Goal: Transaction & Acquisition: Purchase product/service

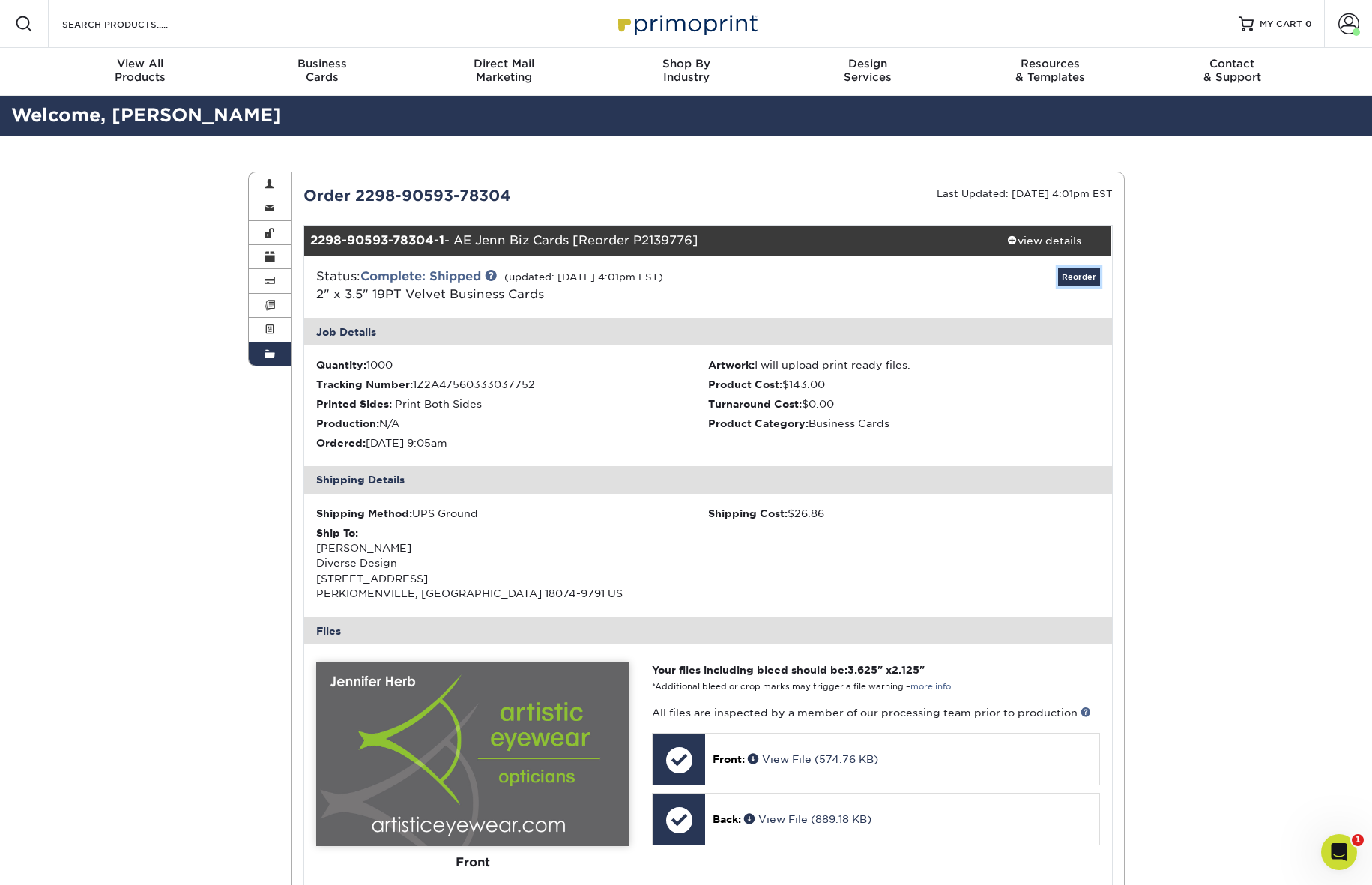
click at [1076, 279] on link "Reorder" at bounding box center [1079, 276] width 42 height 18
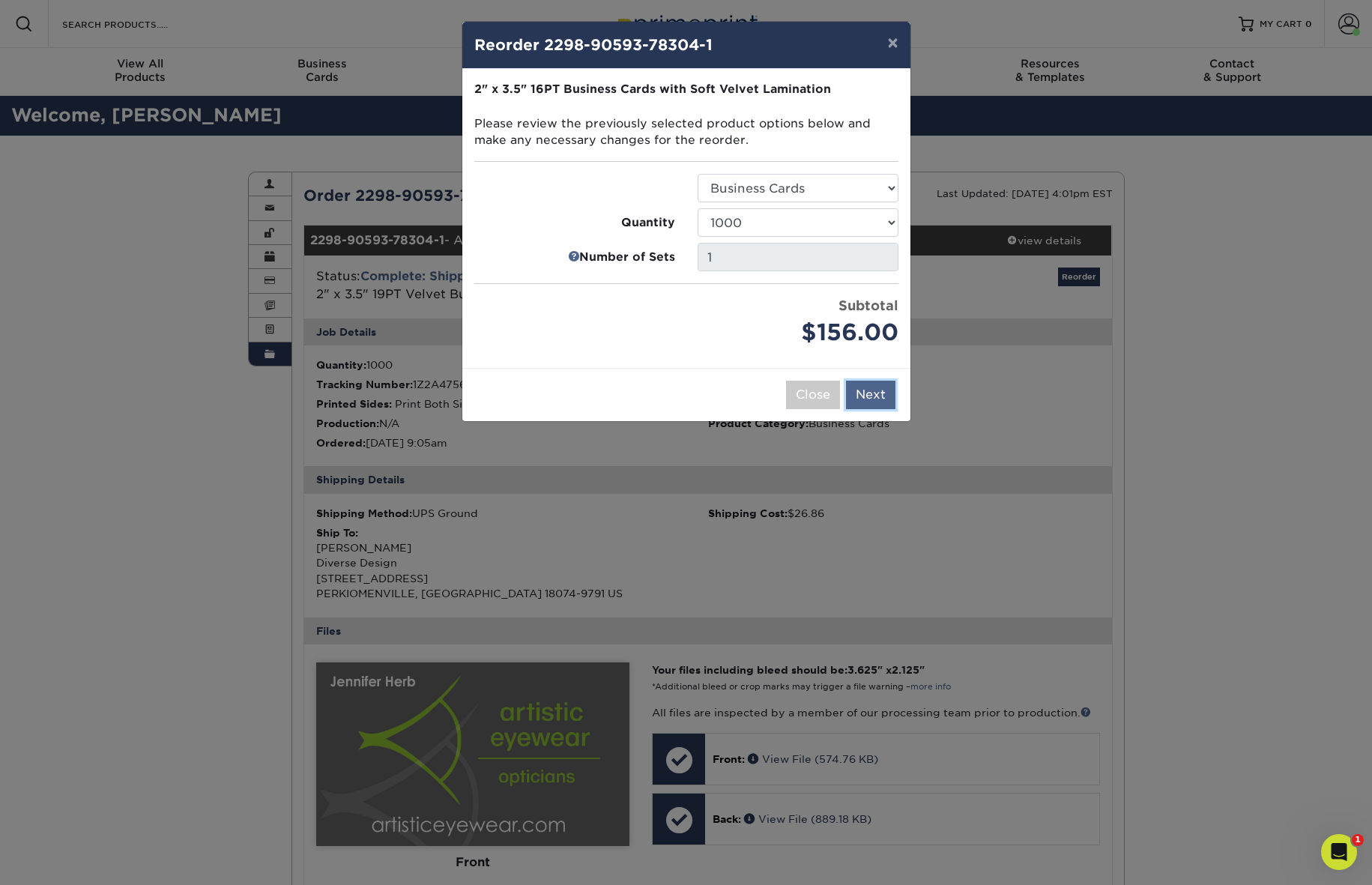
click at [874, 399] on button "Next" at bounding box center [871, 395] width 49 height 28
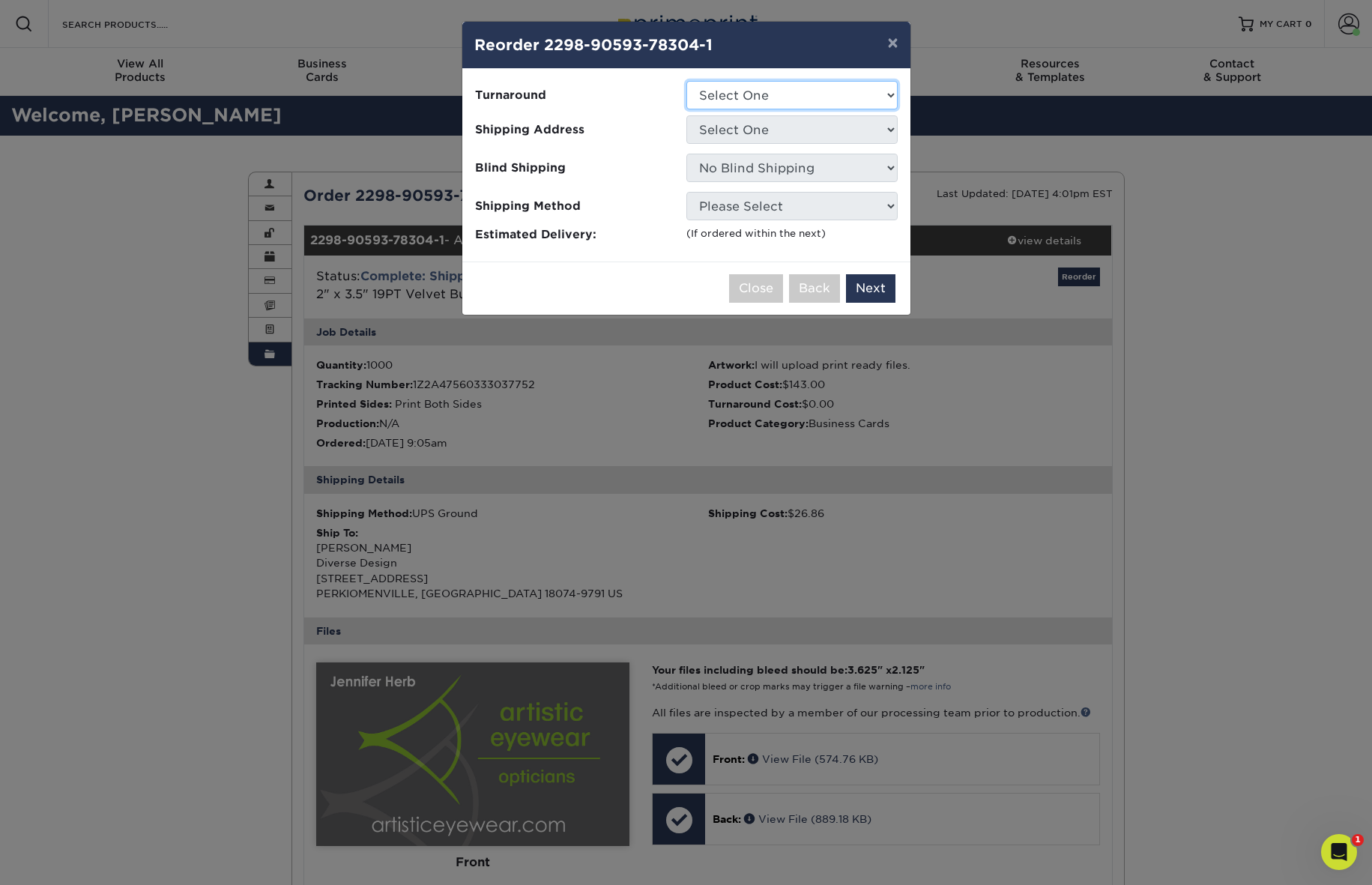
click at [838, 92] on select "Select One 2-4 Business Days" at bounding box center [792, 94] width 211 height 28
select select "fff926d9-f0e8-4ba2-b08d-9f4fa71c5550"
click at [686, 81] on select "Select One 2-4 Business Days" at bounding box center [792, 94] width 211 height 28
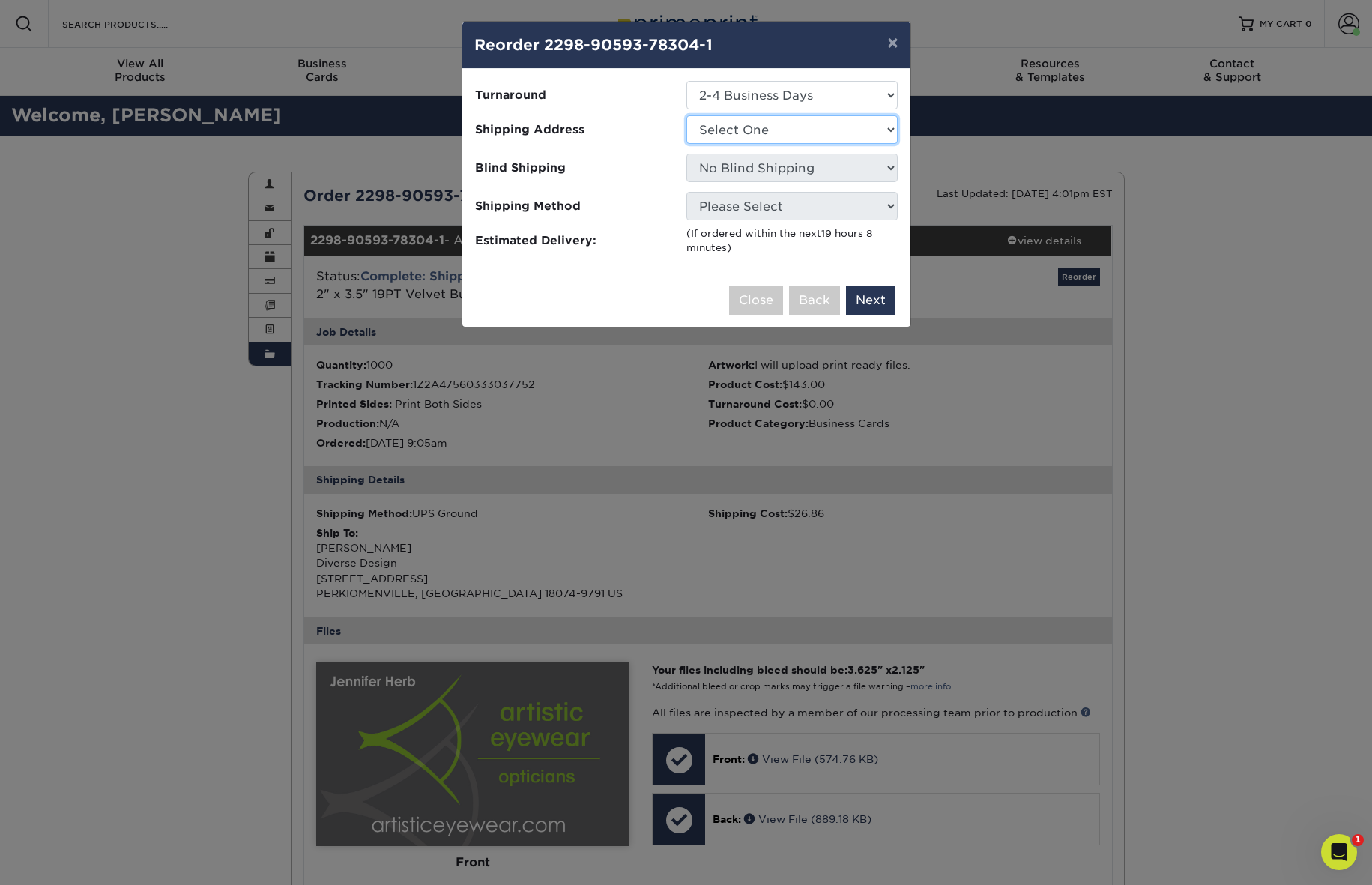
click at [852, 124] on select "Select One ae order Ae order Ae order Ae order Home" at bounding box center [792, 129] width 211 height 28
select select "117427"
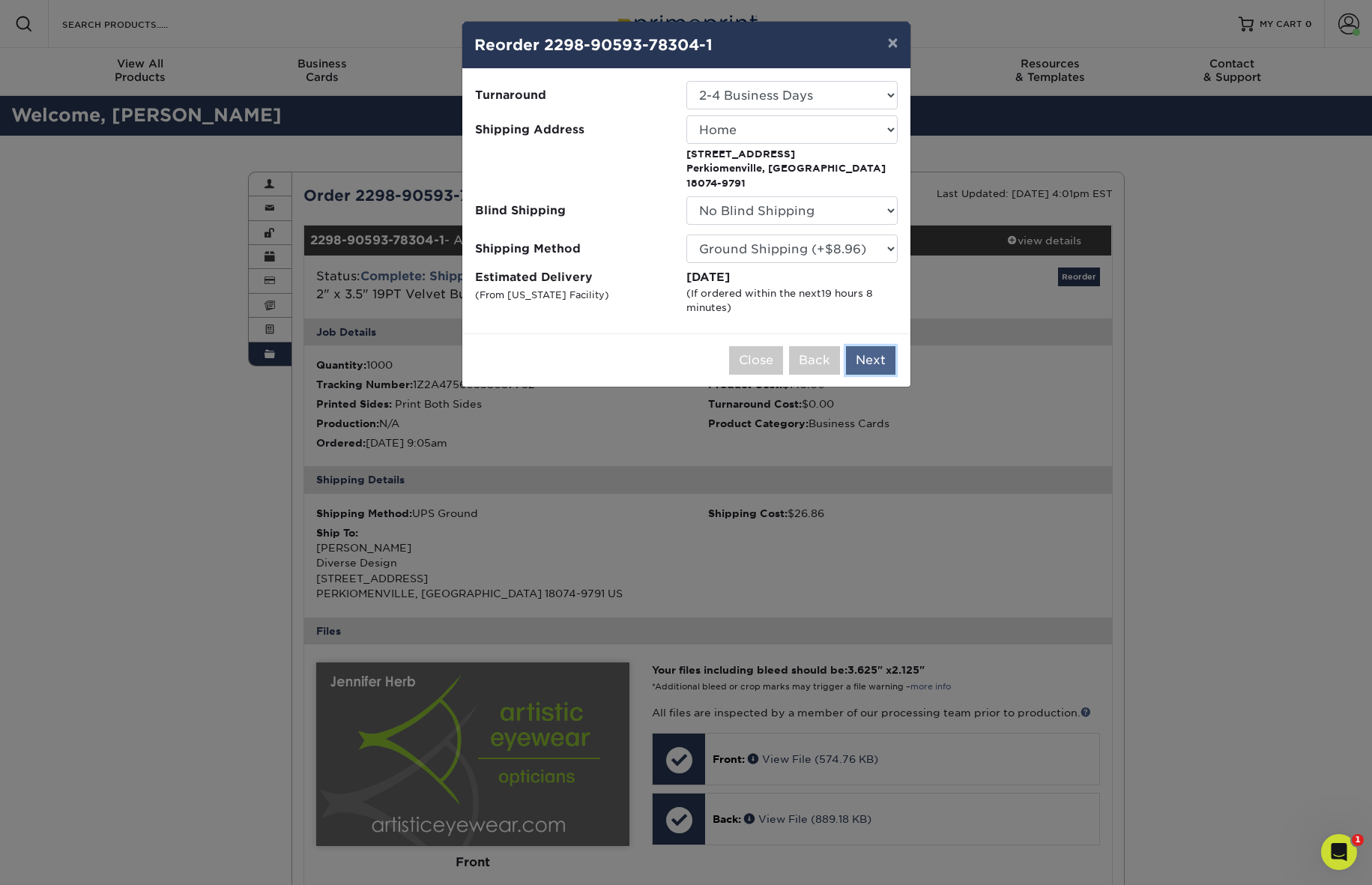
click at [867, 347] on button "Next" at bounding box center [871, 360] width 49 height 28
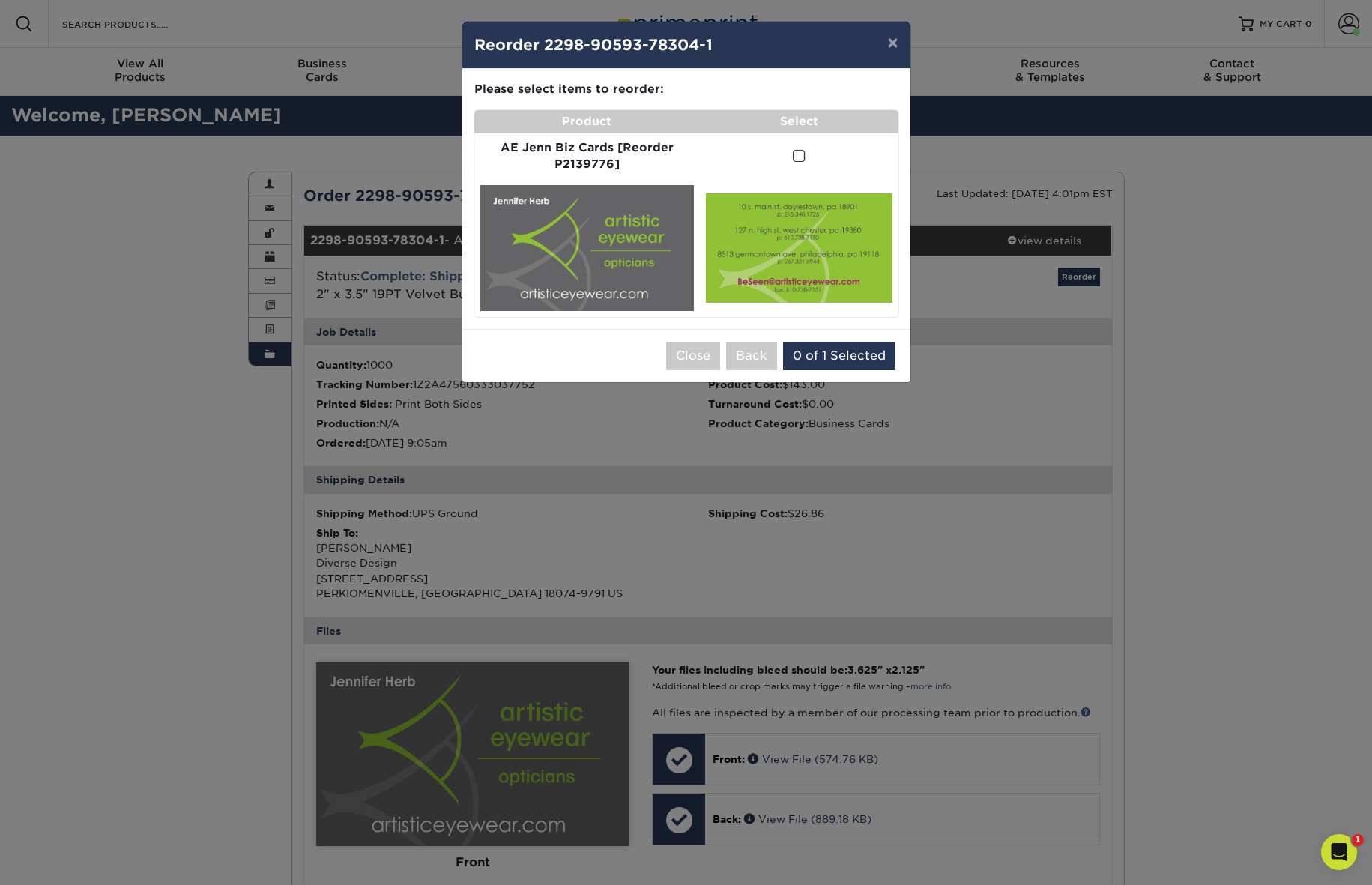
click at [800, 155] on span at bounding box center [799, 156] width 13 height 15
click at [0, 0] on input "checkbox" at bounding box center [0, 0] width 0 height 0
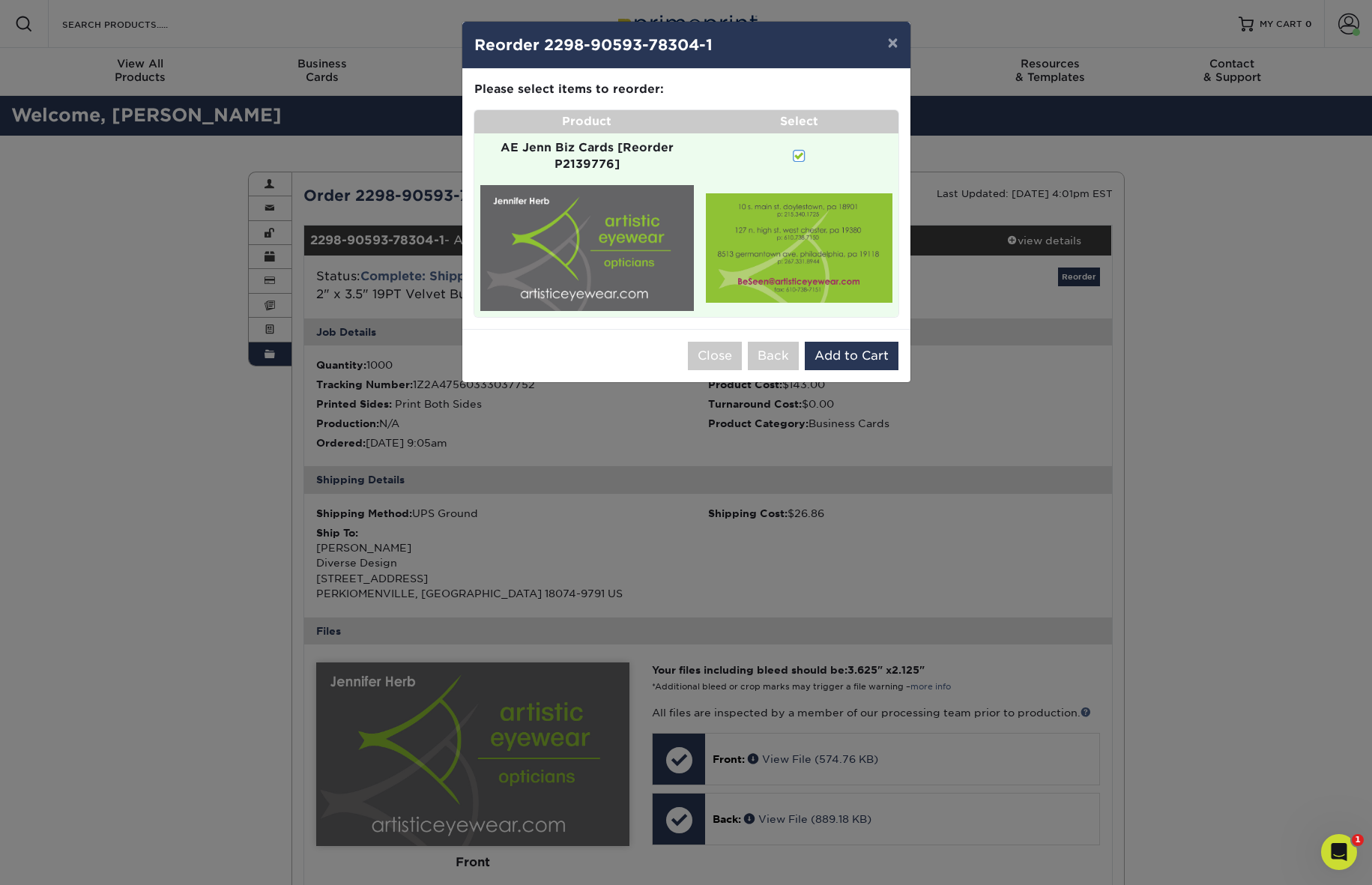
click at [794, 153] on span at bounding box center [799, 156] width 13 height 15
click at [0, 0] on input "checkbox" at bounding box center [0, 0] width 0 height 0
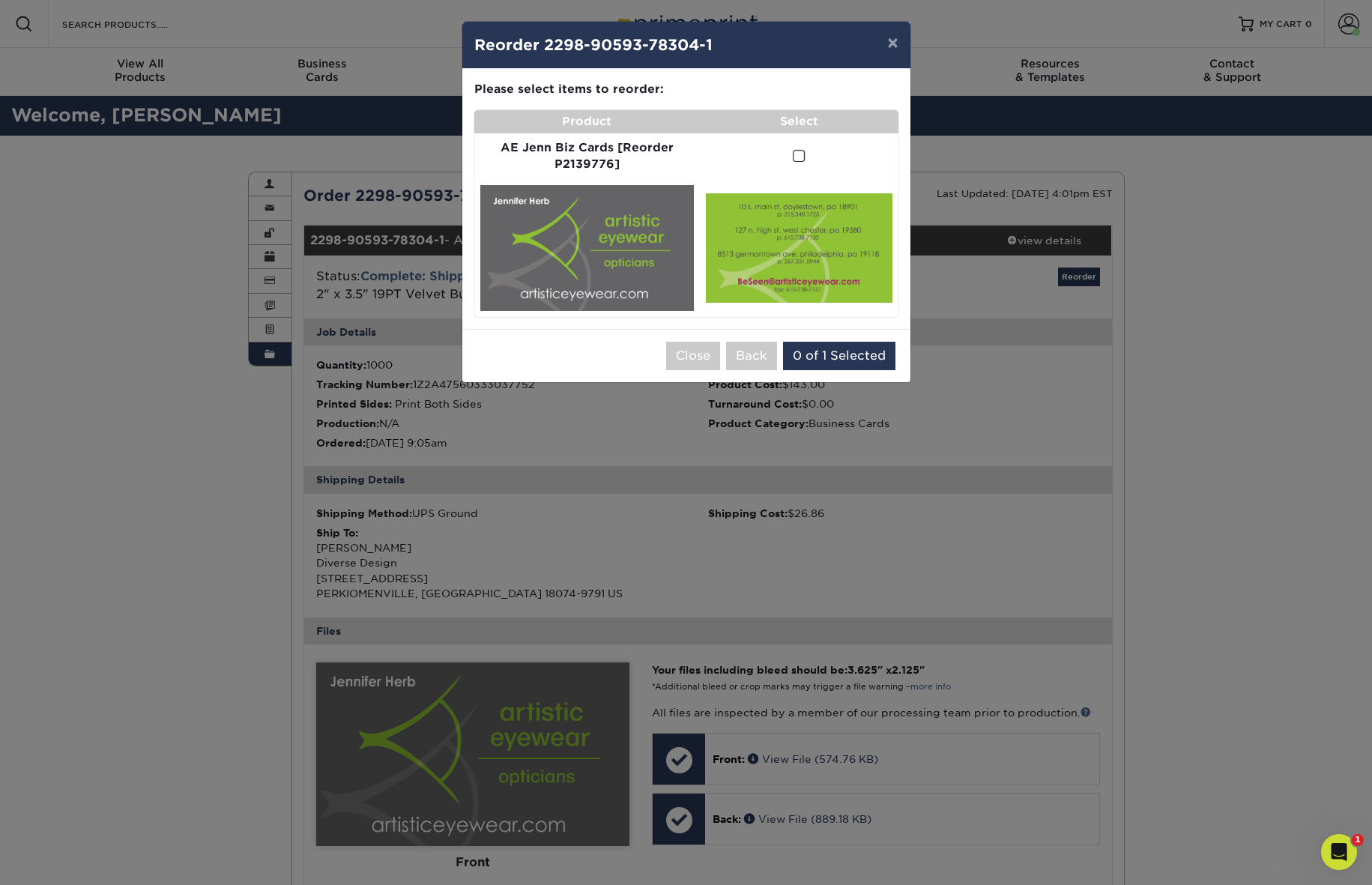
click at [798, 157] on span at bounding box center [799, 156] width 13 height 15
click at [0, 0] on input "checkbox" at bounding box center [0, 0] width 0 height 0
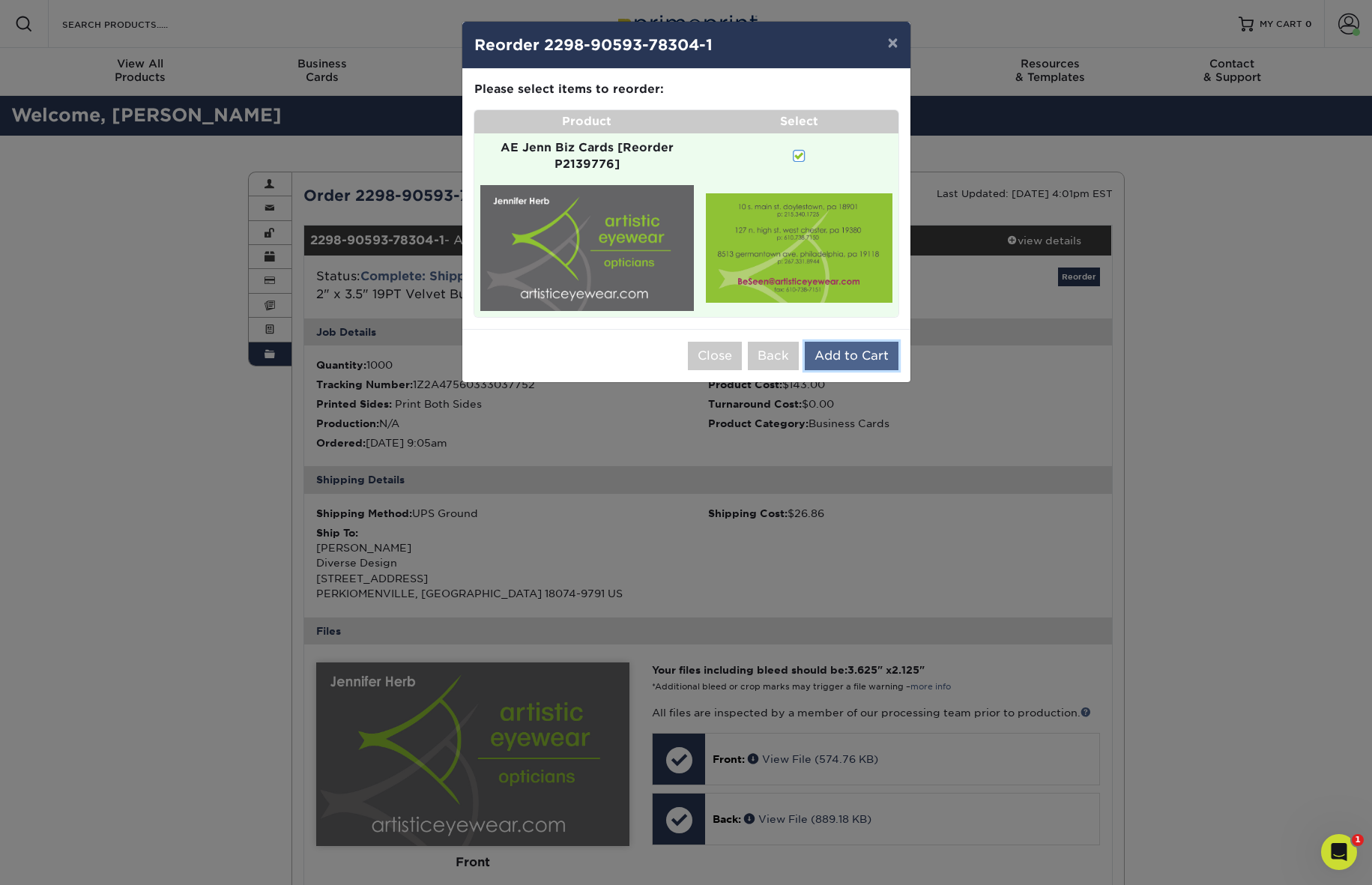
click at [854, 355] on button "Add to Cart" at bounding box center [851, 355] width 94 height 28
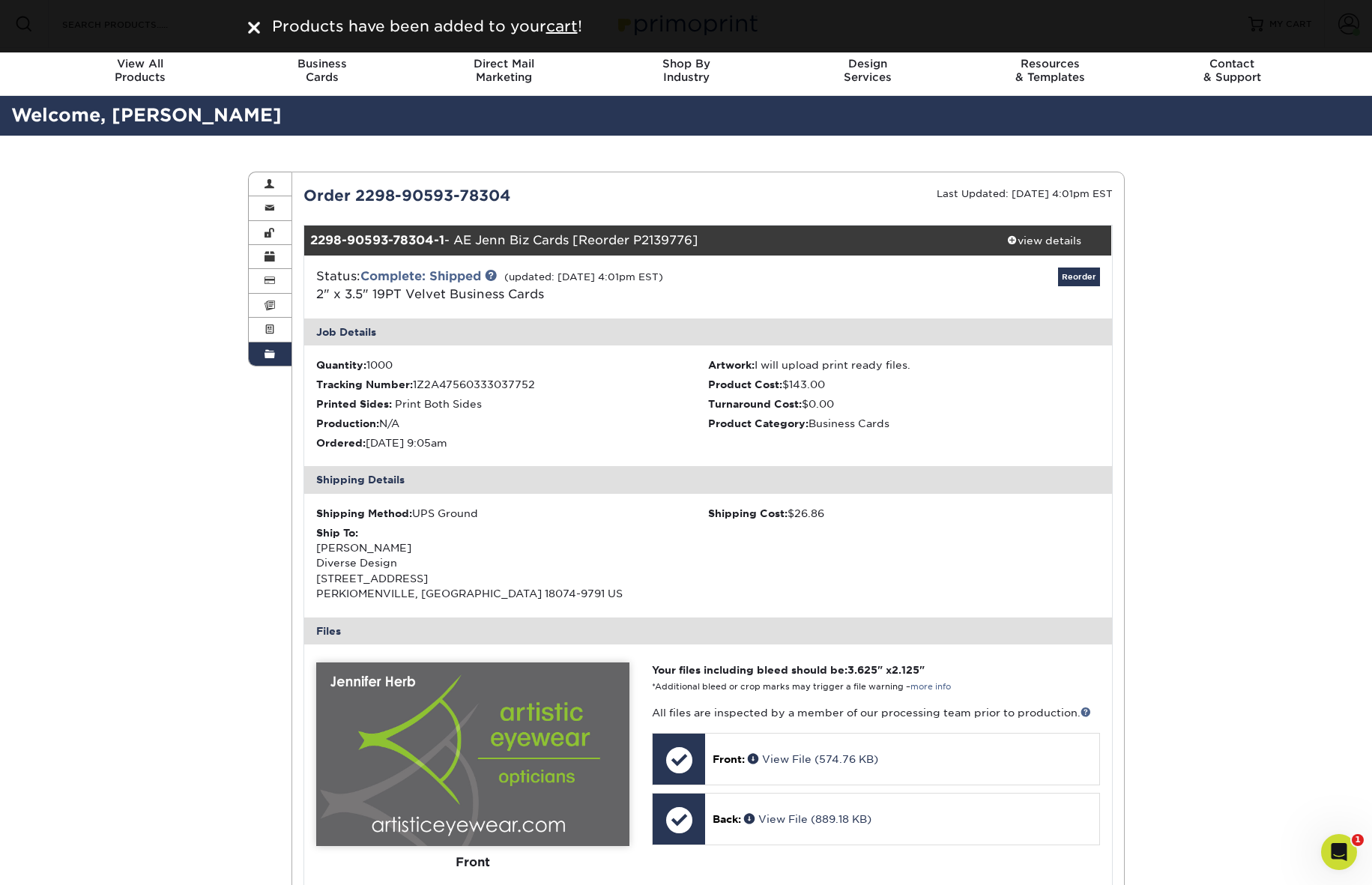
click at [248, 21] on img at bounding box center [254, 28] width 12 height 12
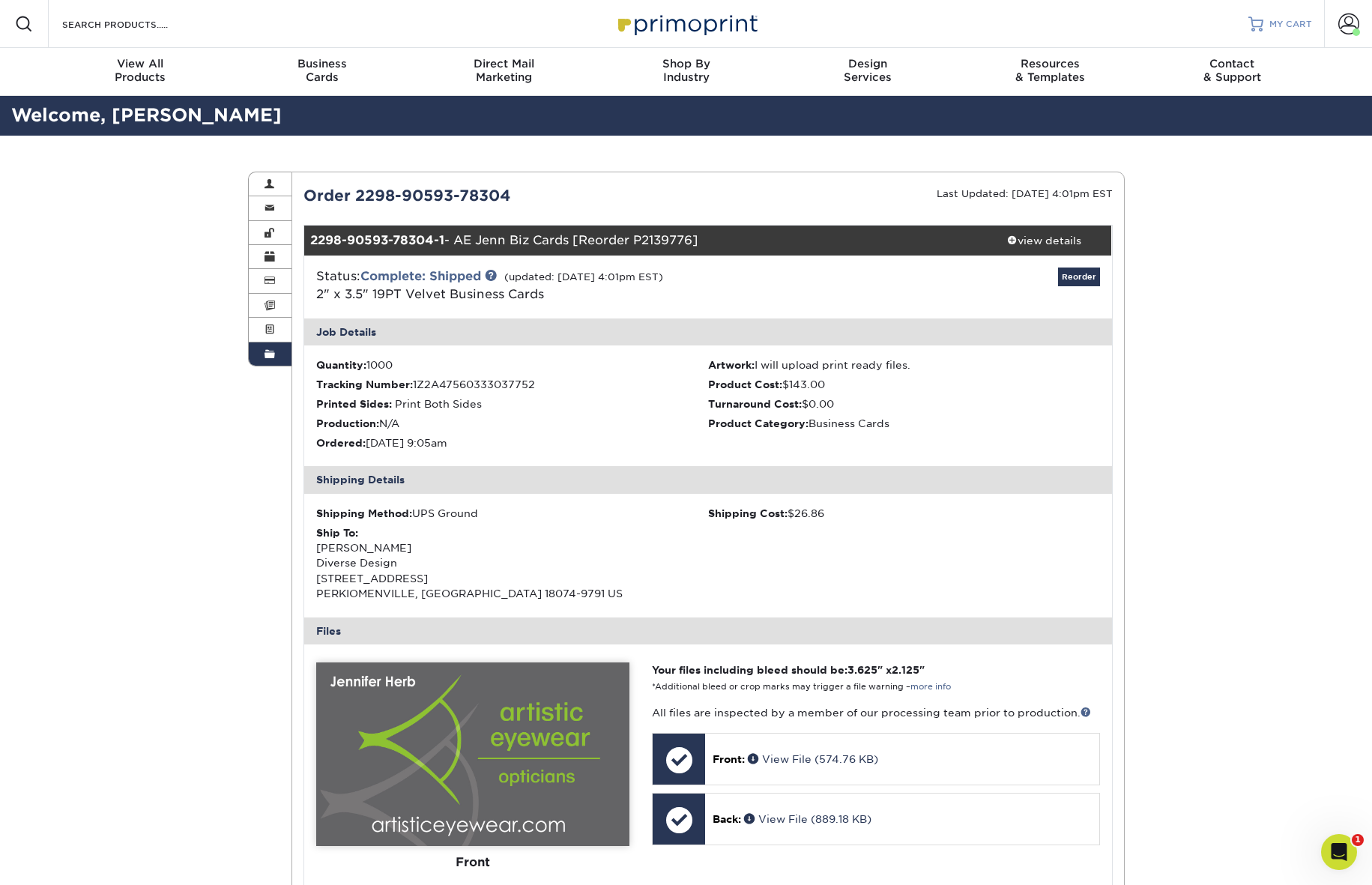
click at [1301, 22] on span "MY CART" at bounding box center [1291, 24] width 43 height 13
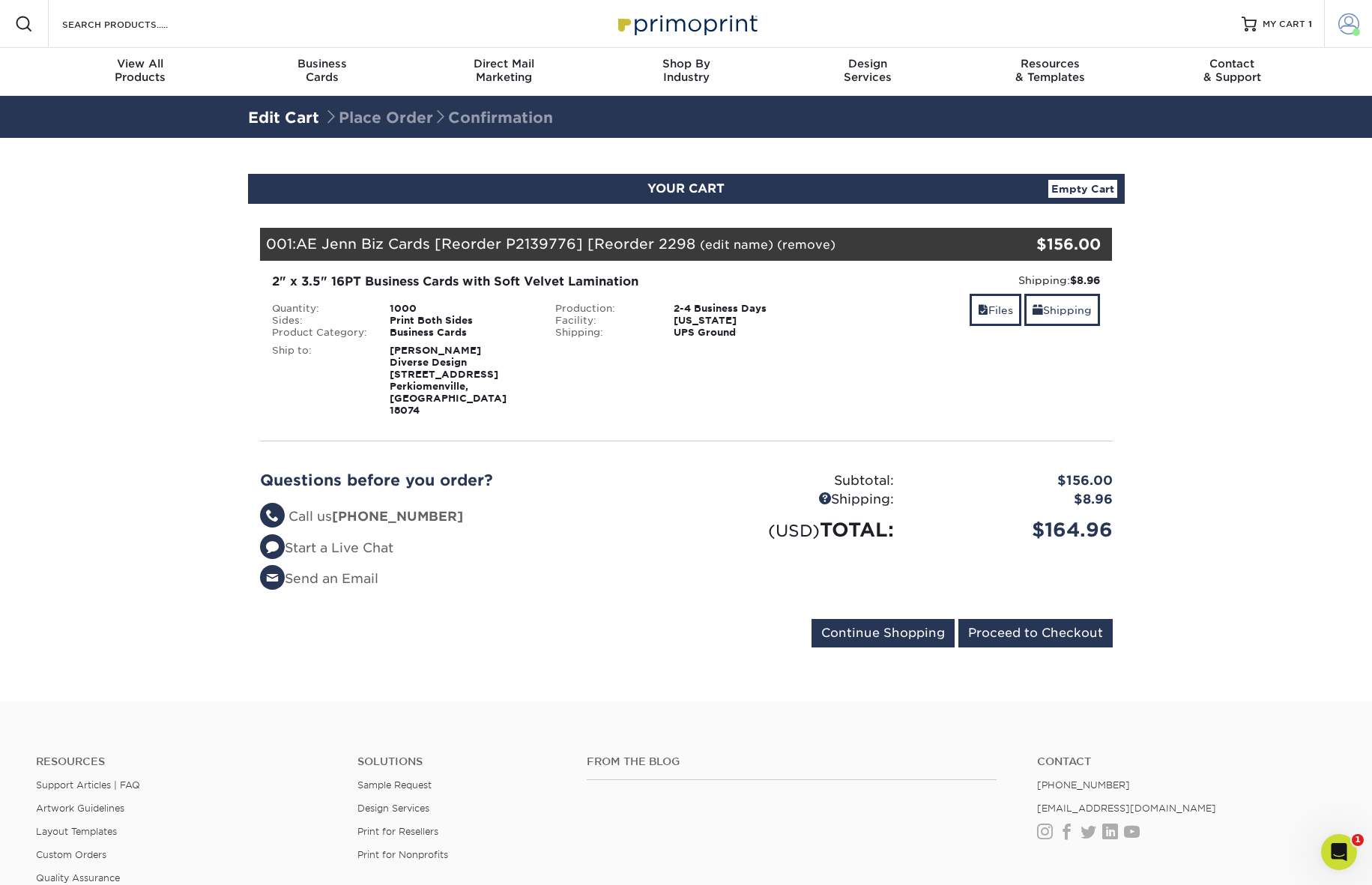
click at [1348, 24] on span at bounding box center [1348, 24] width 21 height 21
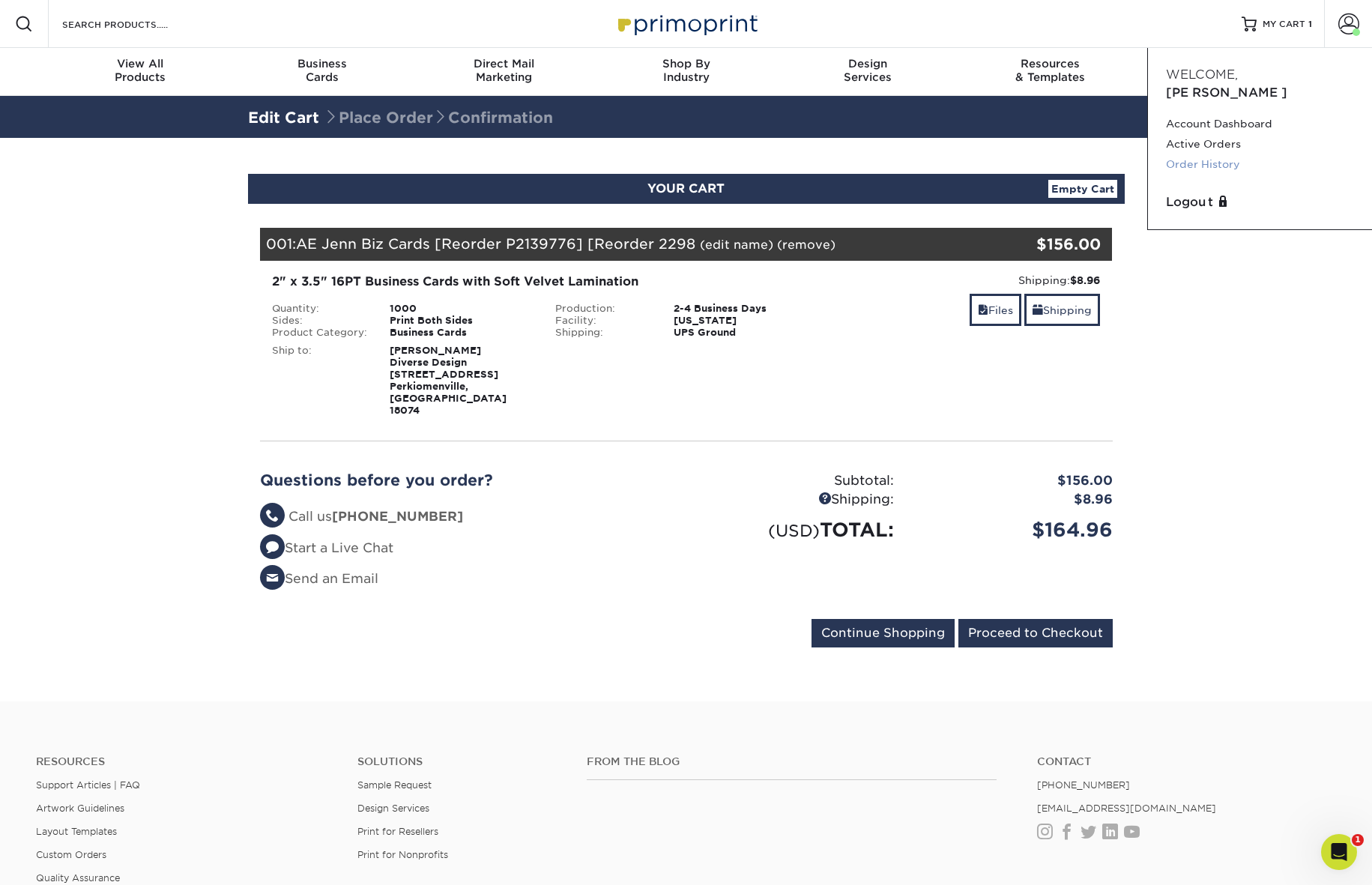
click at [1216, 154] on link "Order History" at bounding box center [1260, 164] width 188 height 20
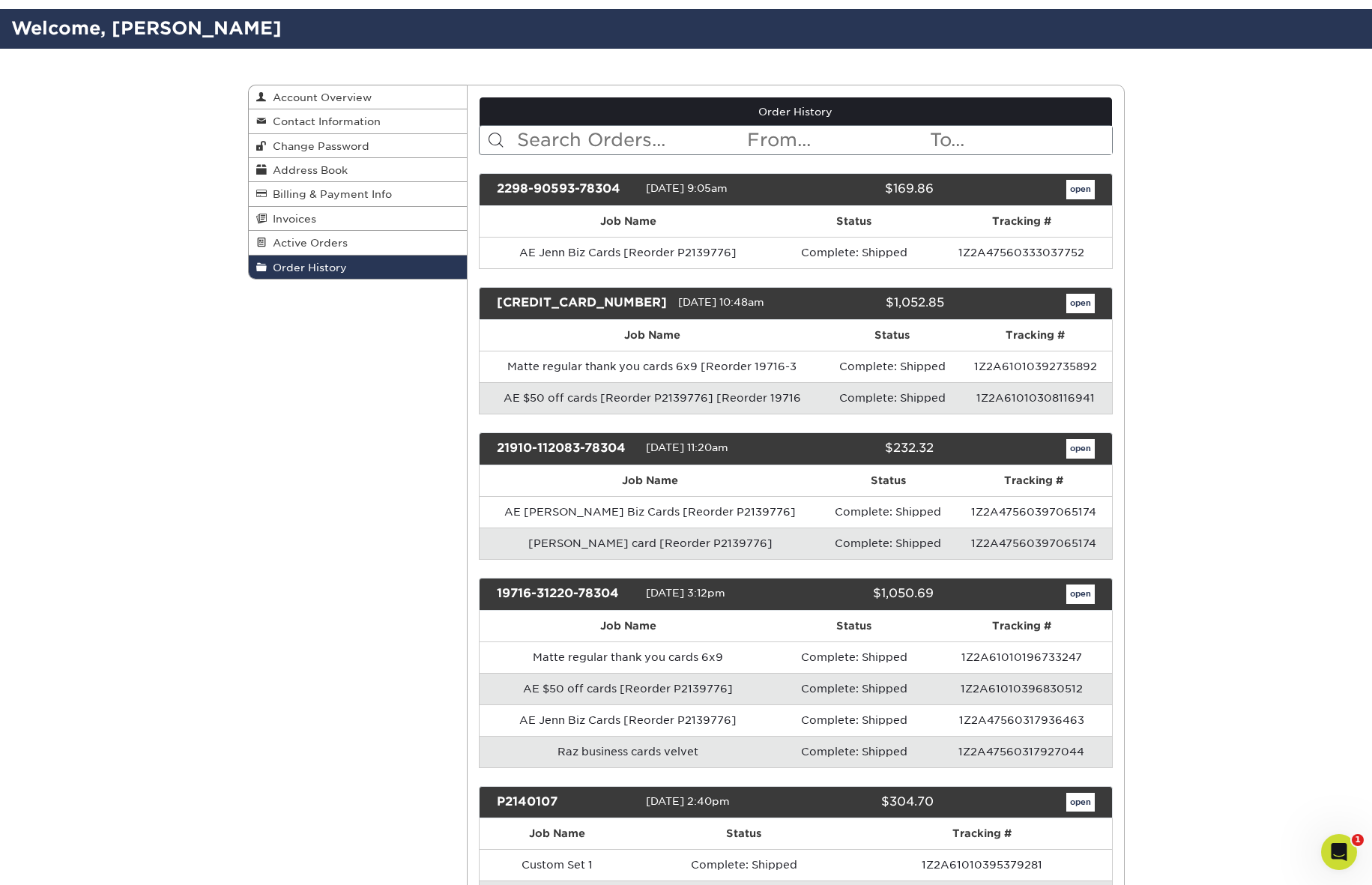
scroll to position [88, 0]
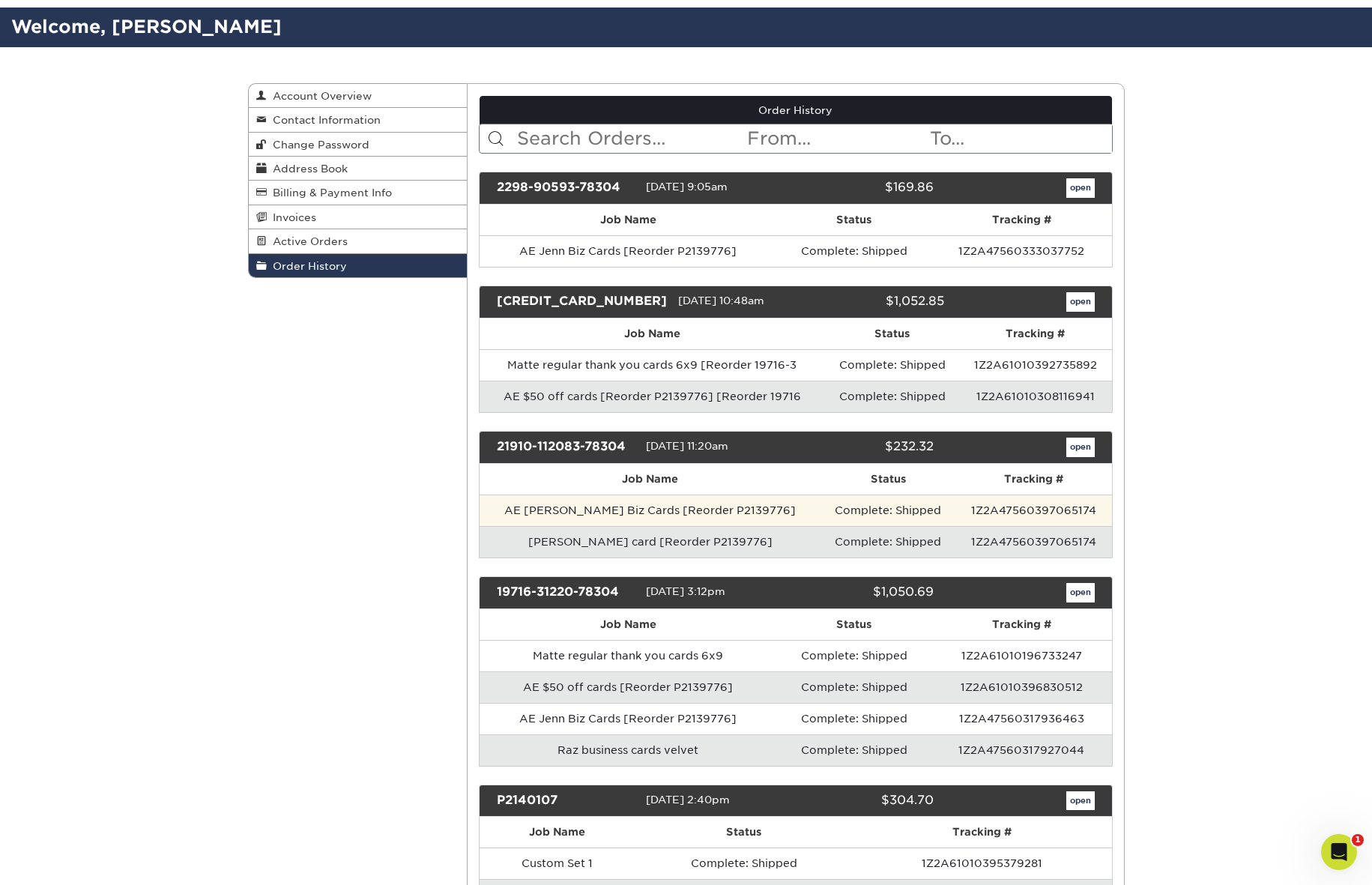
click at [666, 513] on td "AE Erica Biz Cards [Reorder P2139776]" at bounding box center [650, 510] width 341 height 31
click at [1042, 510] on td "1Z2A47560397065174" at bounding box center [1033, 510] width 156 height 31
click at [1081, 446] on link "open" at bounding box center [1080, 447] width 28 height 19
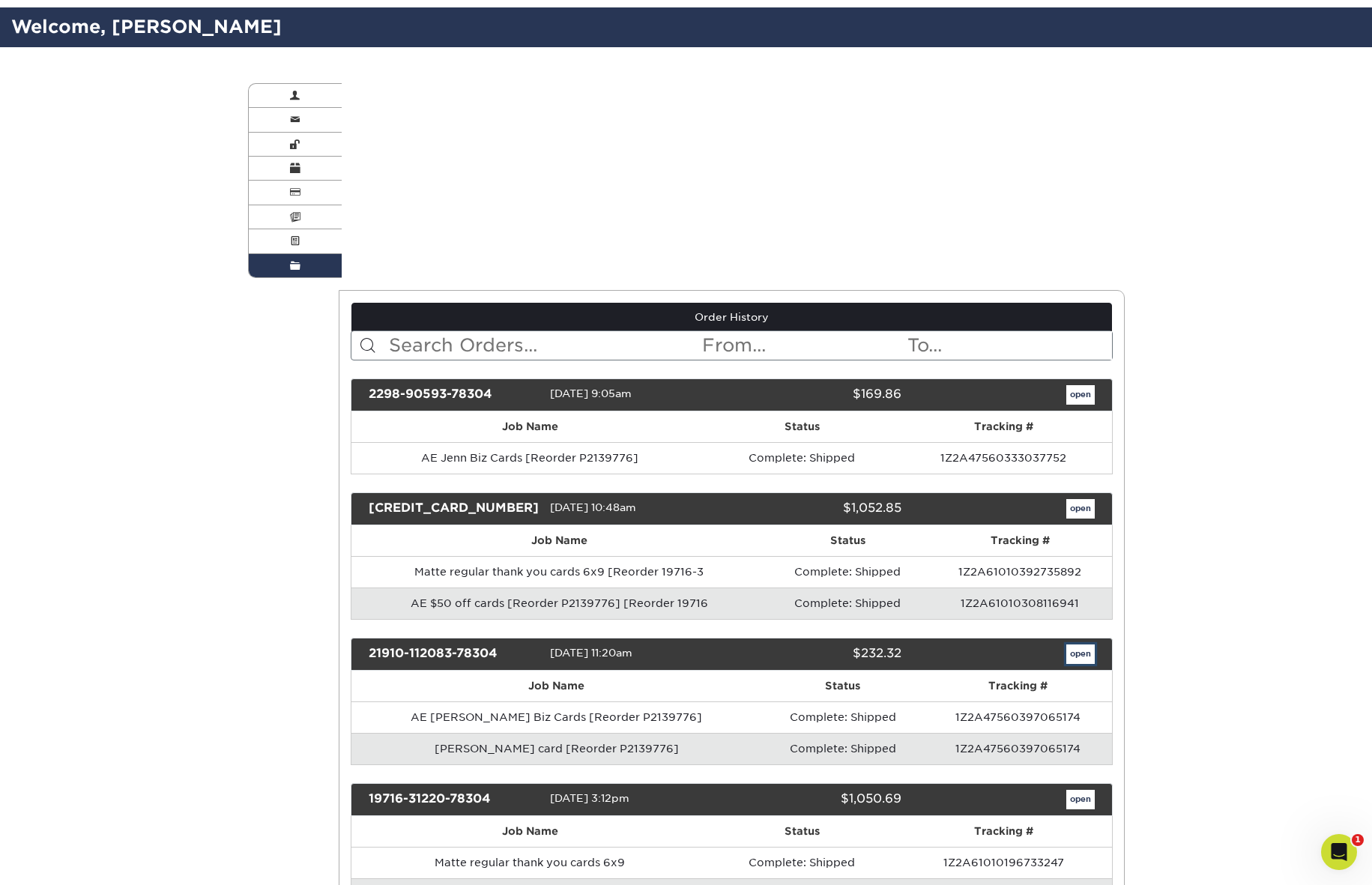
scroll to position [0, 0]
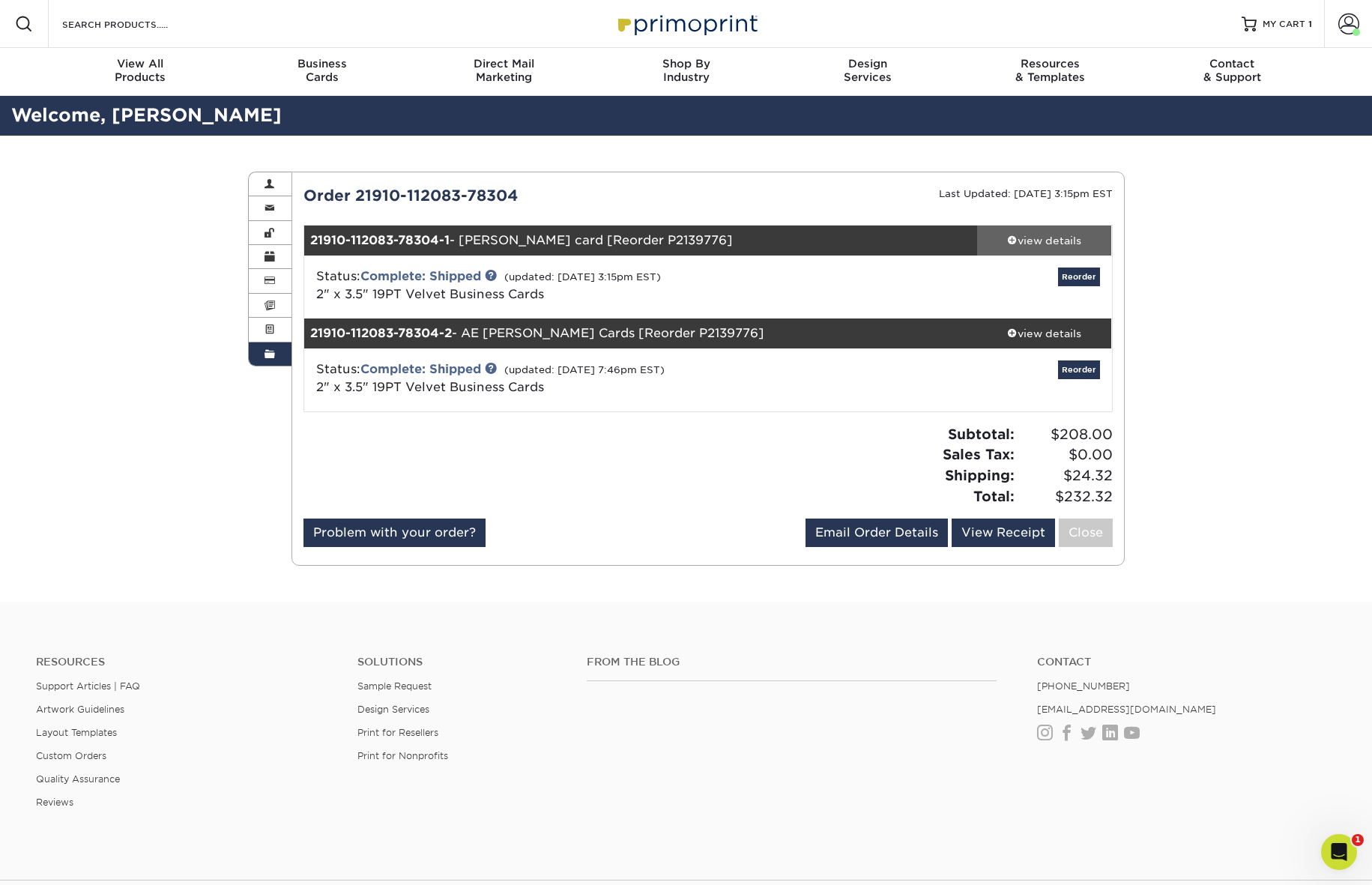
click at [1048, 242] on div "view details" at bounding box center [1045, 241] width 135 height 15
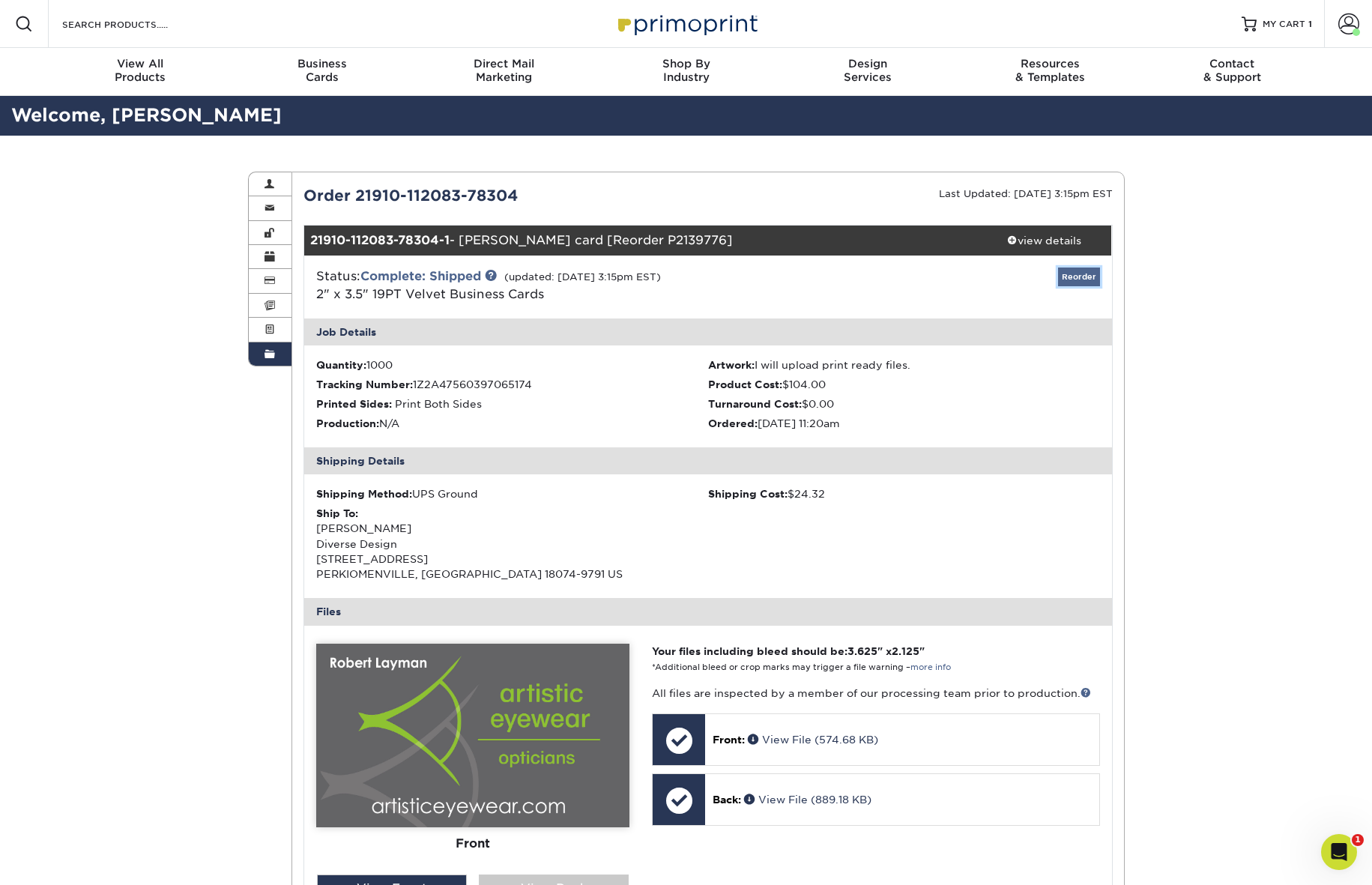
click at [1087, 278] on link "Reorder" at bounding box center [1079, 276] width 42 height 18
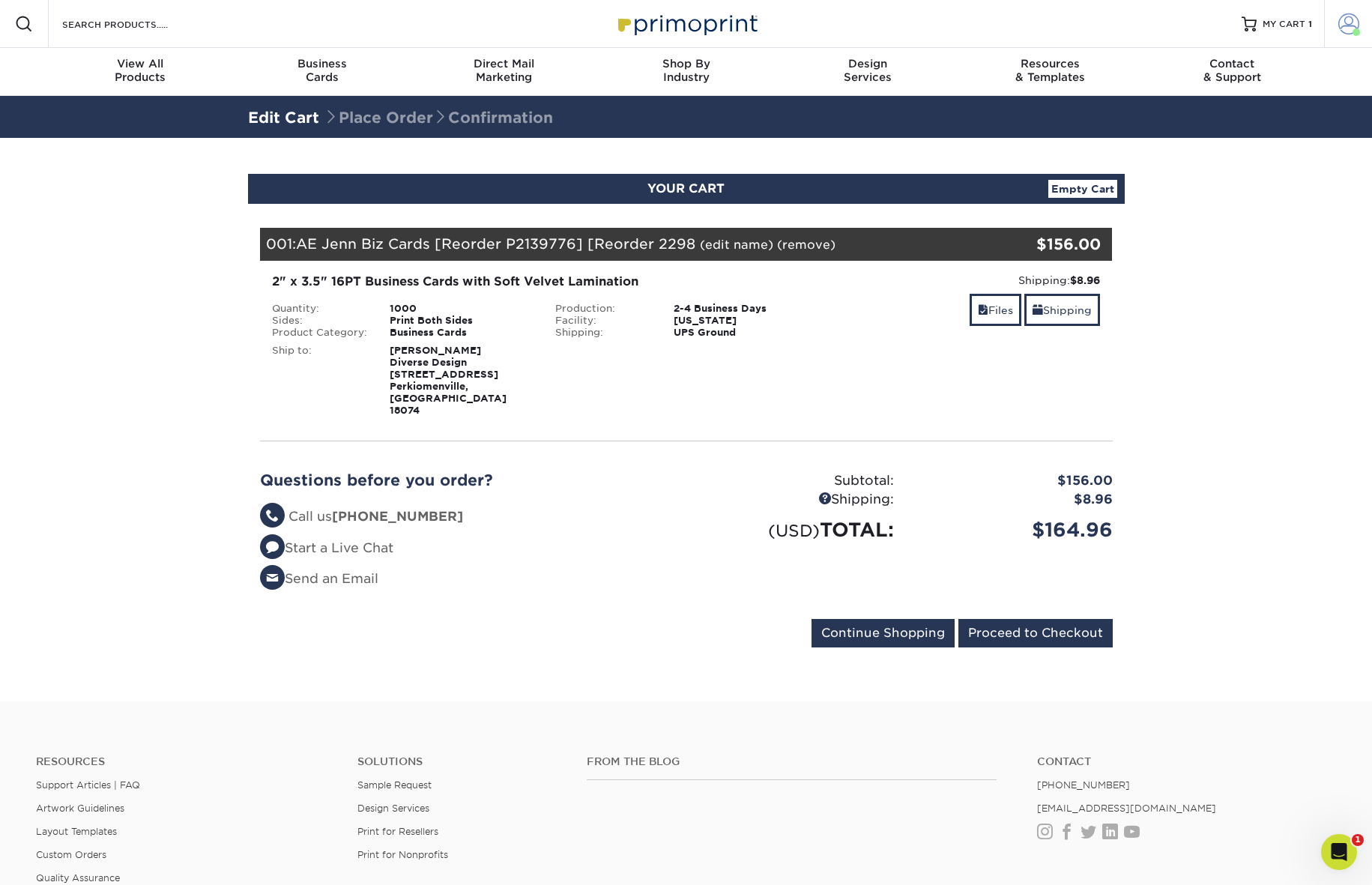
click at [1345, 25] on span at bounding box center [1348, 24] width 21 height 21
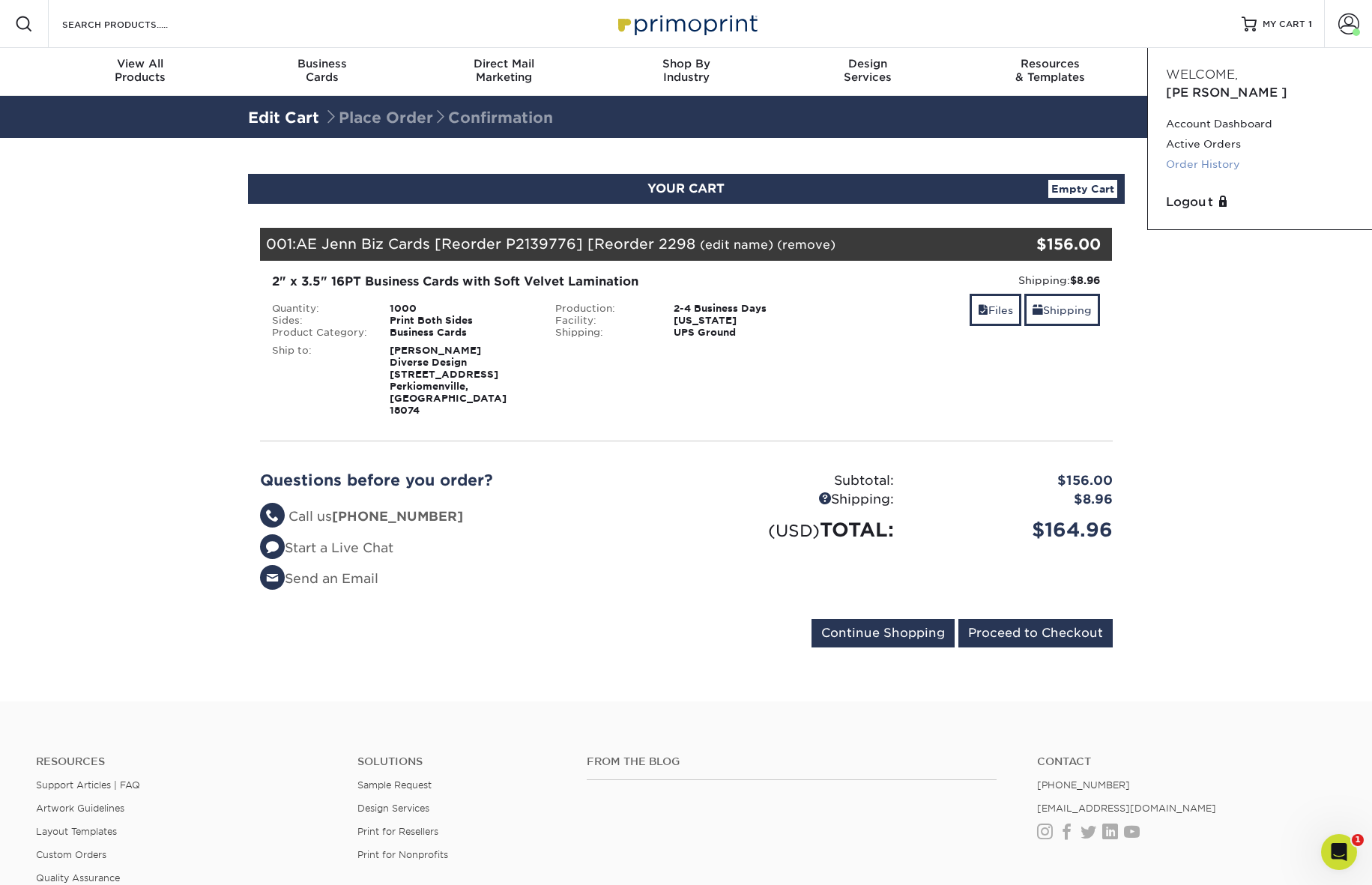
click at [1220, 154] on link "Order History" at bounding box center [1260, 164] width 188 height 20
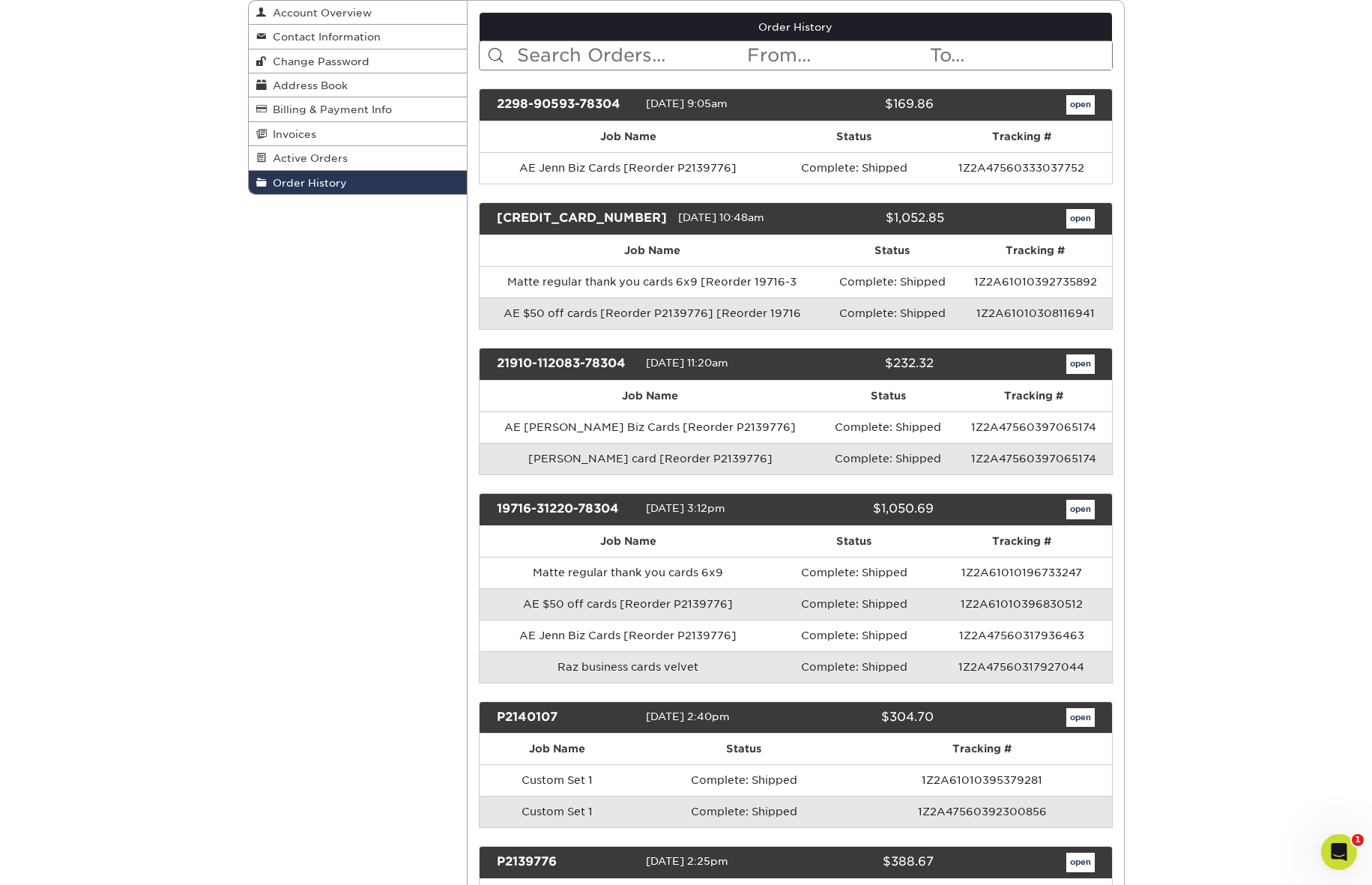
scroll to position [175, 0]
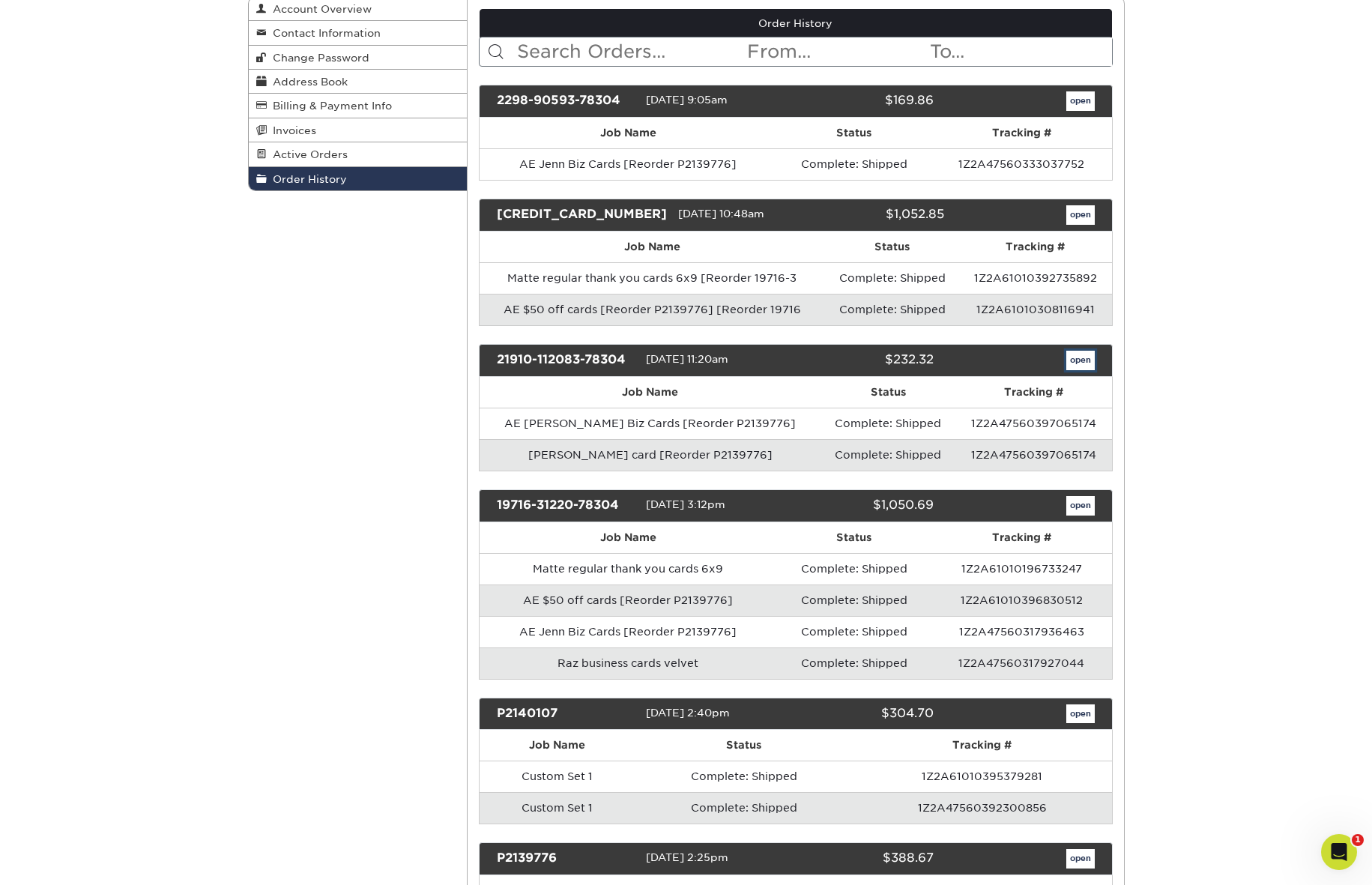
click at [1071, 365] on link "open" at bounding box center [1080, 360] width 28 height 19
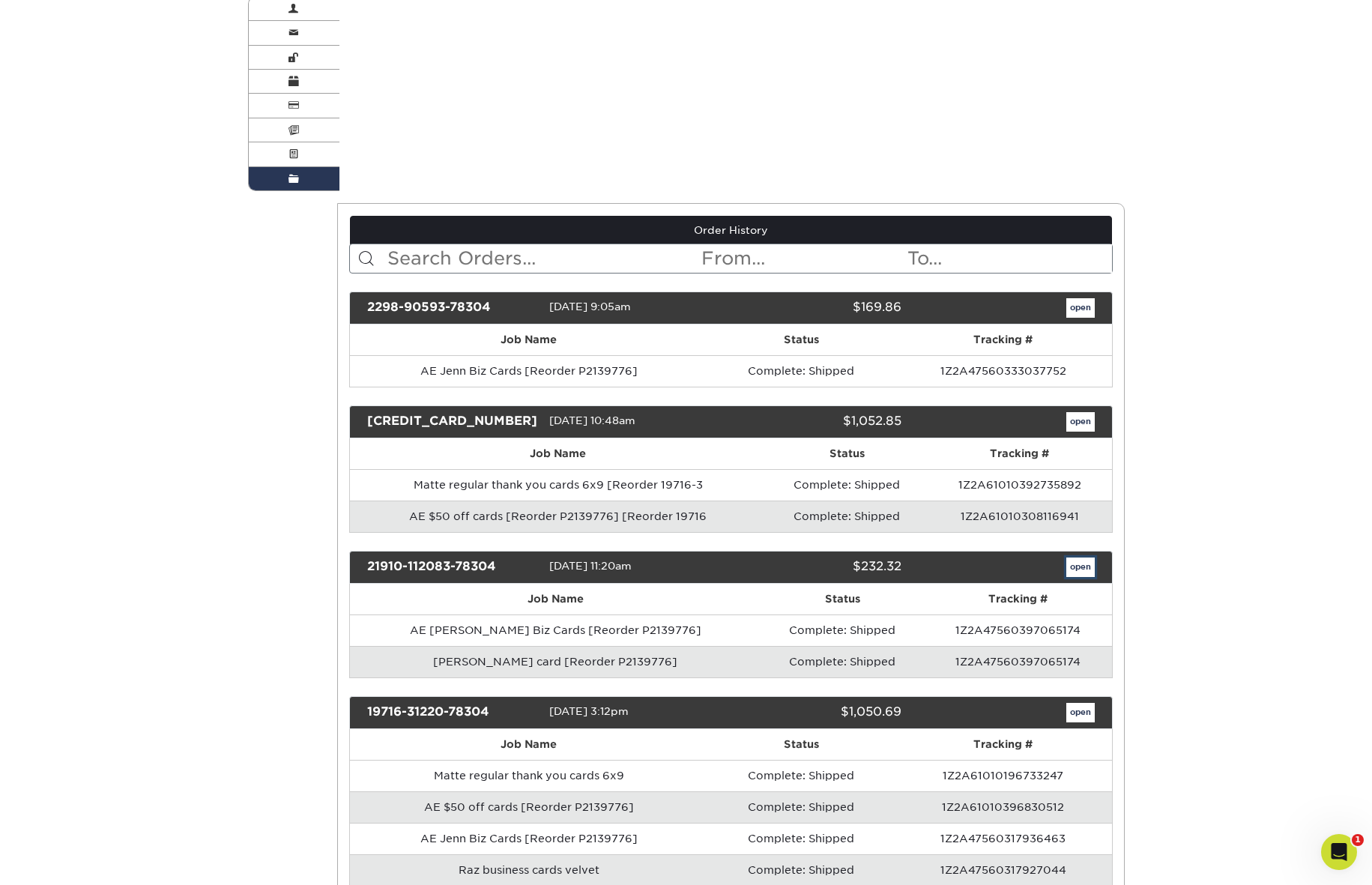
scroll to position [0, 0]
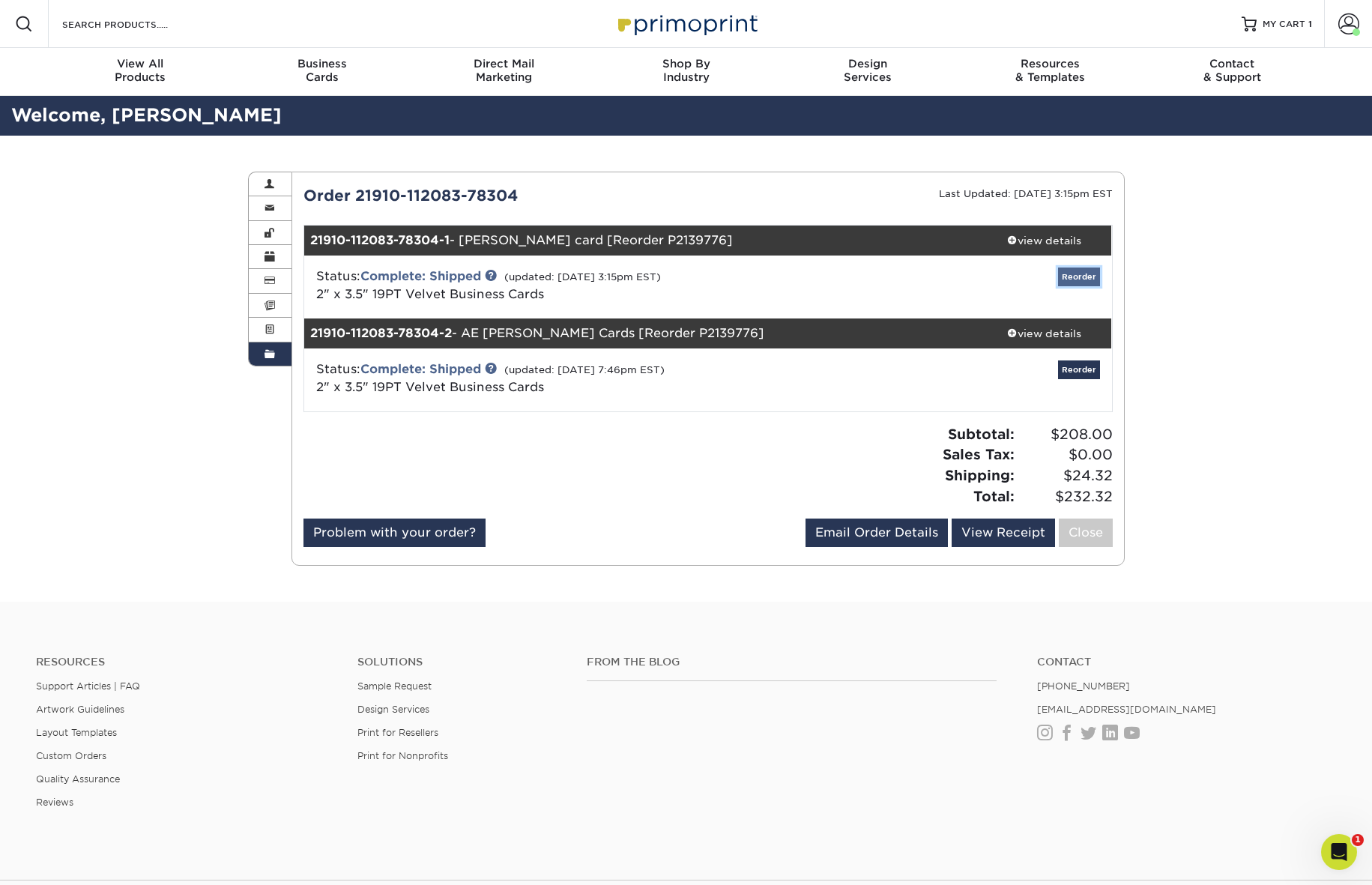
click at [1069, 276] on link "Reorder" at bounding box center [1079, 276] width 42 height 18
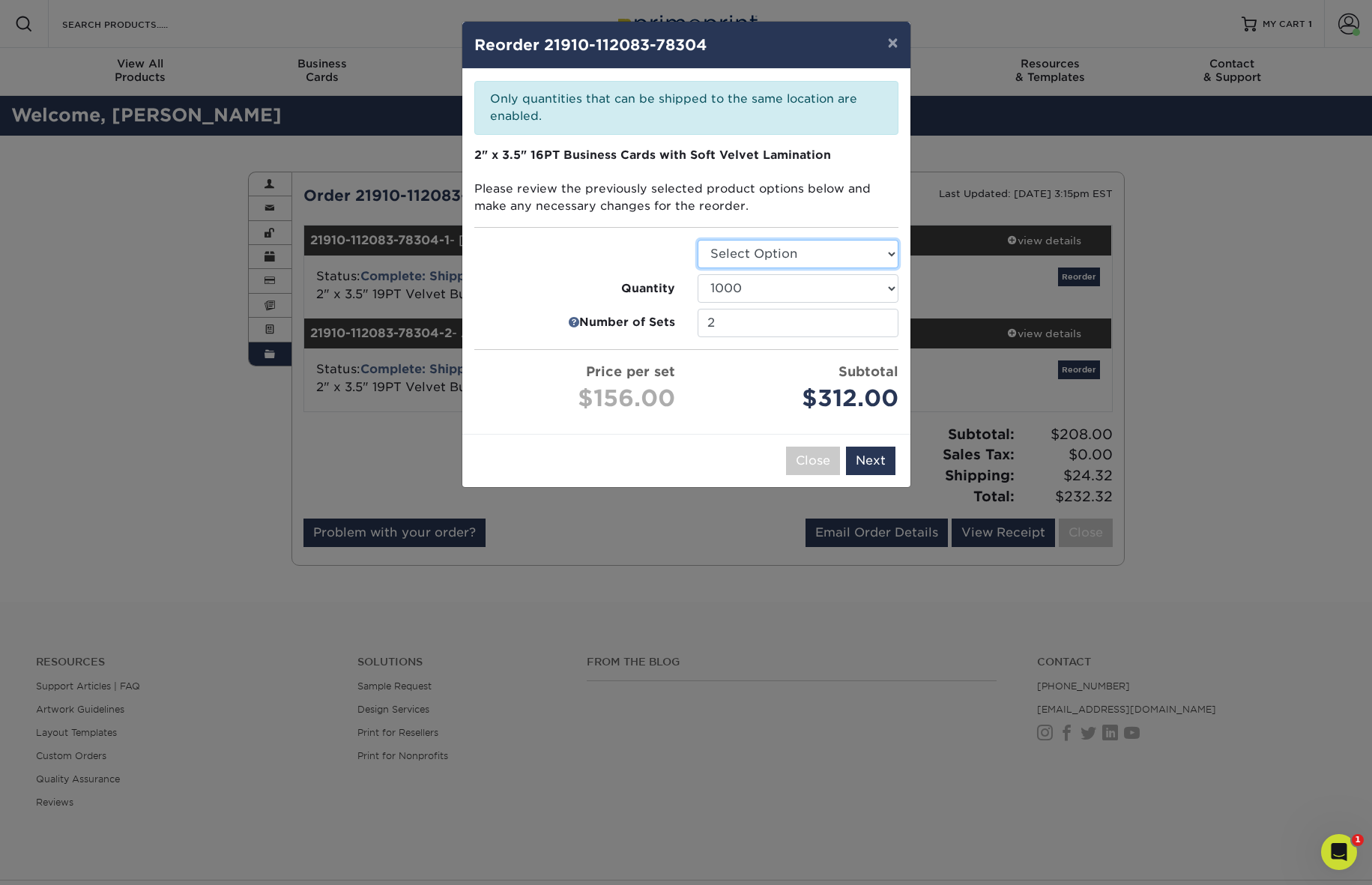
click at [885, 254] on select "Select Option Business Cards" at bounding box center [798, 253] width 201 height 28
select select "3b5148f1-0588-4f88-a218-97bcfdce65c1"
click at [698, 239] on select "Select Option Business Cards" at bounding box center [798, 253] width 201 height 28
click at [798, 326] on input "2" at bounding box center [798, 322] width 201 height 28
type input "1"
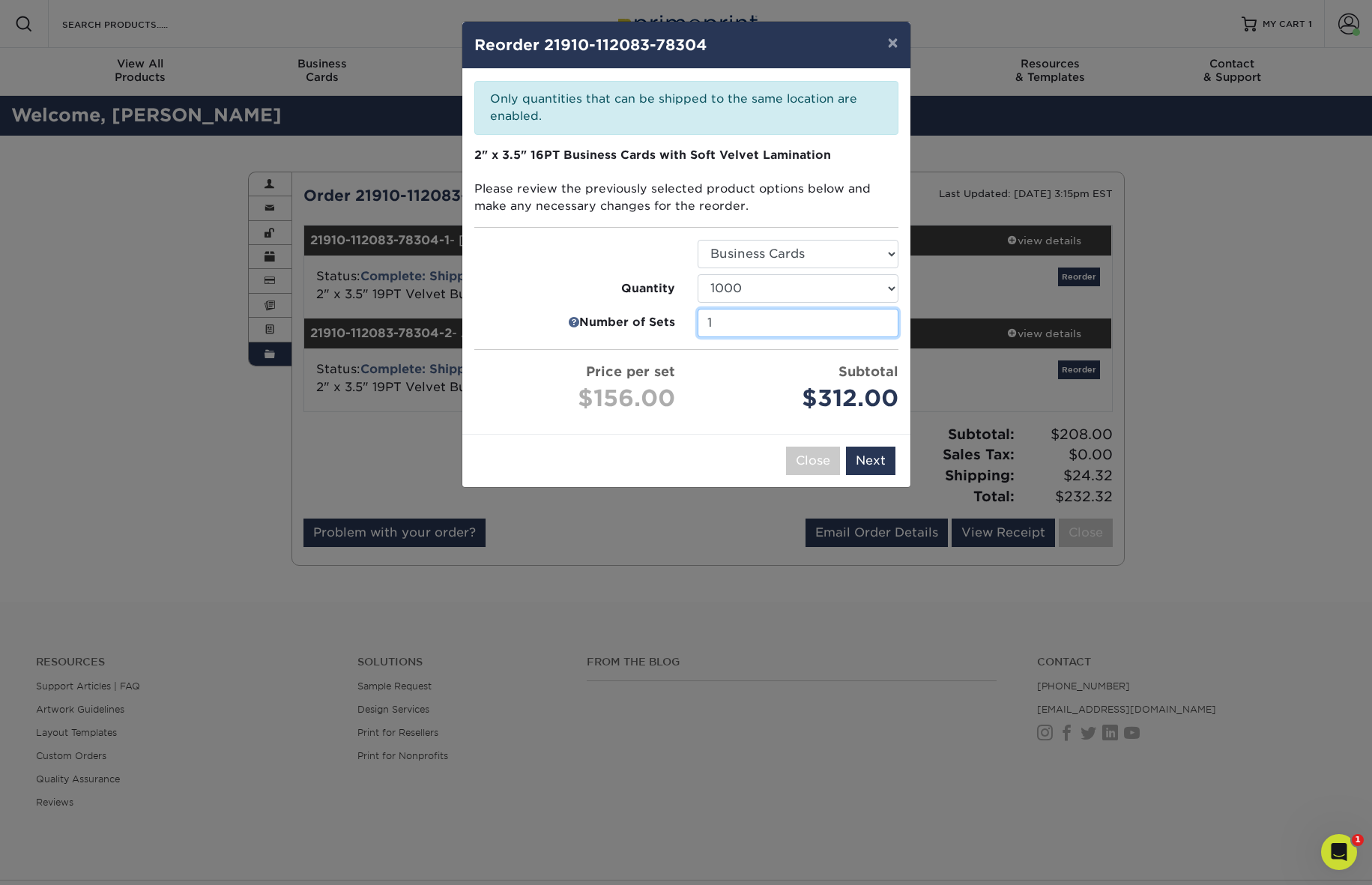
click at [881, 329] on input "1" at bounding box center [798, 322] width 201 height 28
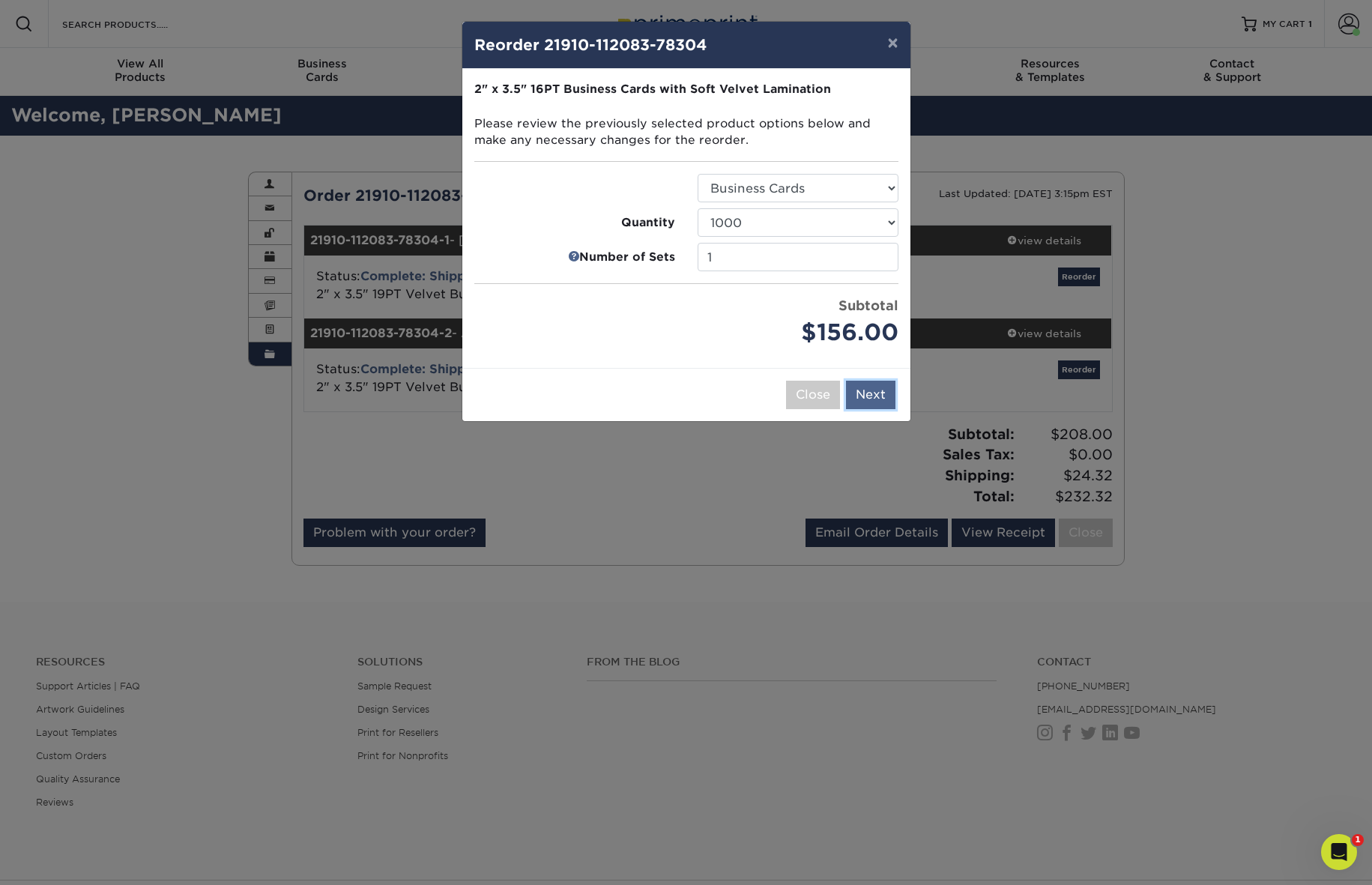
click at [868, 393] on button "Next" at bounding box center [871, 395] width 49 height 28
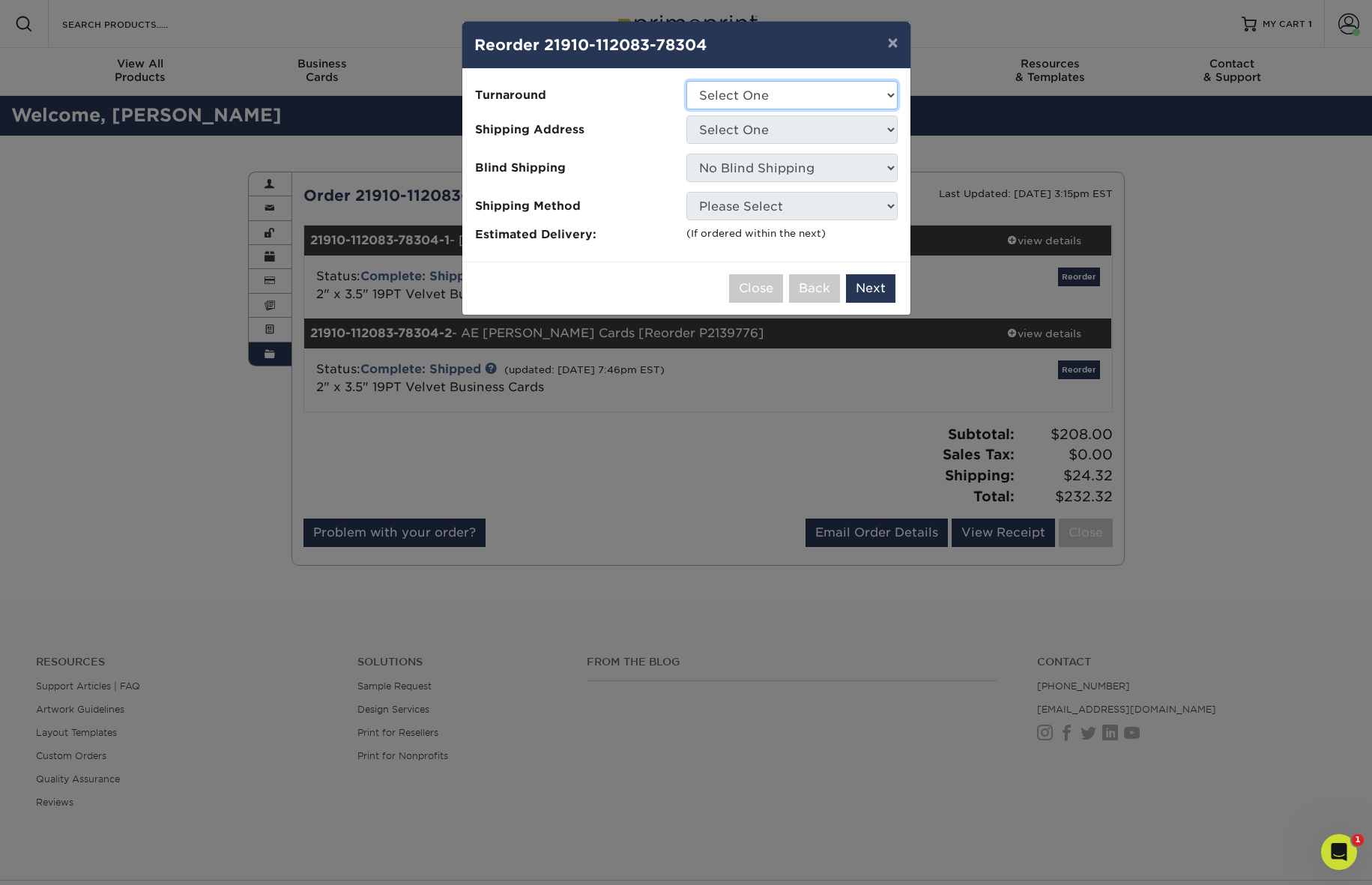
click at [828, 93] on select "Select One 2-4 Business Days" at bounding box center [792, 94] width 211 height 28
select select "fff926d9-f0e8-4ba2-b08d-9f4fa71c5550"
click at [686, 81] on select "Select One 2-4 Business Days" at bounding box center [792, 94] width 211 height 28
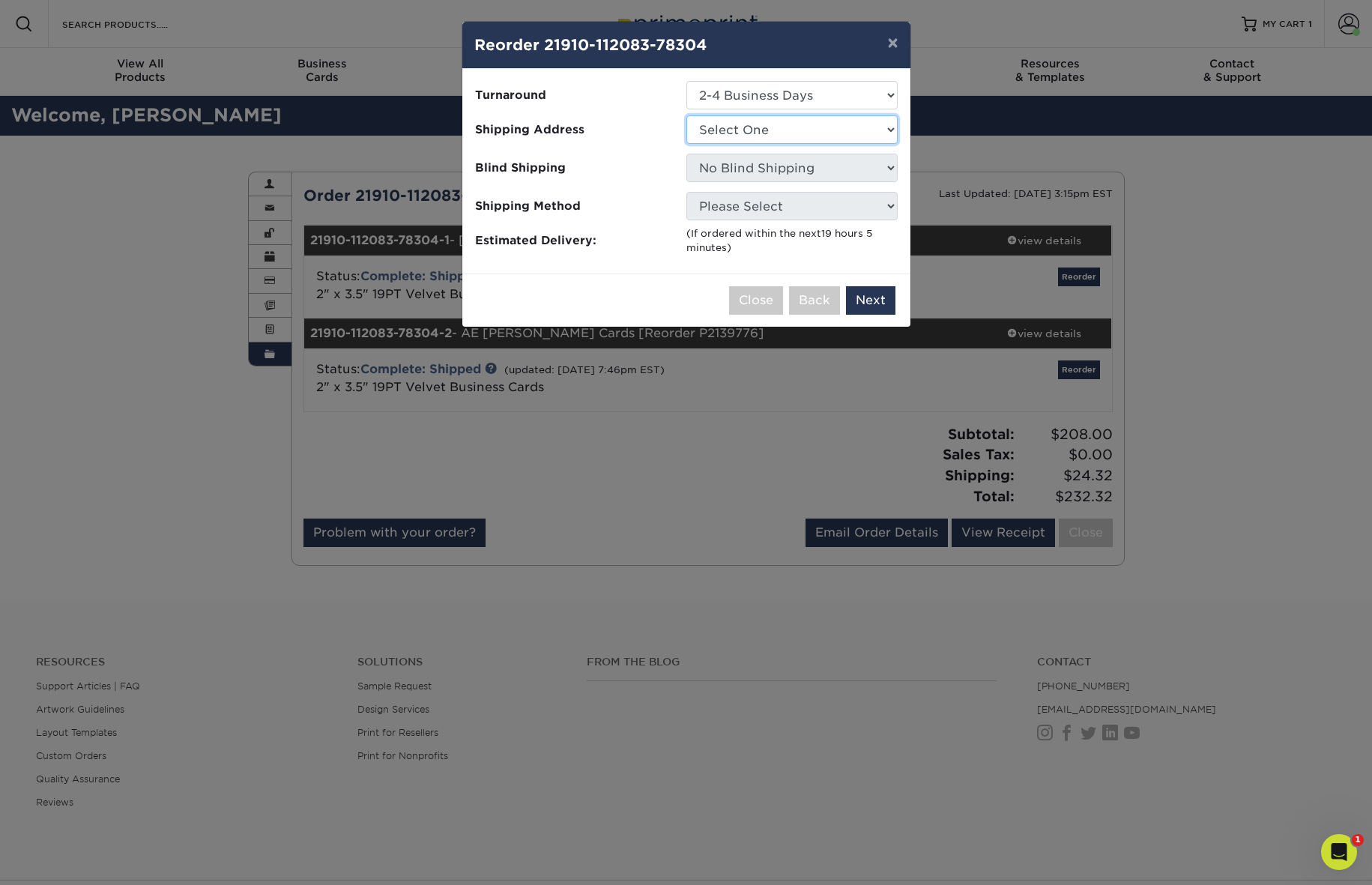
click at [837, 121] on select "Select One ae order Ae order Ae order Ae order Home" at bounding box center [792, 129] width 211 height 28
select select "117427"
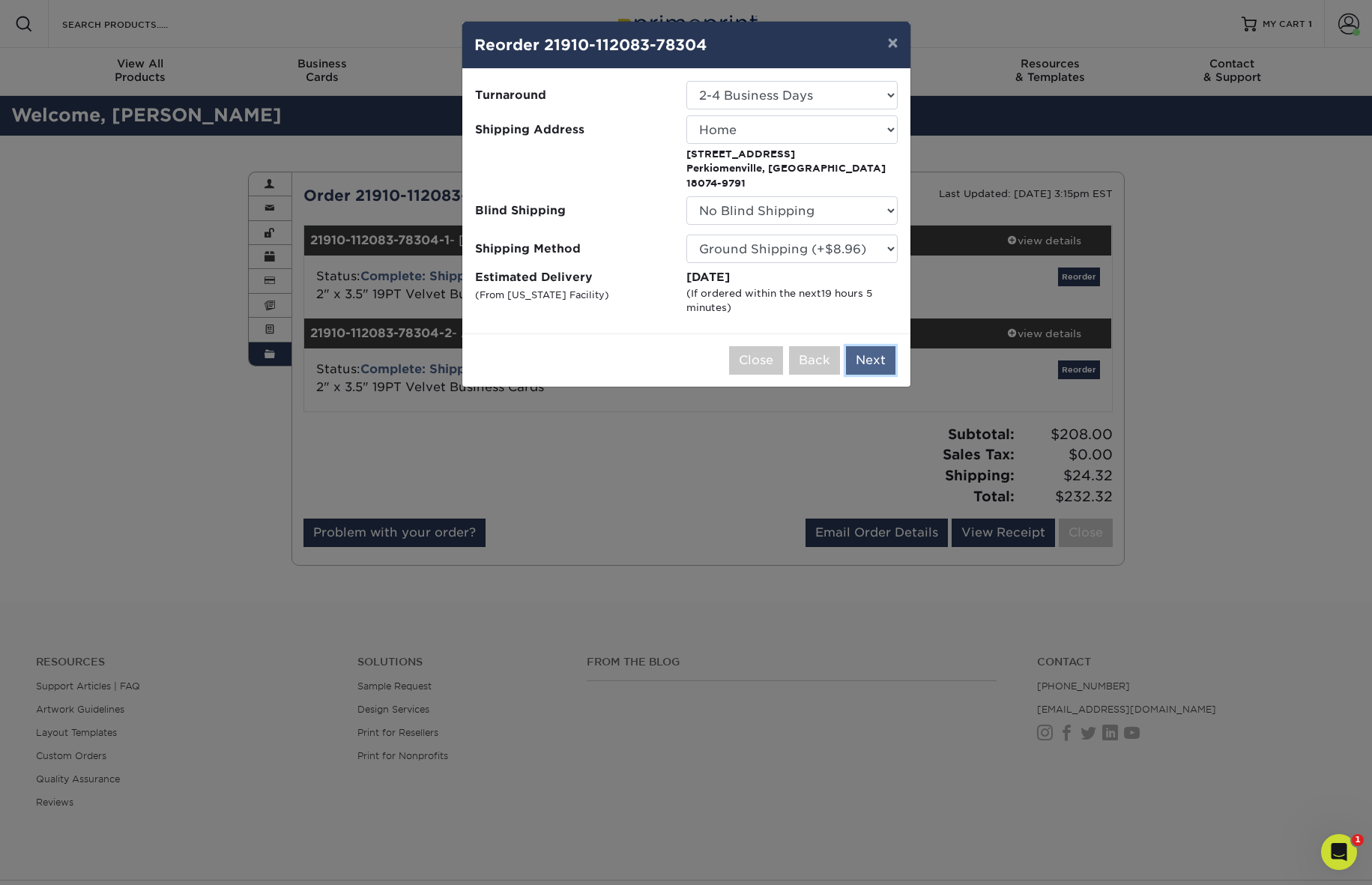
click at [875, 346] on button "Next" at bounding box center [871, 360] width 49 height 28
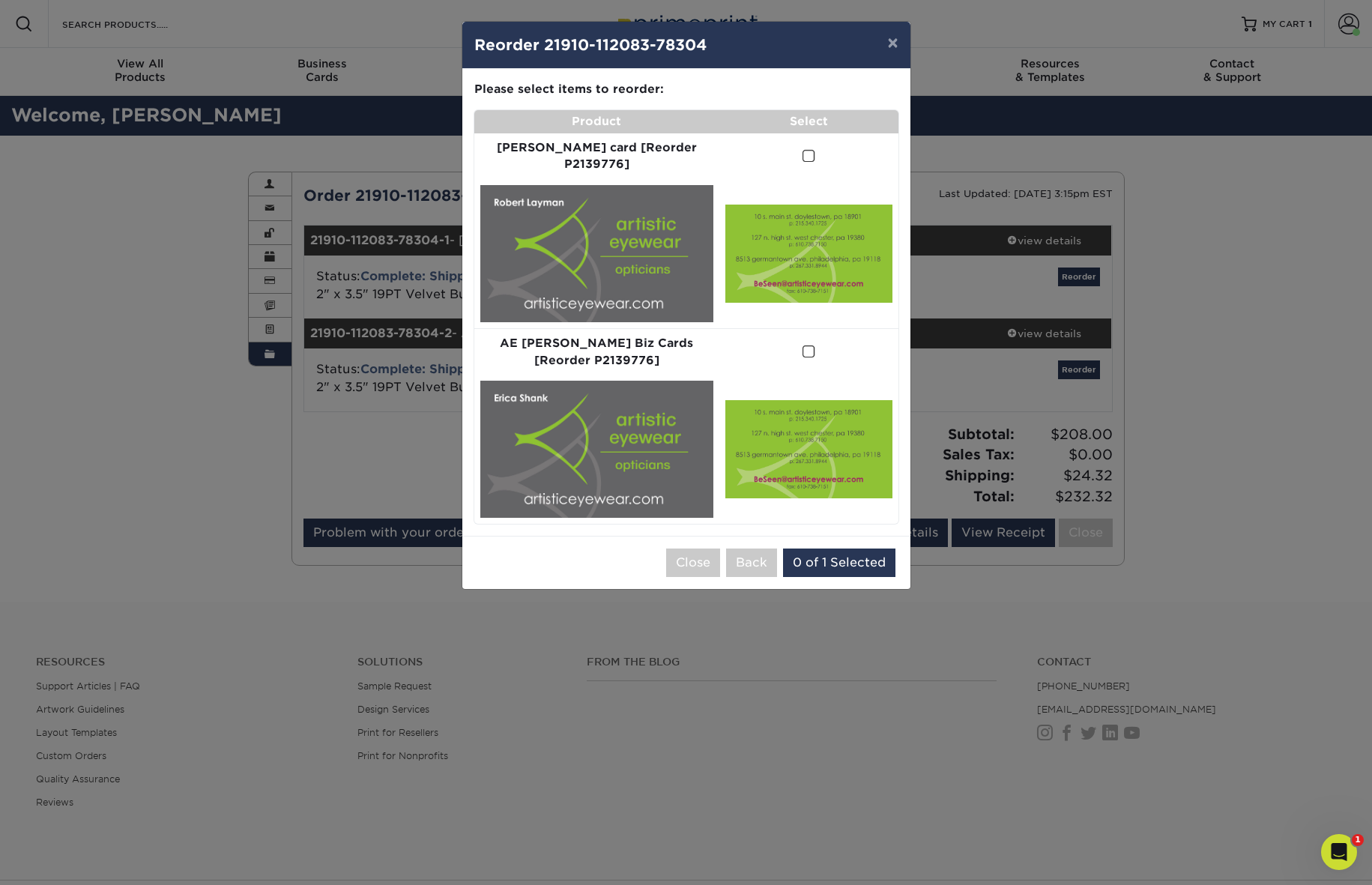
click at [802, 155] on span at bounding box center [808, 156] width 13 height 15
click at [0, 0] on input "checkbox" at bounding box center [0, 0] width 0 height 0
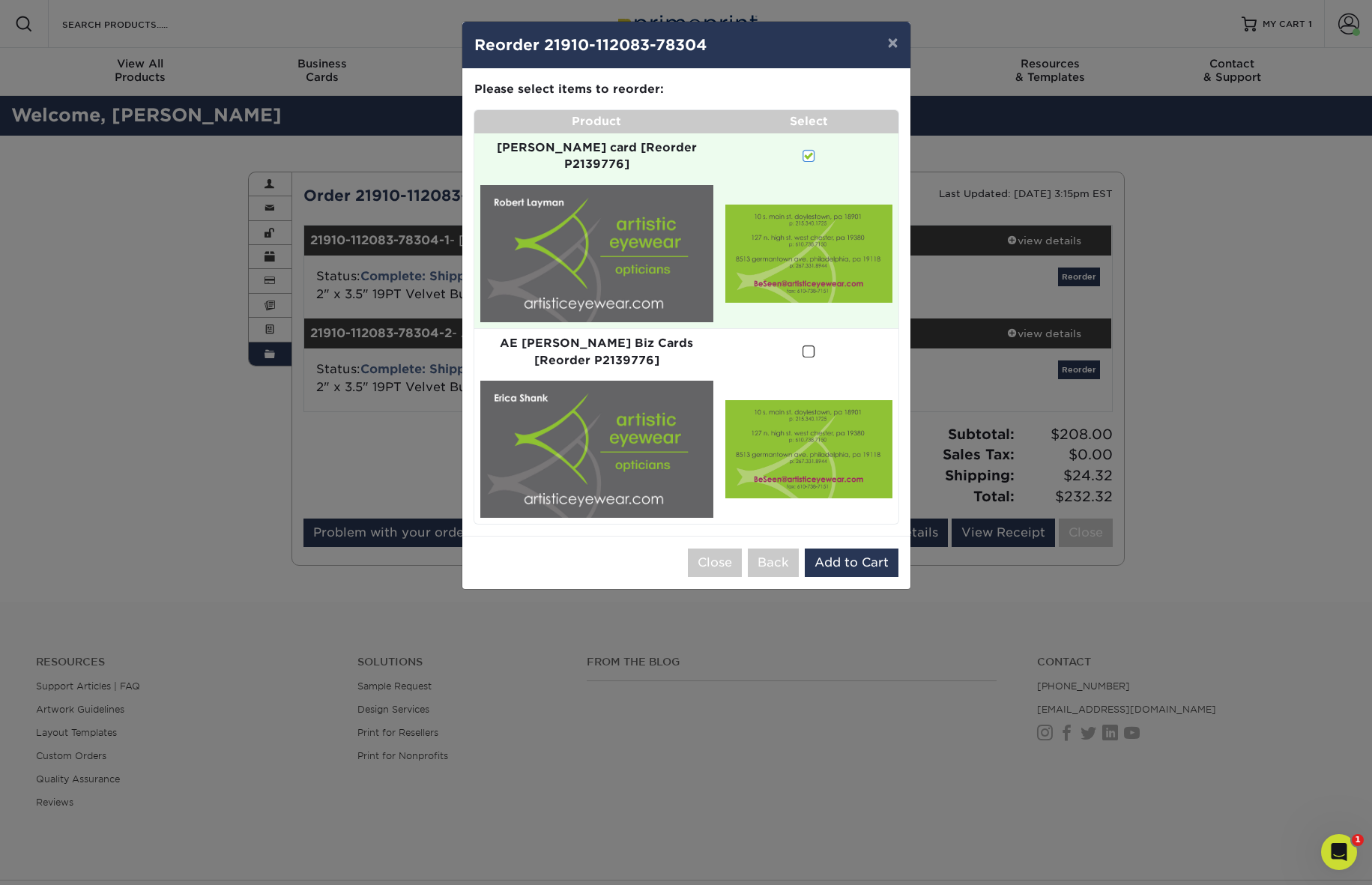
click at [802, 345] on span at bounding box center [808, 352] width 13 height 15
click at [0, 0] on input "checkbox" at bounding box center [0, 0] width 0 height 0
click at [802, 345] on span at bounding box center [808, 352] width 13 height 15
click at [0, 0] on input "checkbox" at bounding box center [0, 0] width 0 height 0
click at [841, 548] on button "Add to Cart" at bounding box center [851, 562] width 94 height 28
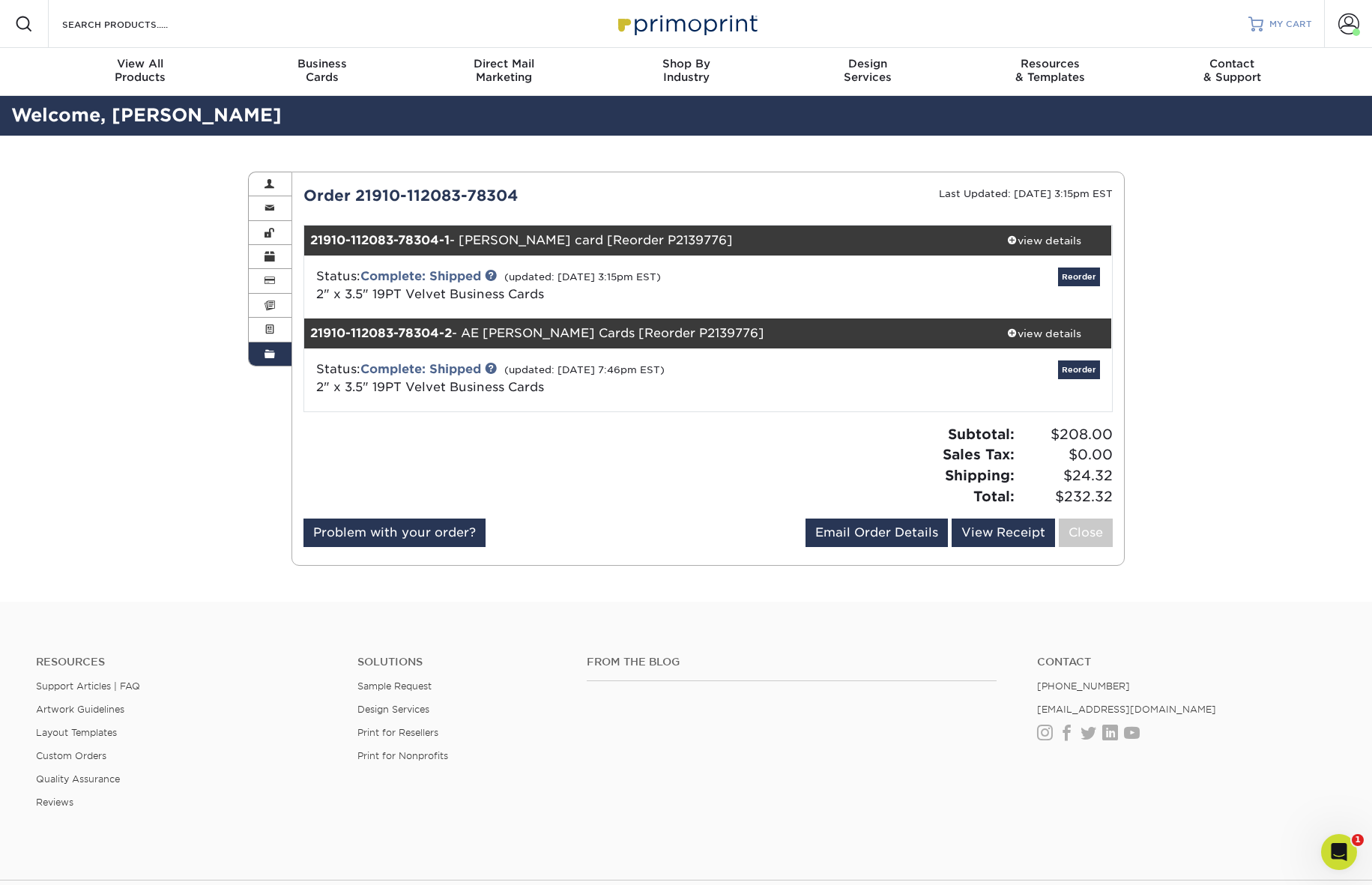
click at [1285, 21] on span "MY CART" at bounding box center [1291, 24] width 43 height 13
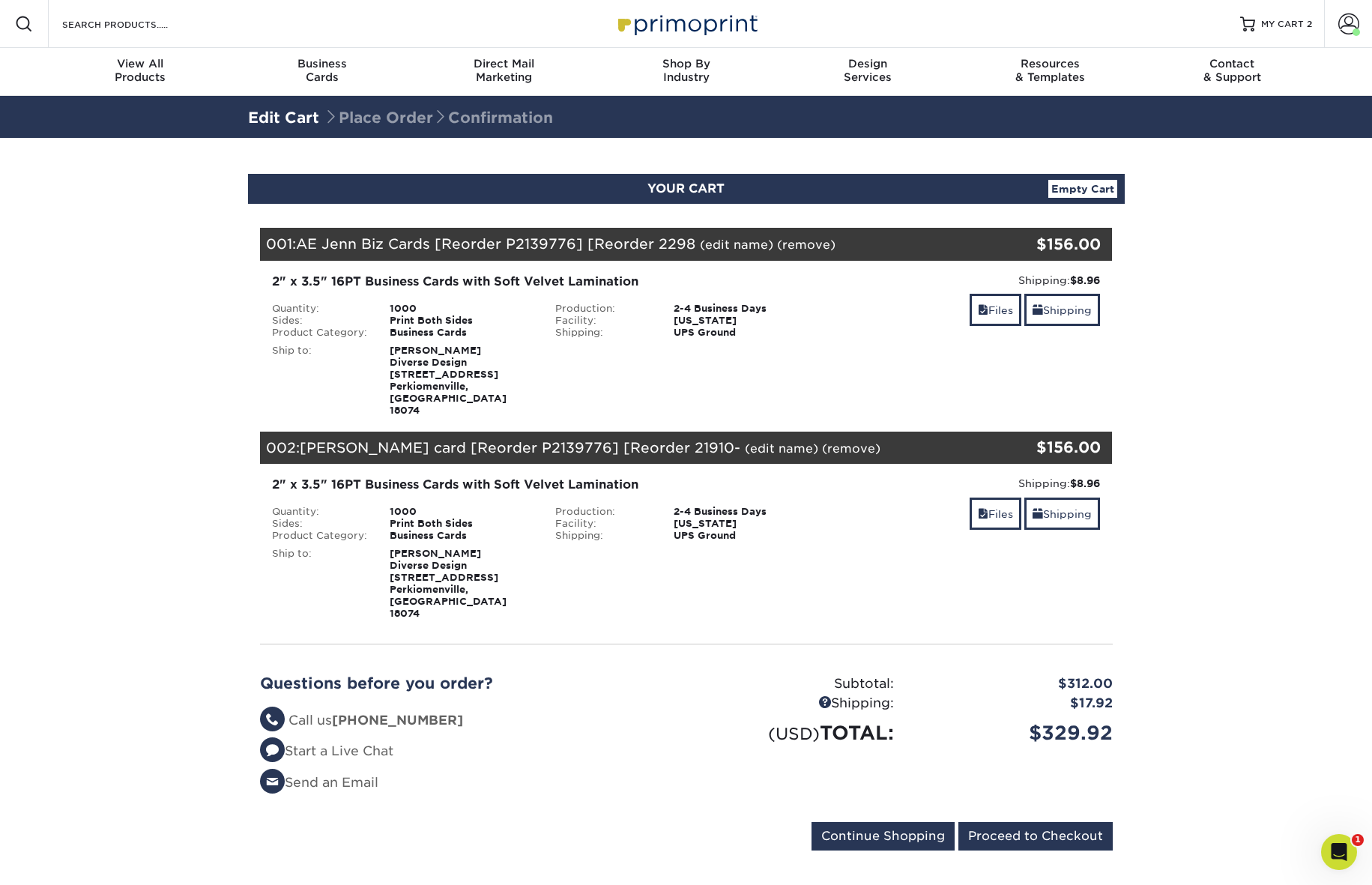
scroll to position [8, 0]
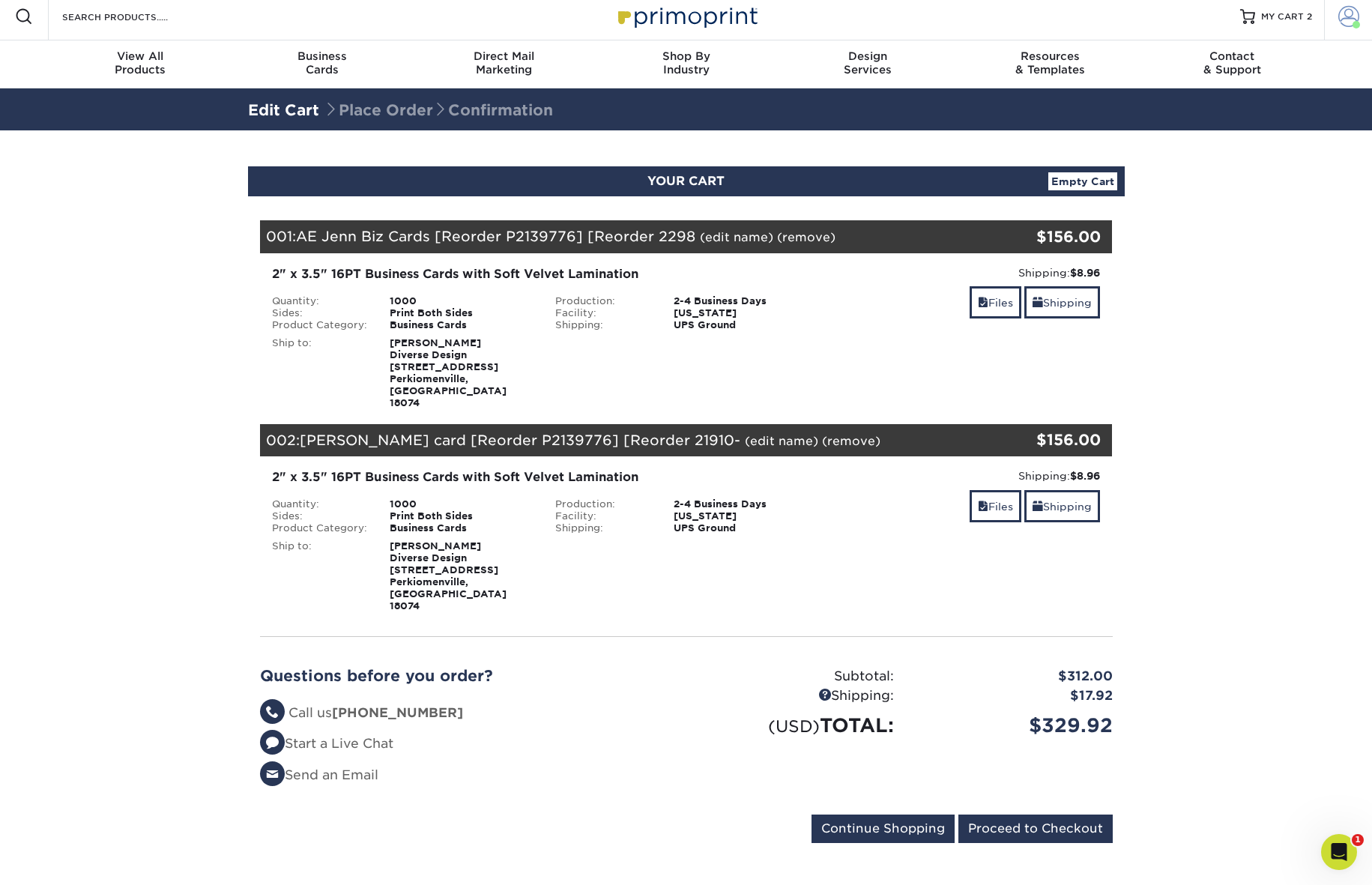
click at [1343, 20] on span at bounding box center [1348, 16] width 21 height 21
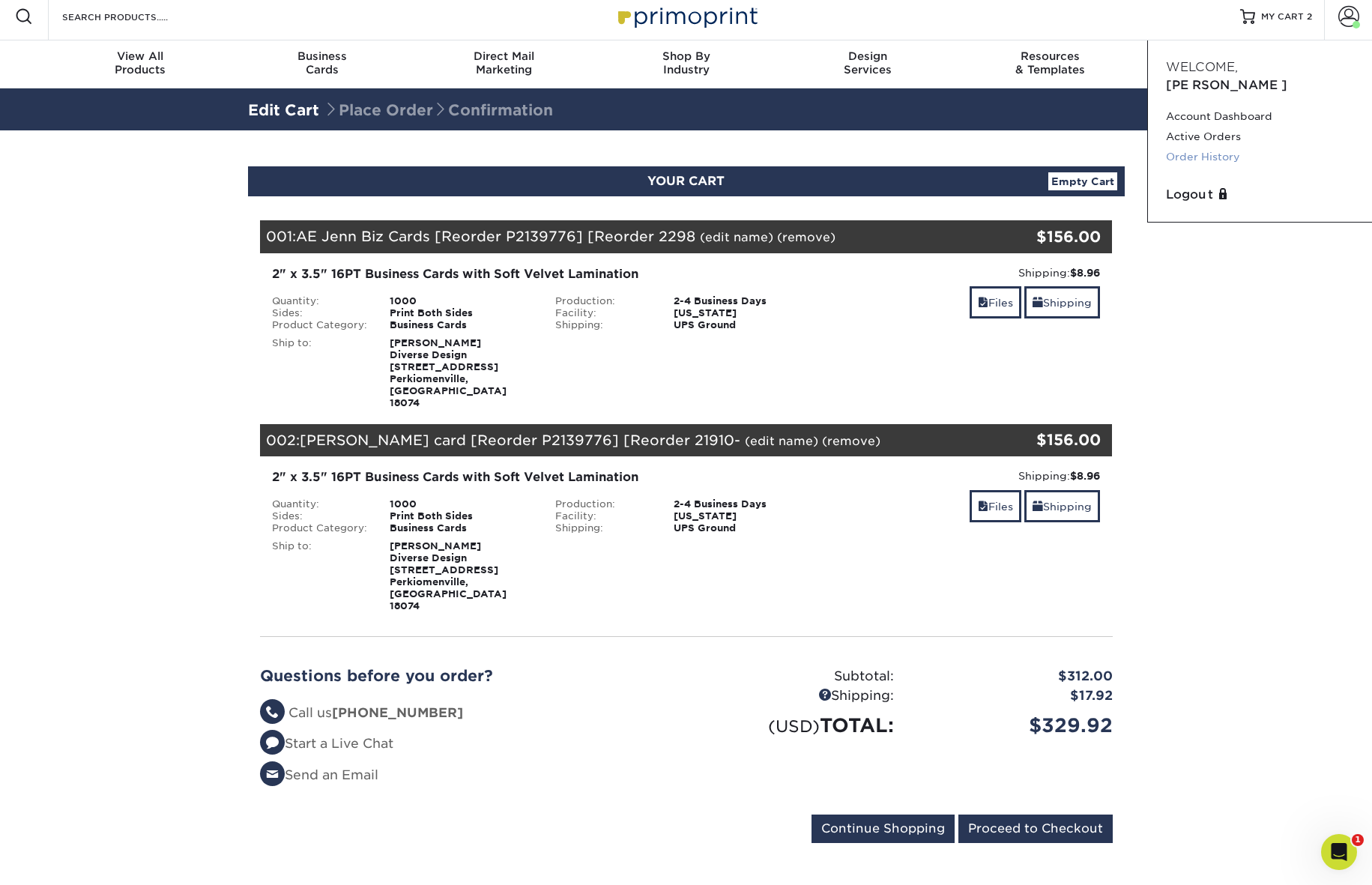
click at [1205, 147] on link "Order History" at bounding box center [1260, 157] width 188 height 20
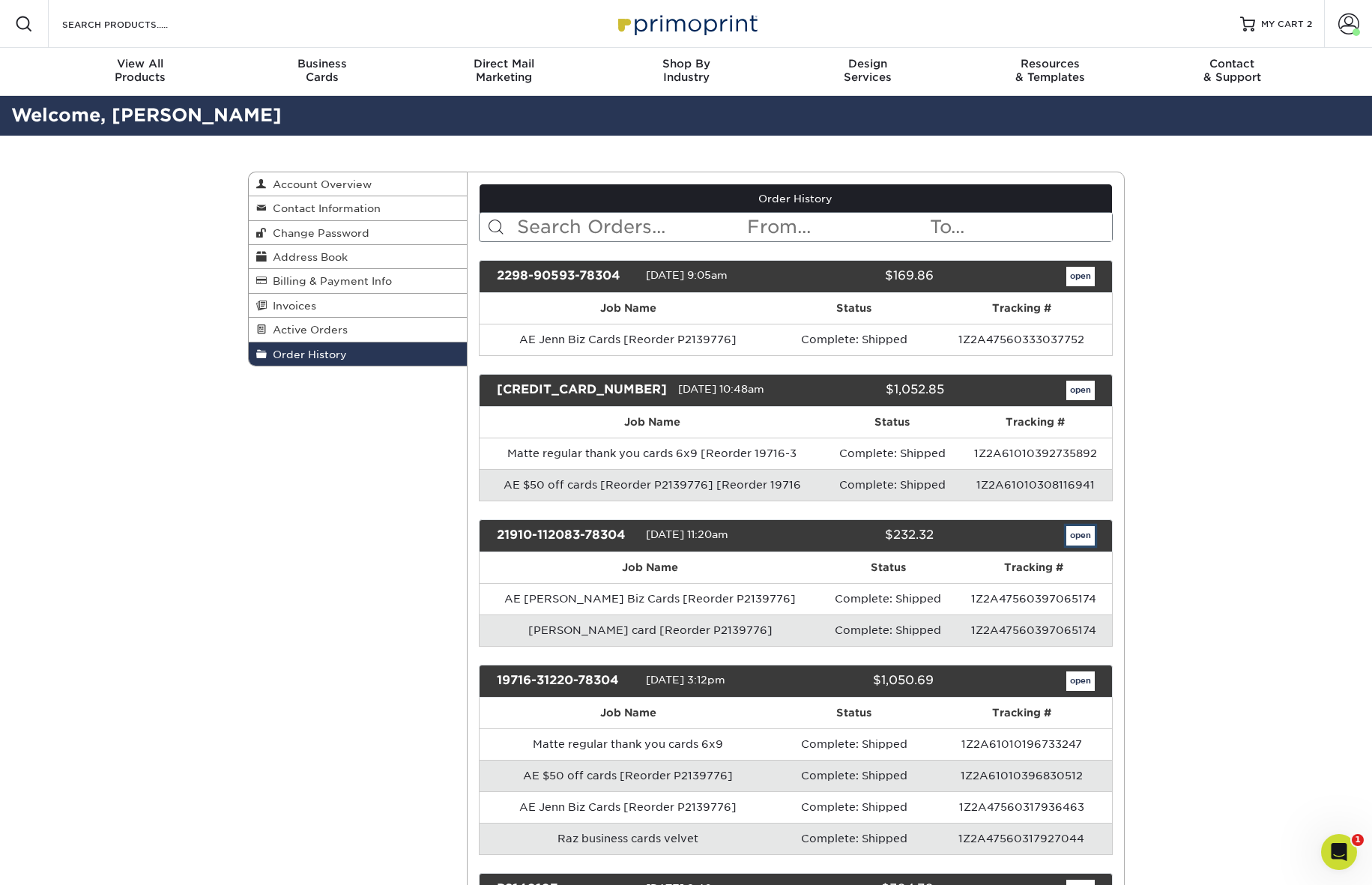
click at [1076, 535] on link "open" at bounding box center [1080, 535] width 28 height 19
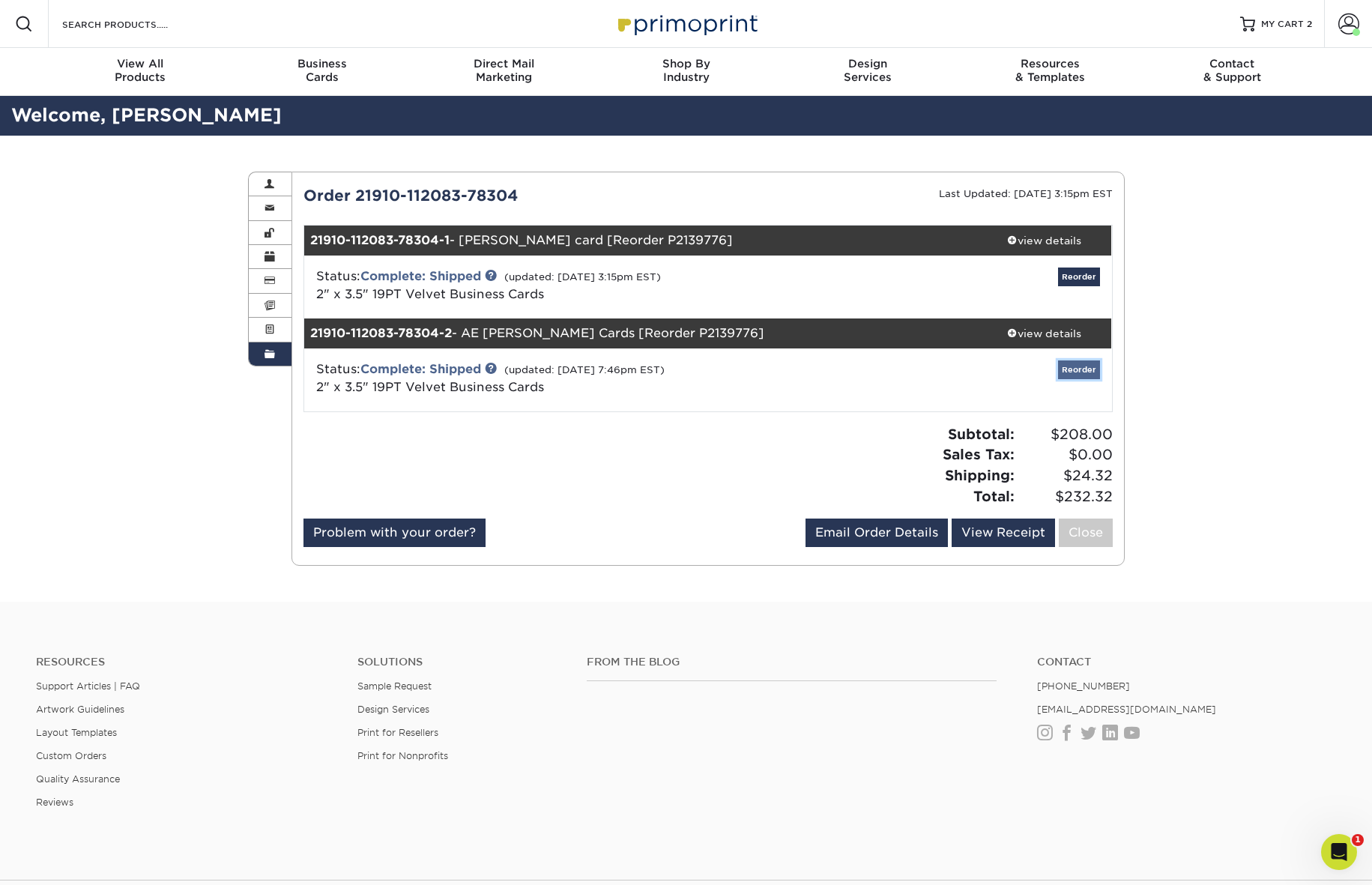
click at [1077, 367] on link "Reorder" at bounding box center [1079, 369] width 42 height 18
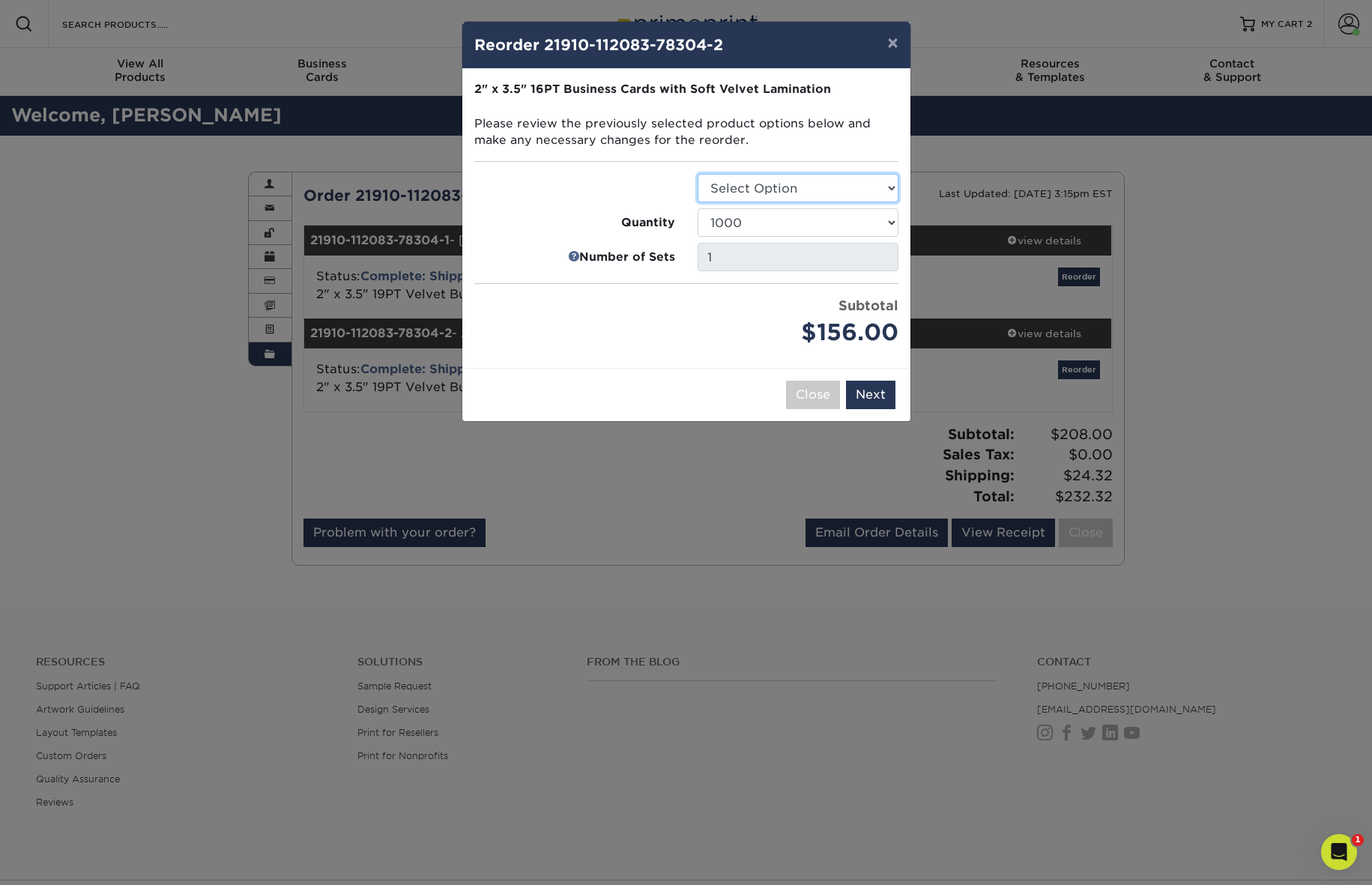
click at [855, 184] on select "Select Option Business Cards" at bounding box center [798, 187] width 201 height 28
select select "3b5148f1-0588-4f88-a218-97bcfdce65c1"
click at [698, 173] on select "Select Option Business Cards" at bounding box center [798, 187] width 201 height 28
click at [865, 390] on button "Next" at bounding box center [871, 395] width 49 height 28
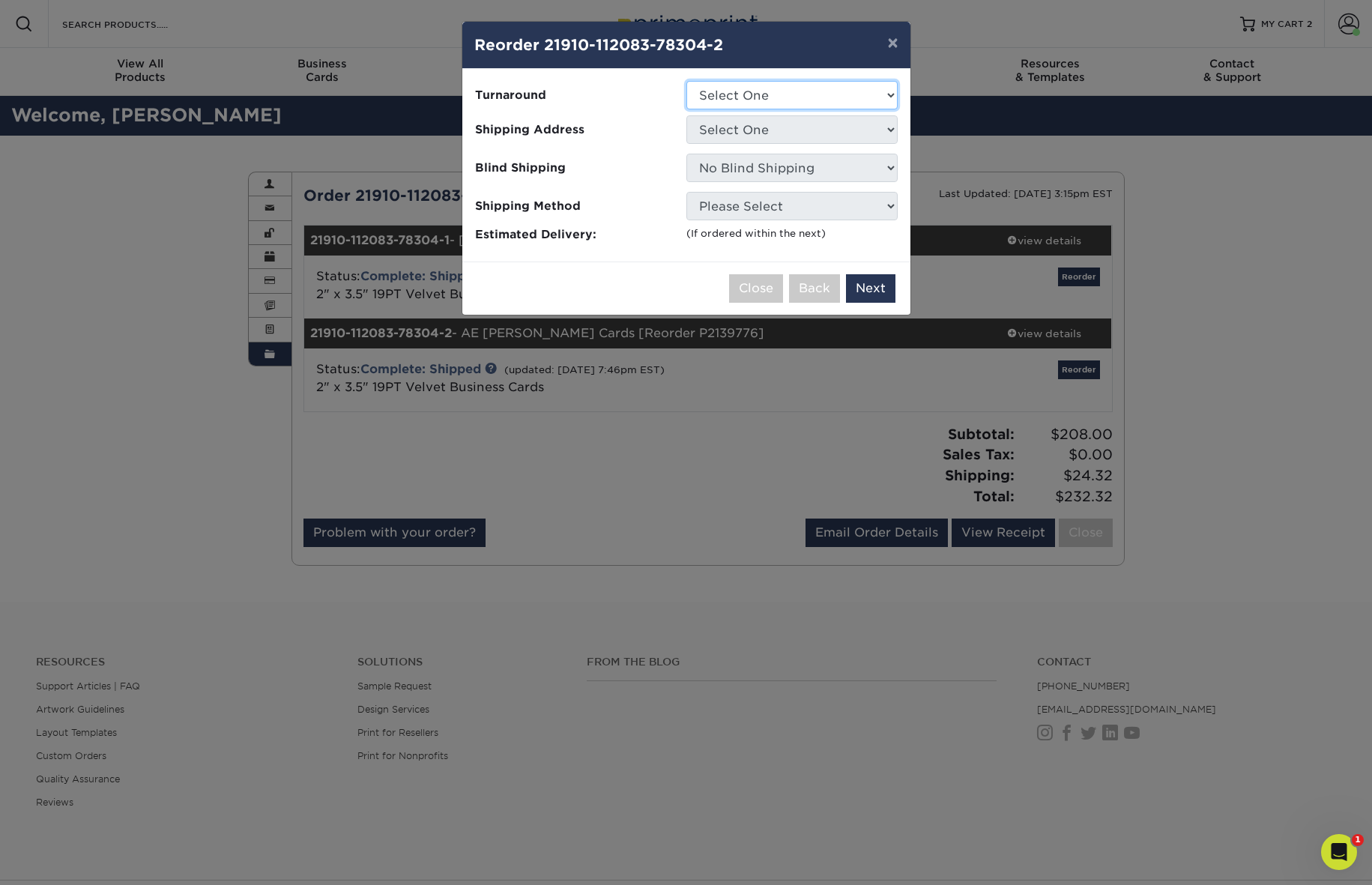
click at [848, 97] on select "Select One 2-4 Business Days" at bounding box center [792, 94] width 211 height 28
select select "fff926d9-f0e8-4ba2-b08d-9f4fa71c5550"
click at [686, 81] on select "Select One 2-4 Business Days" at bounding box center [792, 94] width 211 height 28
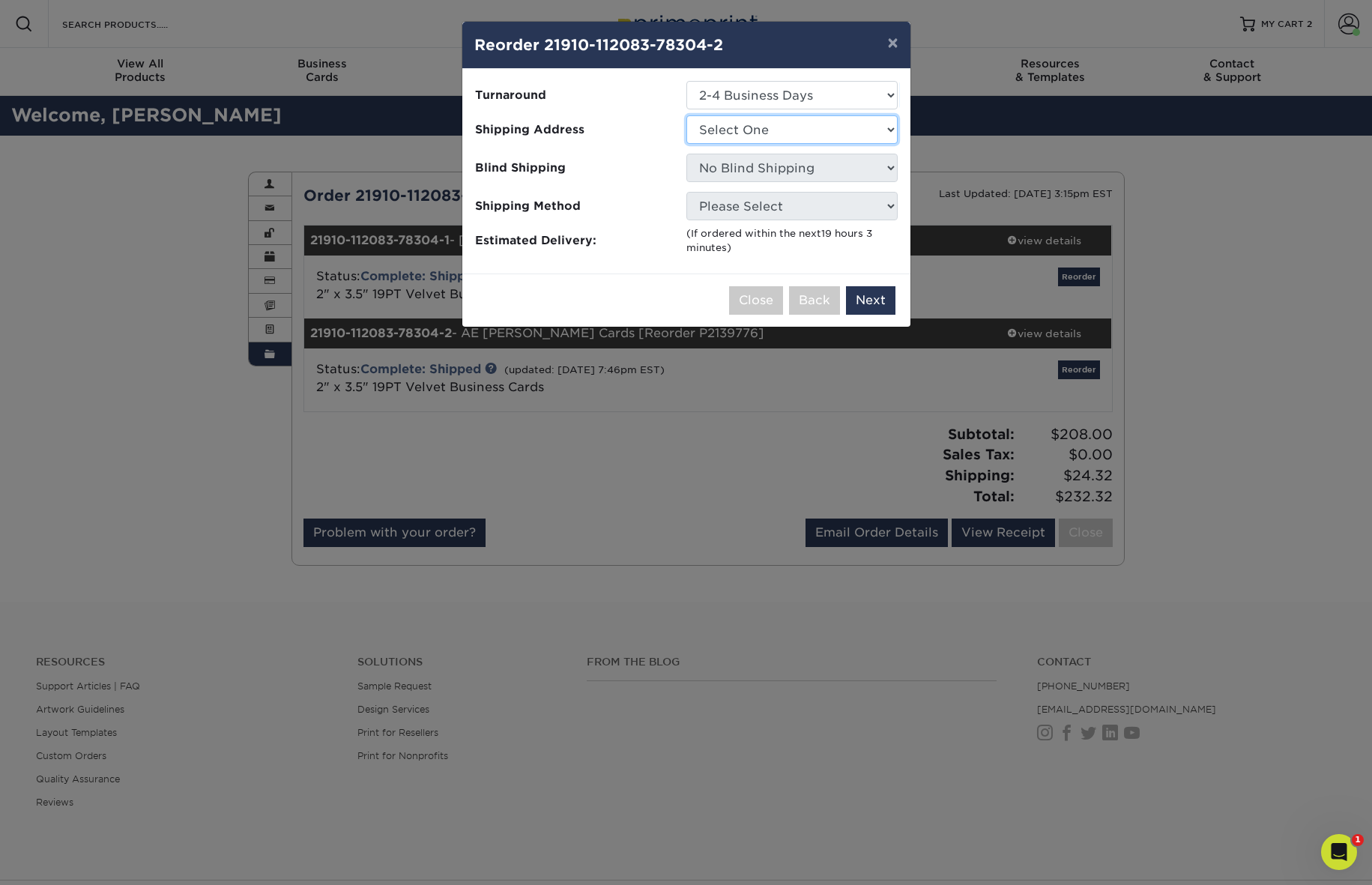
click at [874, 129] on select "Select One ae order Ae order Ae order Ae order Home" at bounding box center [792, 129] width 211 height 28
select select "117427"
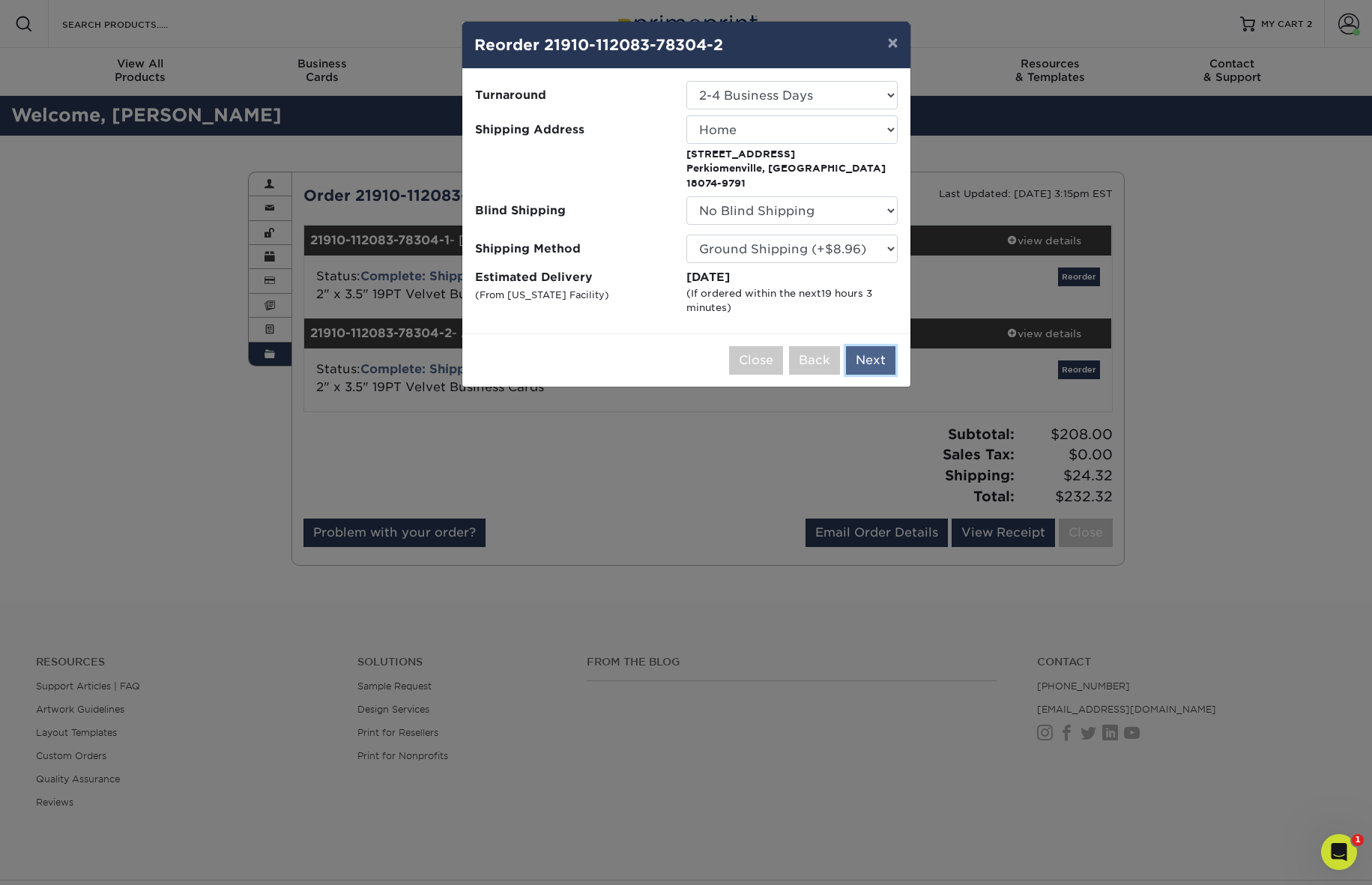
click at [858, 346] on button "Next" at bounding box center [871, 360] width 49 height 28
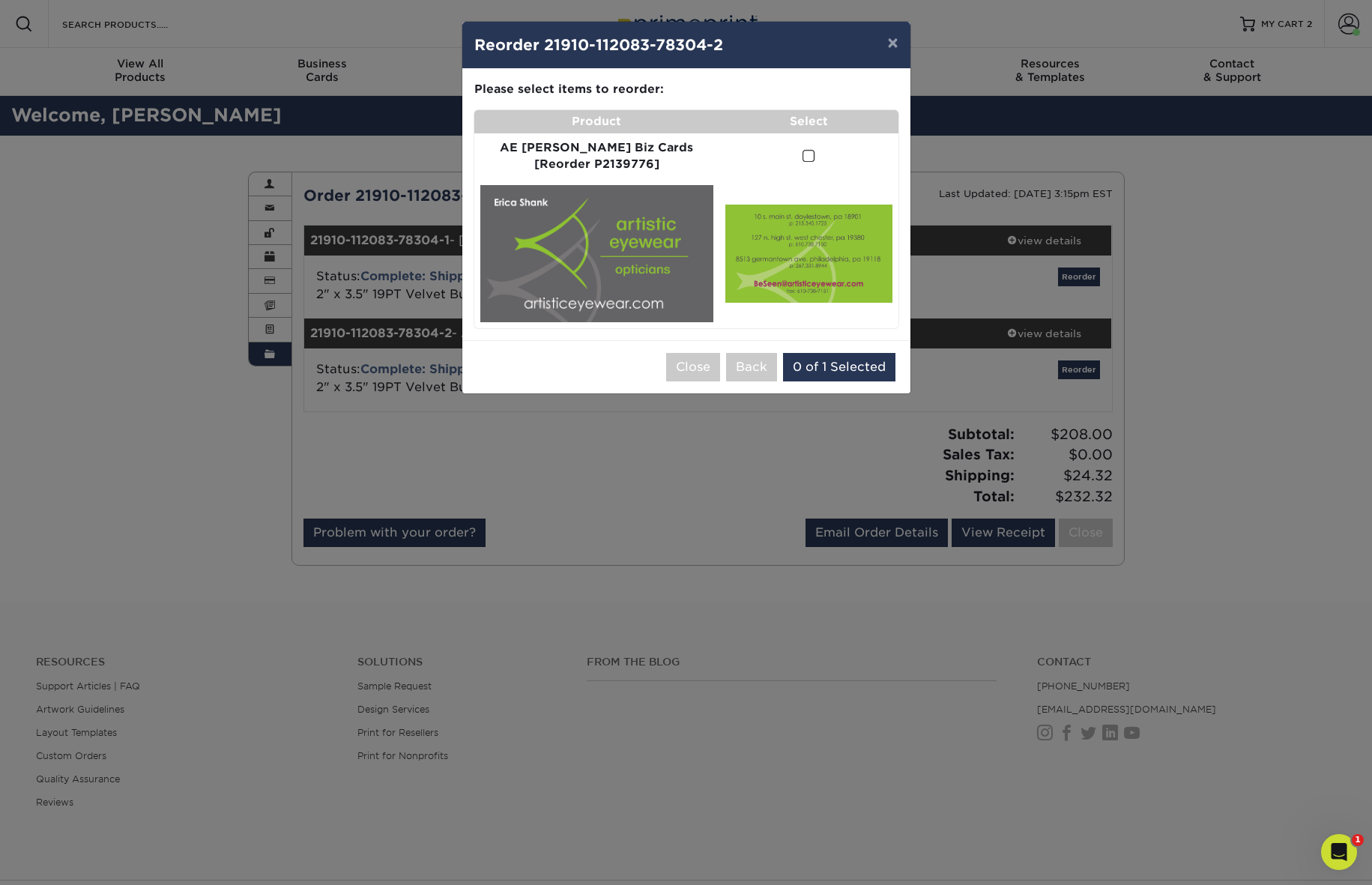
click at [802, 154] on span at bounding box center [808, 156] width 13 height 15
click at [0, 0] on input "checkbox" at bounding box center [0, 0] width 0 height 0
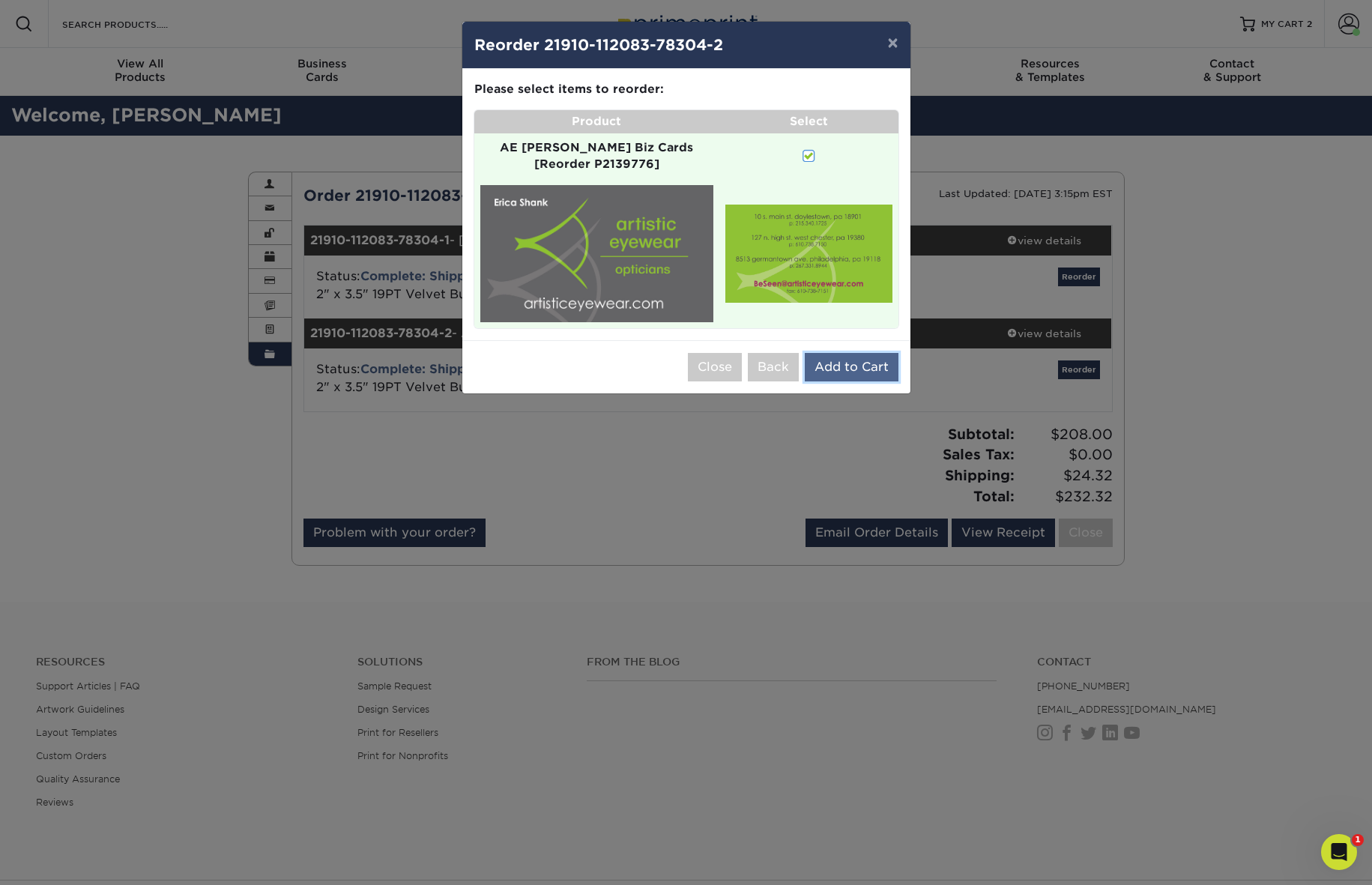
click at [846, 353] on button "Add to Cart" at bounding box center [851, 367] width 94 height 28
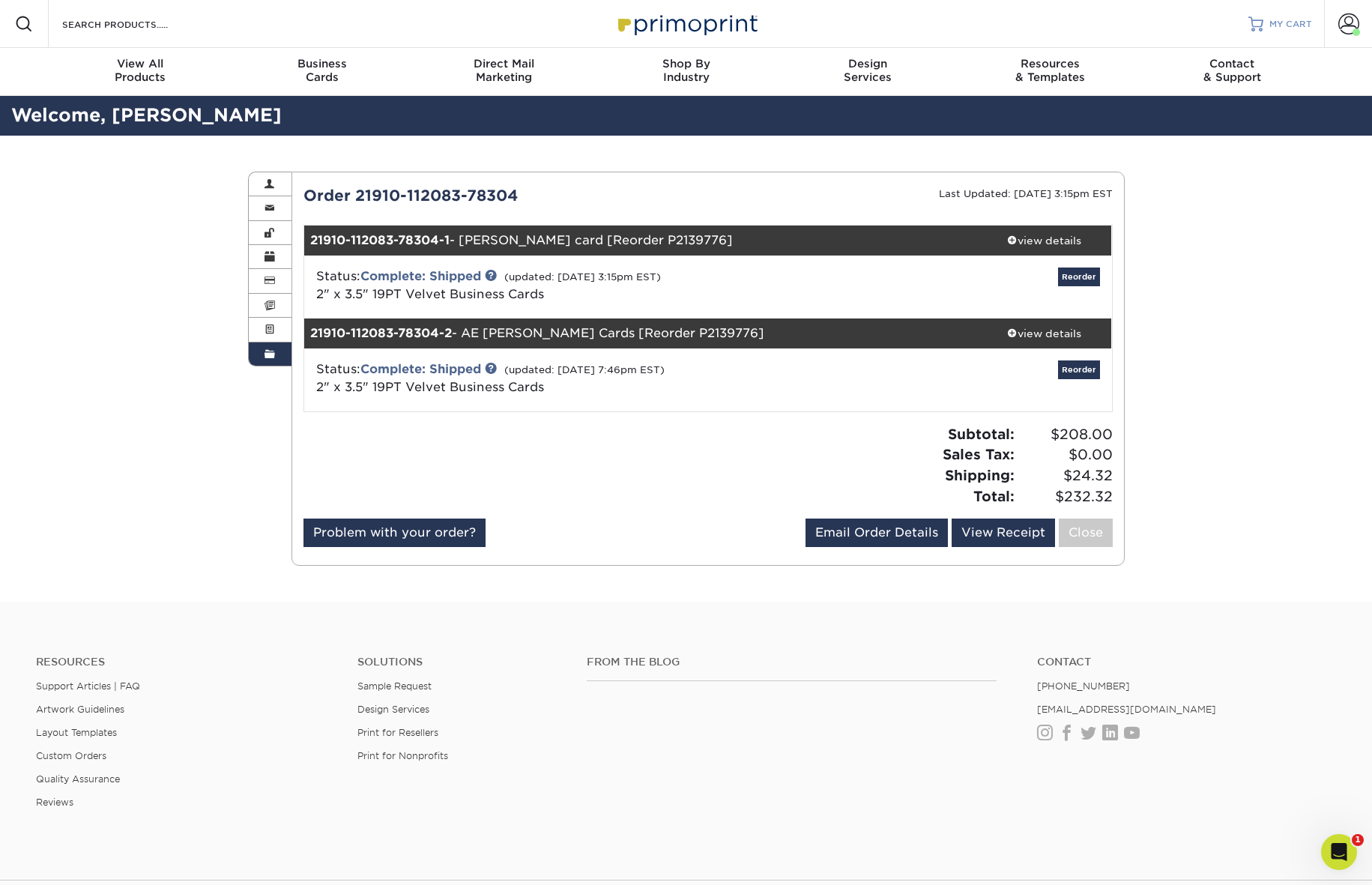
click at [1289, 27] on span "MY CART" at bounding box center [1291, 24] width 43 height 13
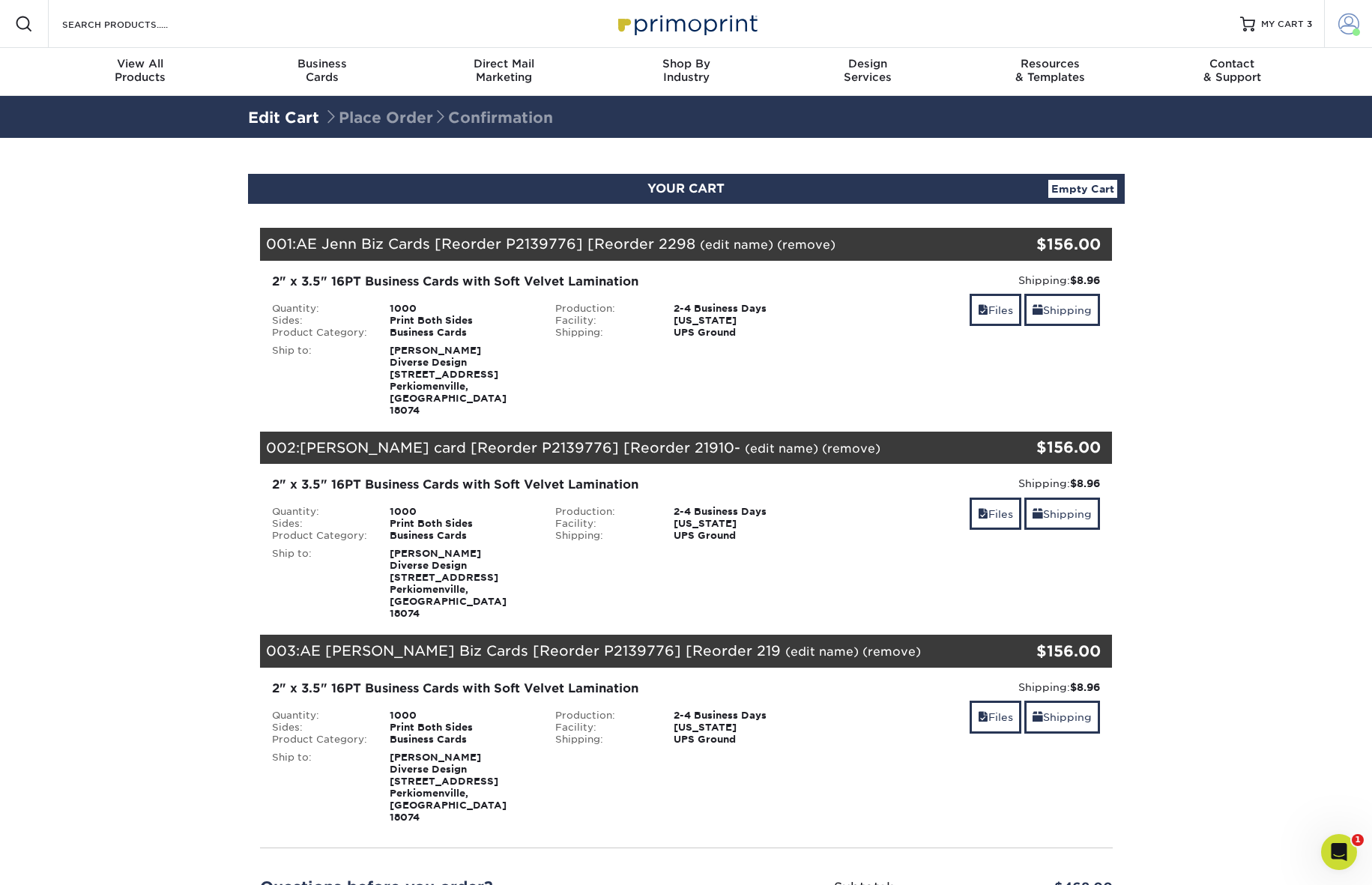
click at [1351, 31] on span at bounding box center [1348, 24] width 21 height 21
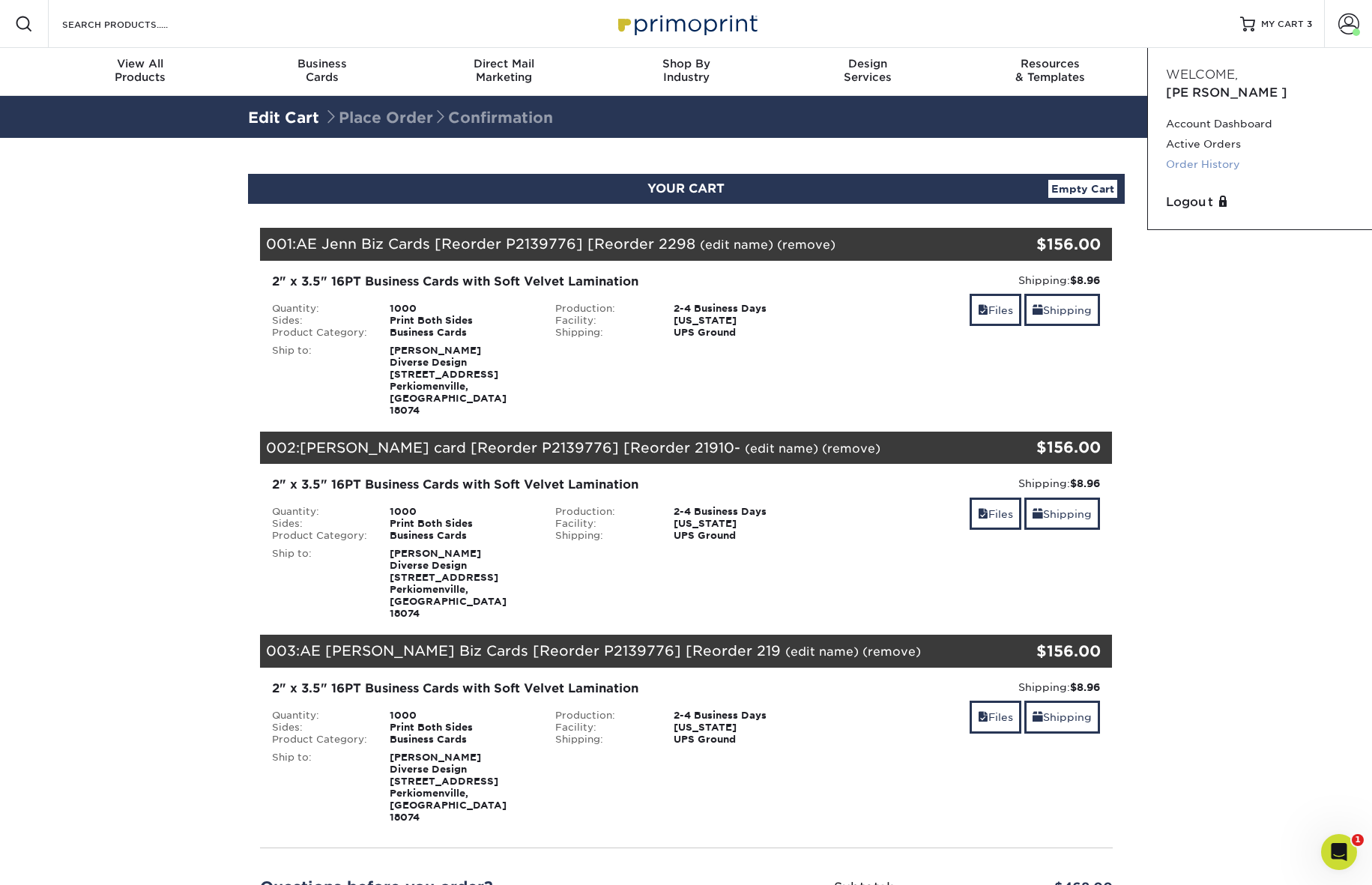
click at [1222, 154] on link "Order History" at bounding box center [1260, 164] width 188 height 20
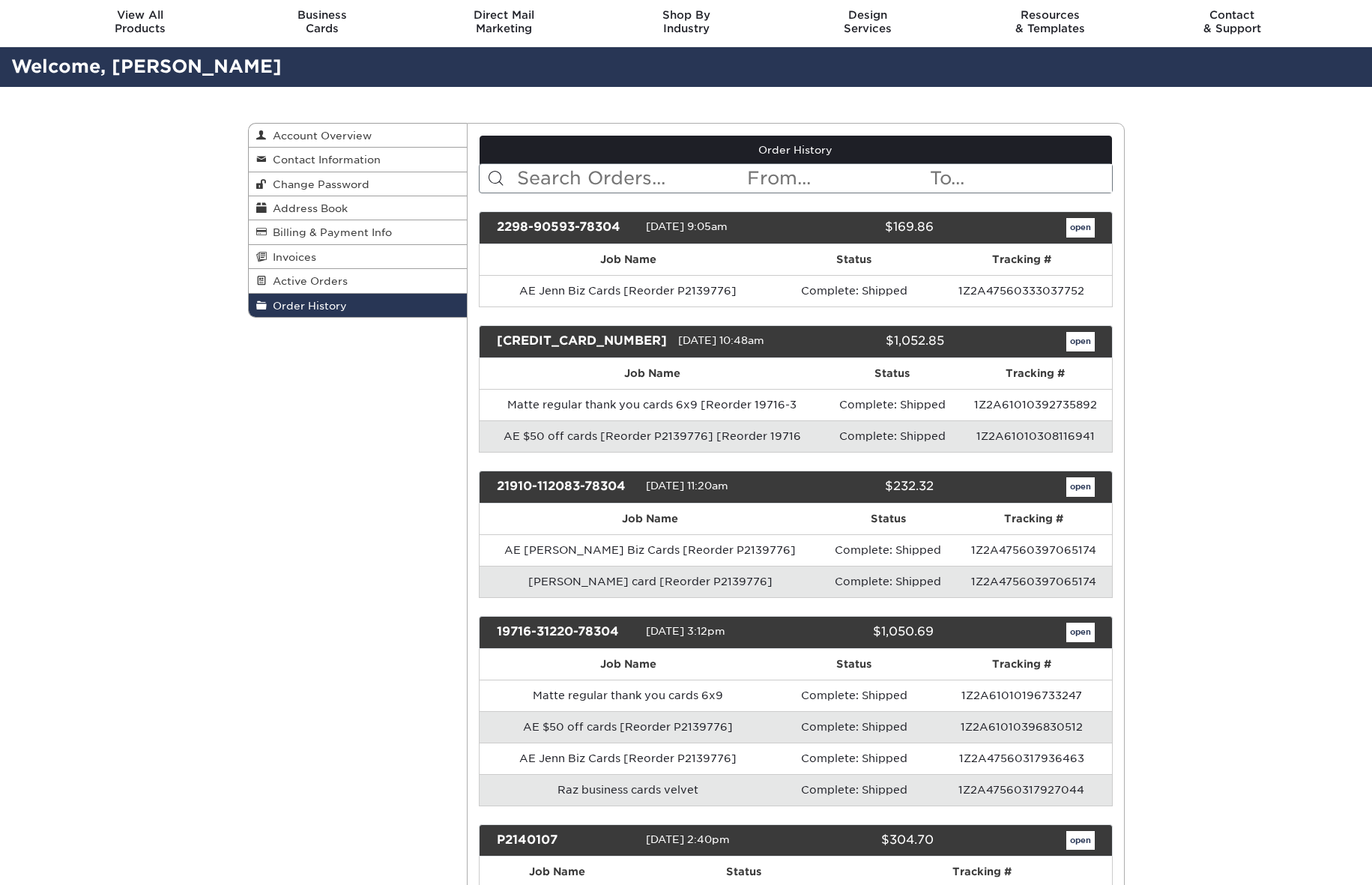
scroll to position [58, 0]
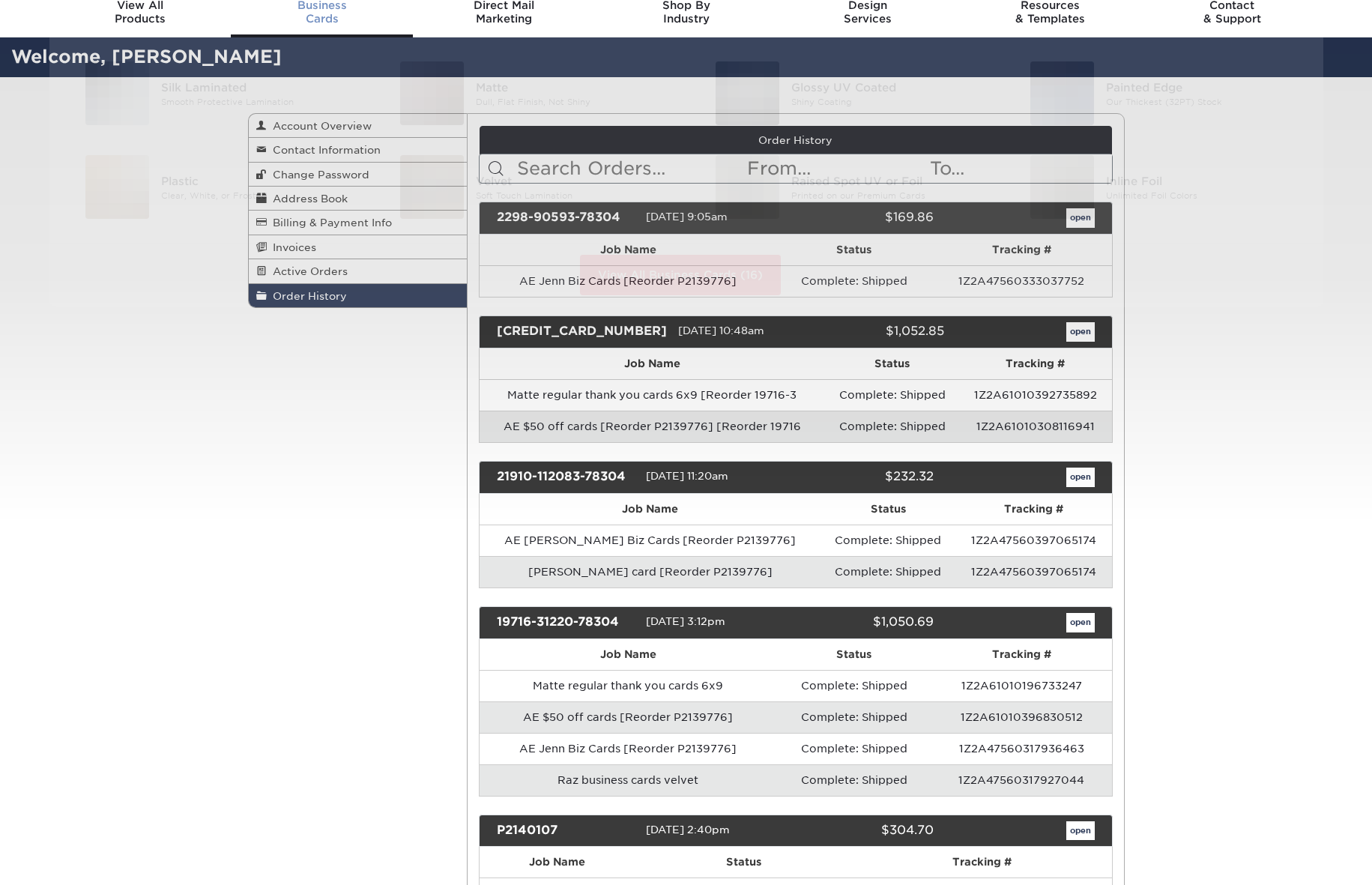
click at [326, 14] on div "Business Cards" at bounding box center [322, 12] width 182 height 27
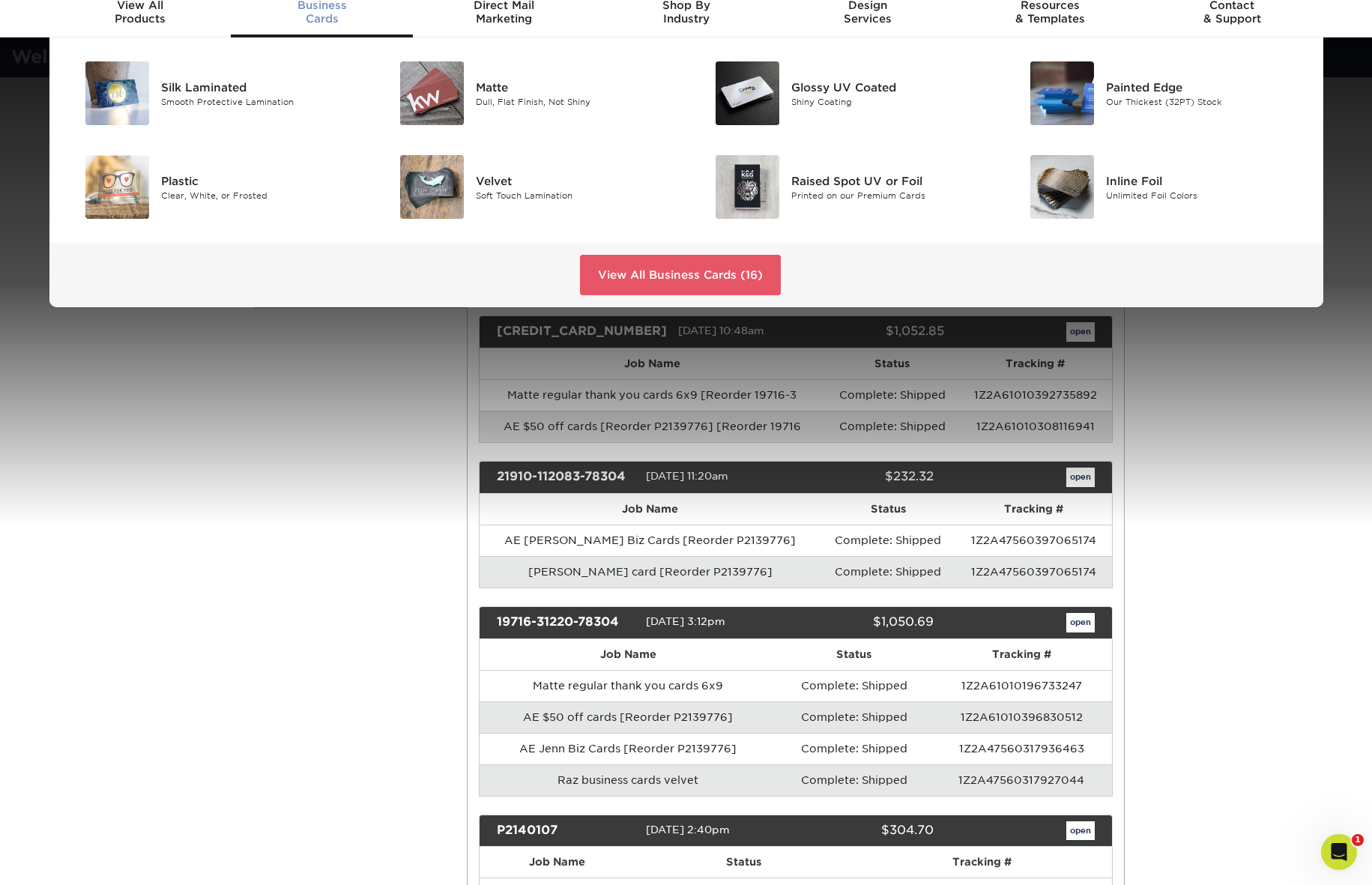
scroll to position [0, 0]
click at [671, 274] on link "View All Business Cards (16)" at bounding box center [680, 275] width 201 height 41
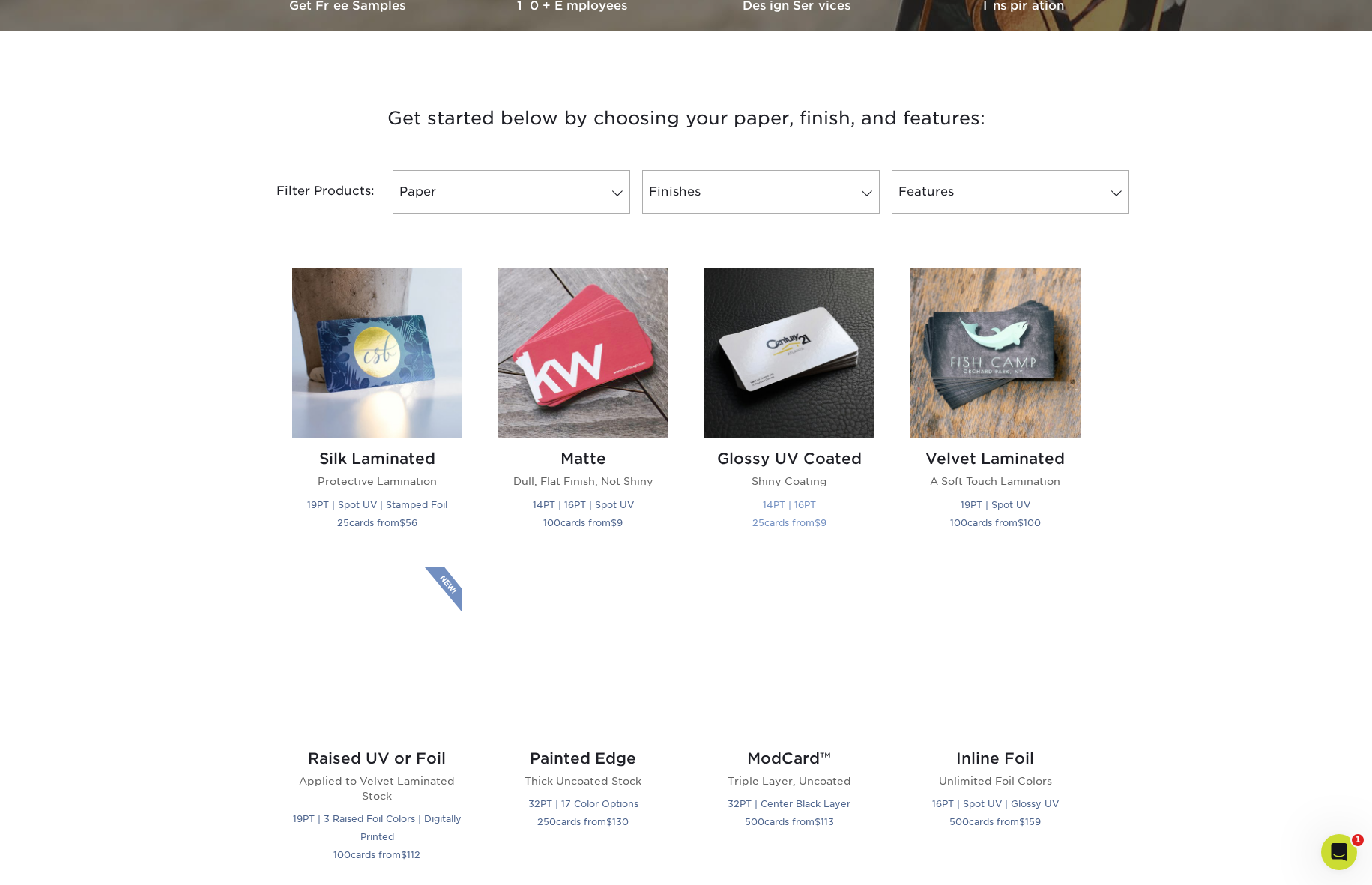
scroll to position [658, 0]
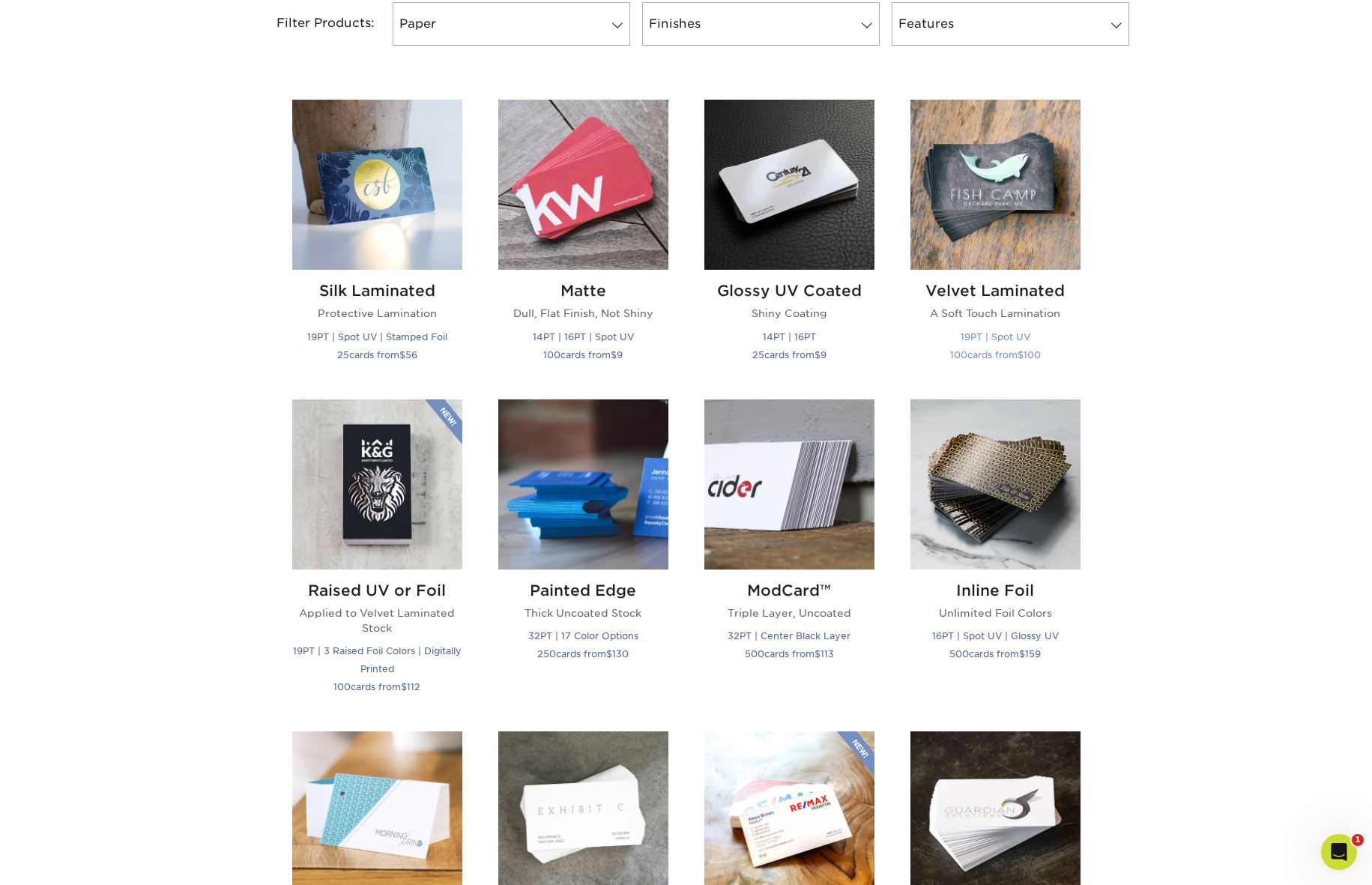
click at [978, 247] on img at bounding box center [996, 185] width 170 height 170
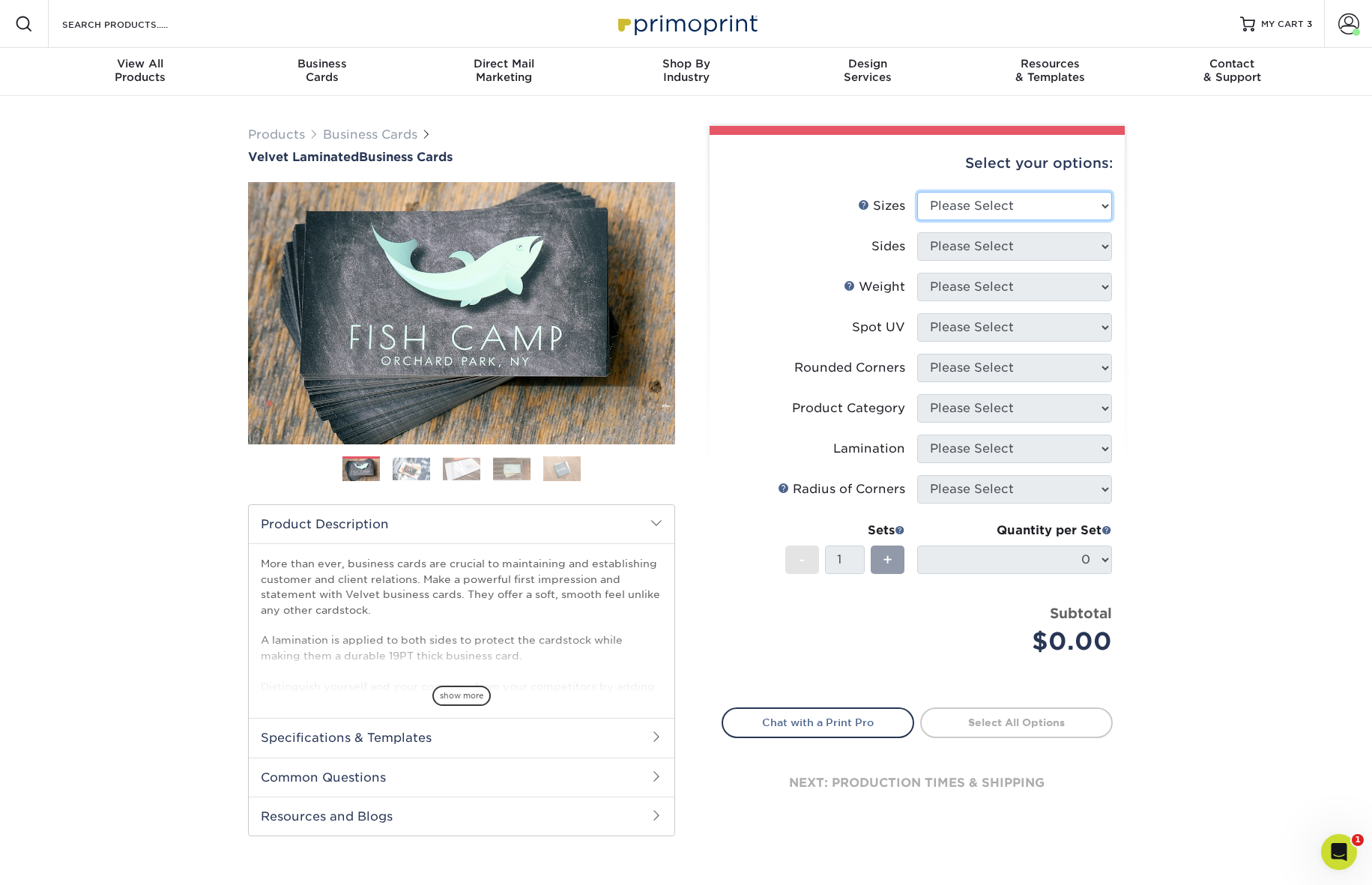
click at [1082, 204] on select "Please Select 1.5" x 3.5" - Mini 1.75" x 3.5" - Mini 2" x 2" - Square 2" x 3" -…" at bounding box center [1015, 206] width 195 height 28
select select "2.00x3.50"
click at [917, 192] on select "Please Select 1.5" x 3.5" - Mini 1.75" x 3.5" - Mini 2" x 2" - Square 2" x 3" -…" at bounding box center [1015, 206] width 195 height 28
click at [1103, 248] on select "Please Select Print Both Sides Print Front Only" at bounding box center [1015, 246] width 195 height 28
select select "13abbda7-1d64-4f25-8bb2-c179b224825d"
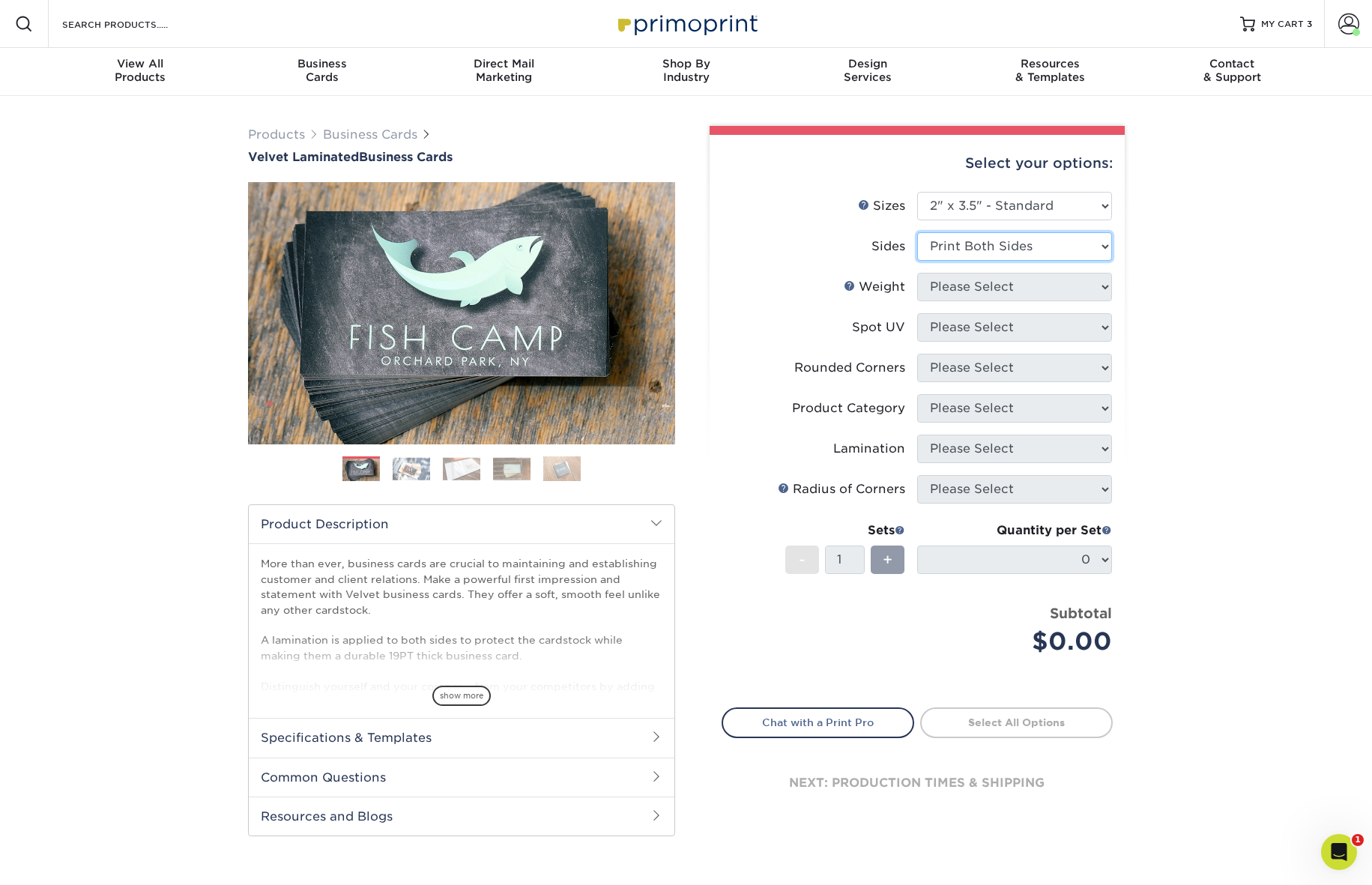
click at [917, 233] on select "Please Select Print Both Sides Print Front Only" at bounding box center [1015, 246] width 195 height 28
click at [1093, 287] on select "Please Select 16PT" at bounding box center [1015, 286] width 195 height 28
select select "16PT"
click at [917, 272] on select "Please Select 16PT" at bounding box center [1015, 286] width 195 height 28
click at [1097, 331] on select "Please Select No Spot UV Front and Back (Both Sides) Front Only Back Only" at bounding box center [1015, 327] width 195 height 28
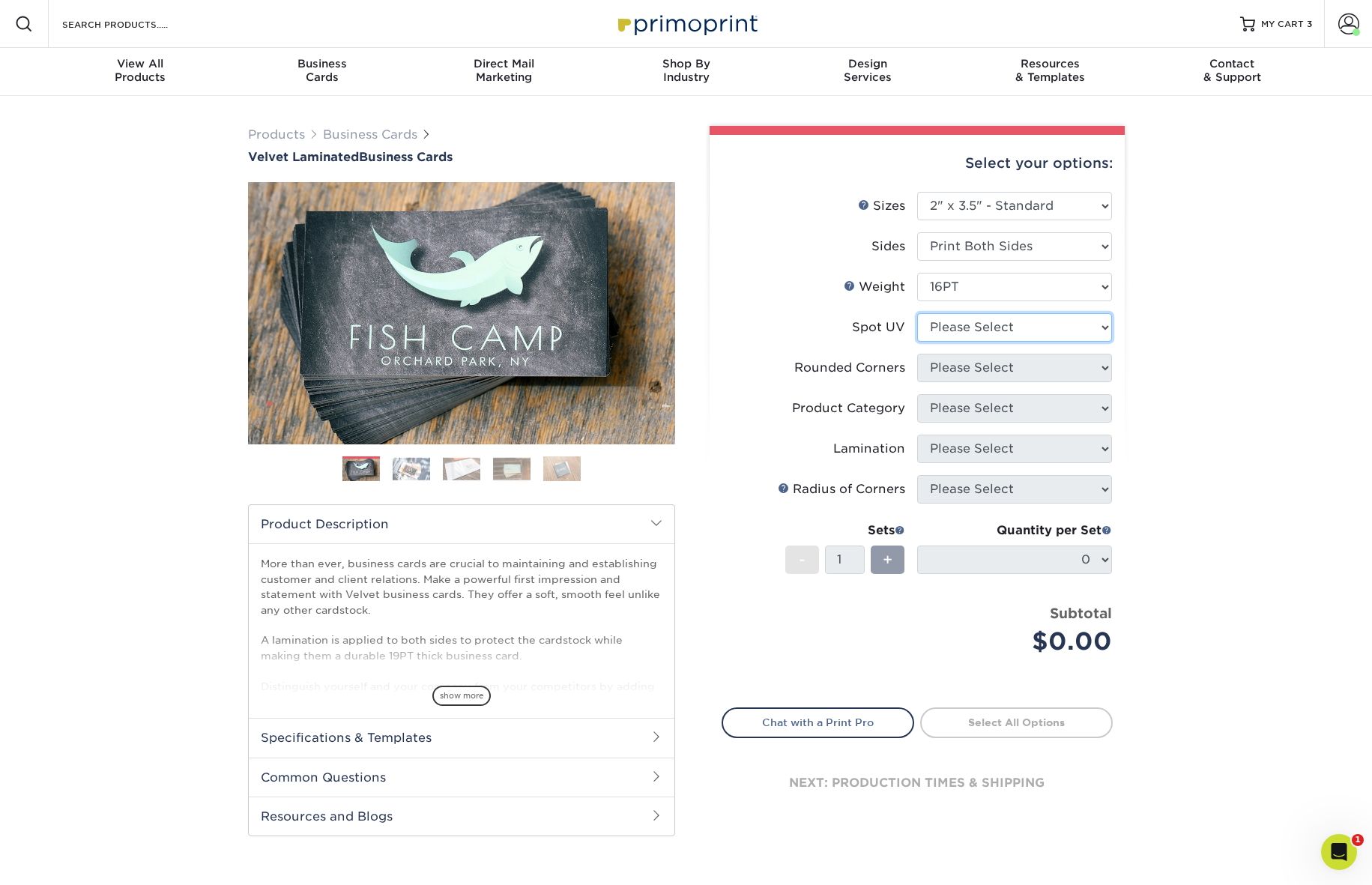
select select "3"
click at [917, 313] on select "Please Select No Spot UV Front and Back (Both Sides) Front Only Back Only" at bounding box center [1015, 327] width 195 height 28
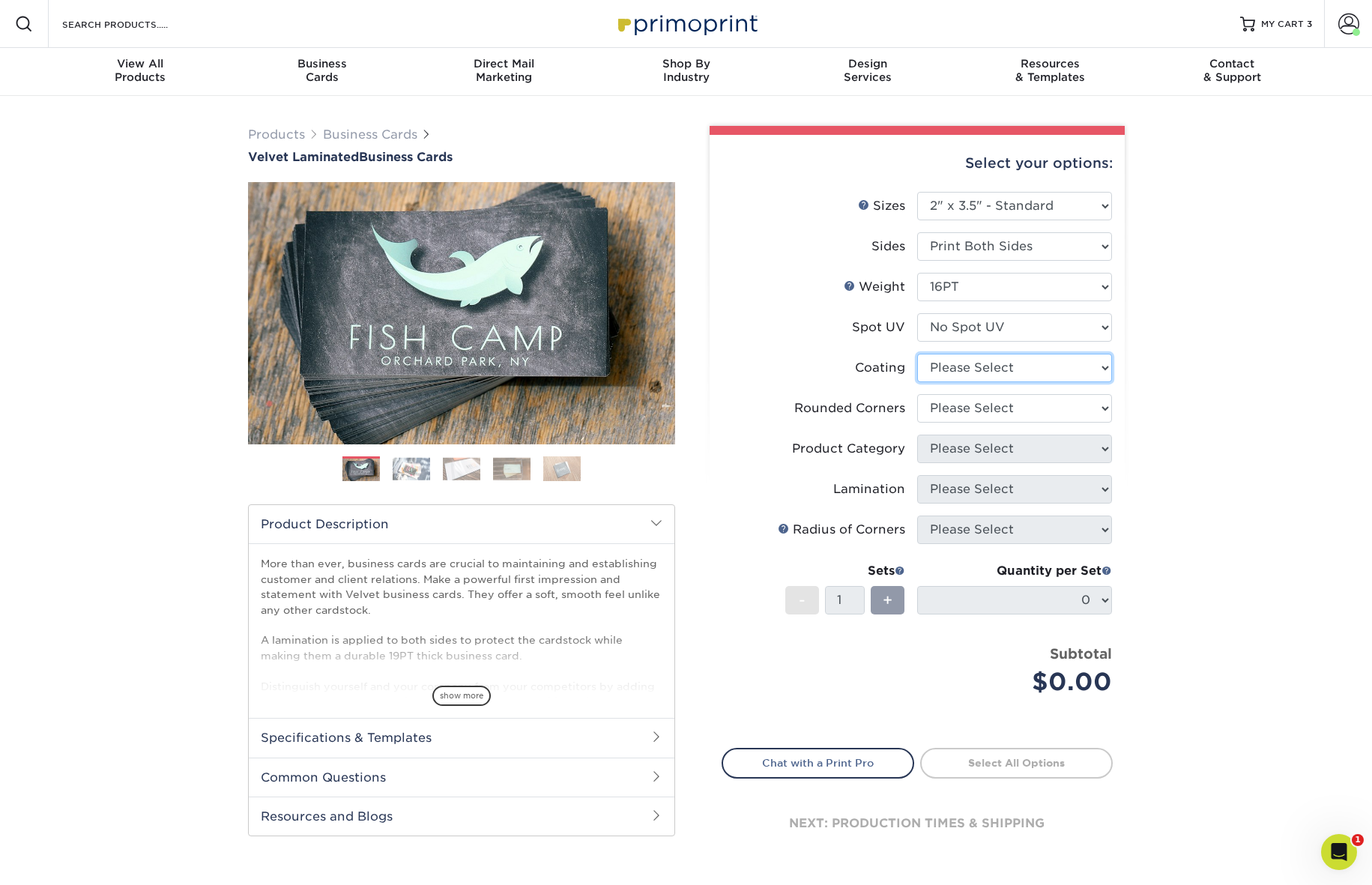
click at [1091, 367] on select at bounding box center [1015, 368] width 195 height 28
select select "3e7618de-abca-4bda-9f97-8b9129e913d8"
click at [917, 354] on select at bounding box center [1015, 368] width 195 height 28
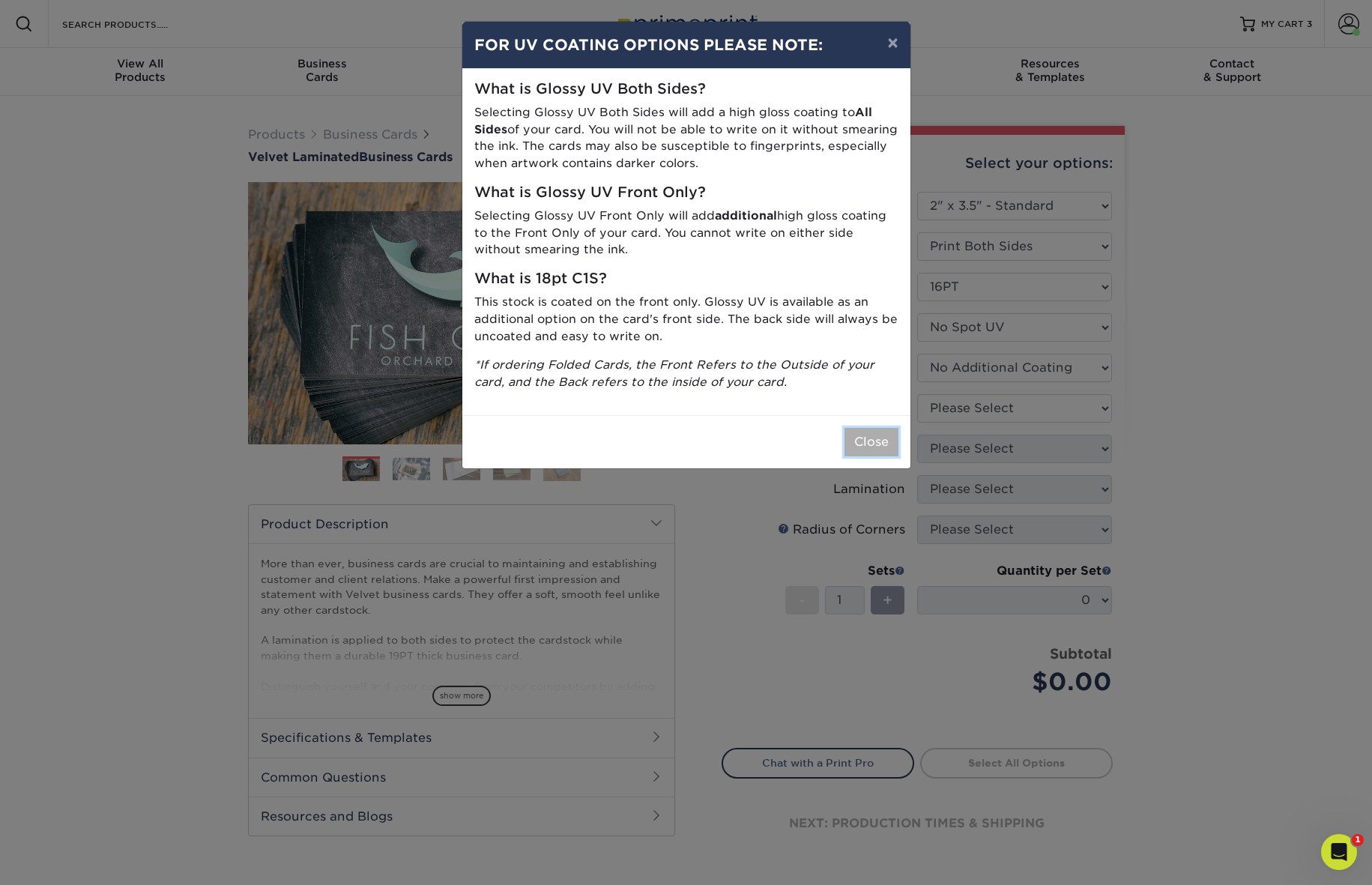
click at [862, 438] on button "Close" at bounding box center [871, 441] width 54 height 28
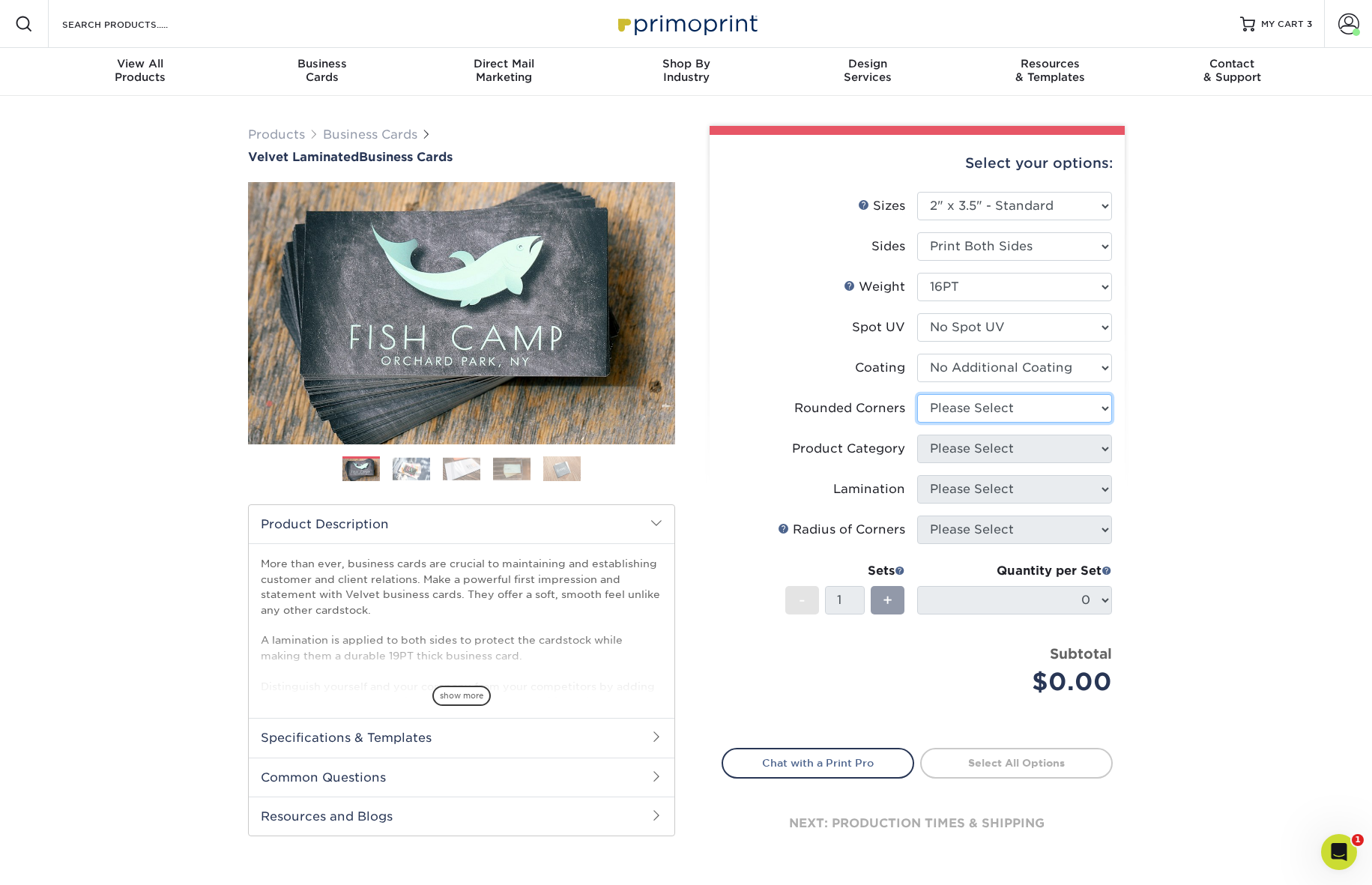
click at [1096, 408] on select "Please Select Yes - Round 2 Corners Yes - Round 4 Corners No" at bounding box center [1015, 408] width 195 height 28
select select "0"
click at [917, 394] on select "Please Select Yes - Round 2 Corners Yes - Round 4 Corners No" at bounding box center [1015, 408] width 195 height 28
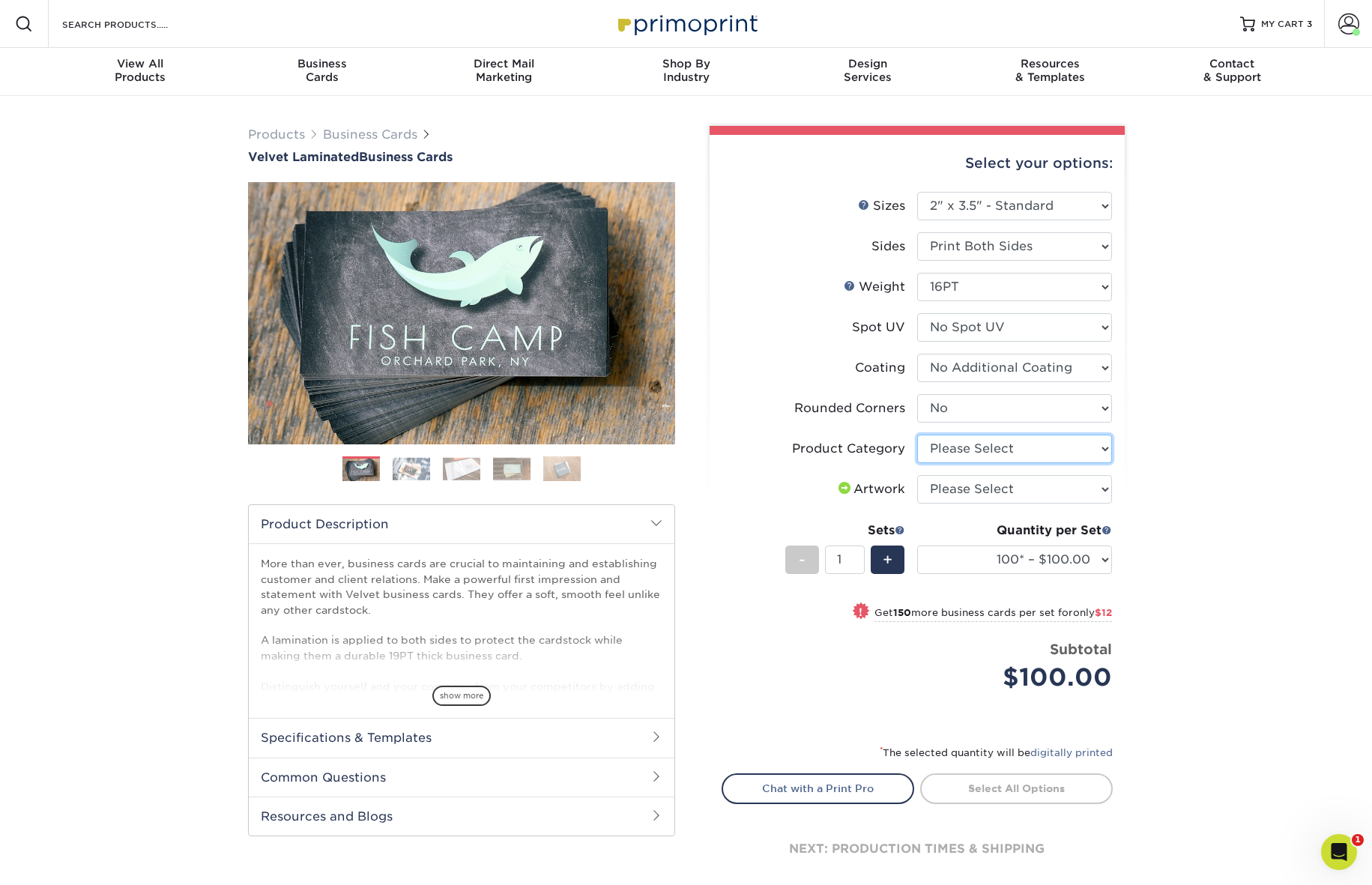
click at [1099, 447] on select "Please Select Business Cards" at bounding box center [1015, 448] width 195 height 28
select select "3b5148f1-0588-4f88-a218-97bcfdce65c1"
click at [917, 434] on select "Please Select Business Cards" at bounding box center [1015, 448] width 195 height 28
click at [1096, 487] on select "Please Select I will upload files I need a design - $100" at bounding box center [1015, 489] width 195 height 28
select select "upload"
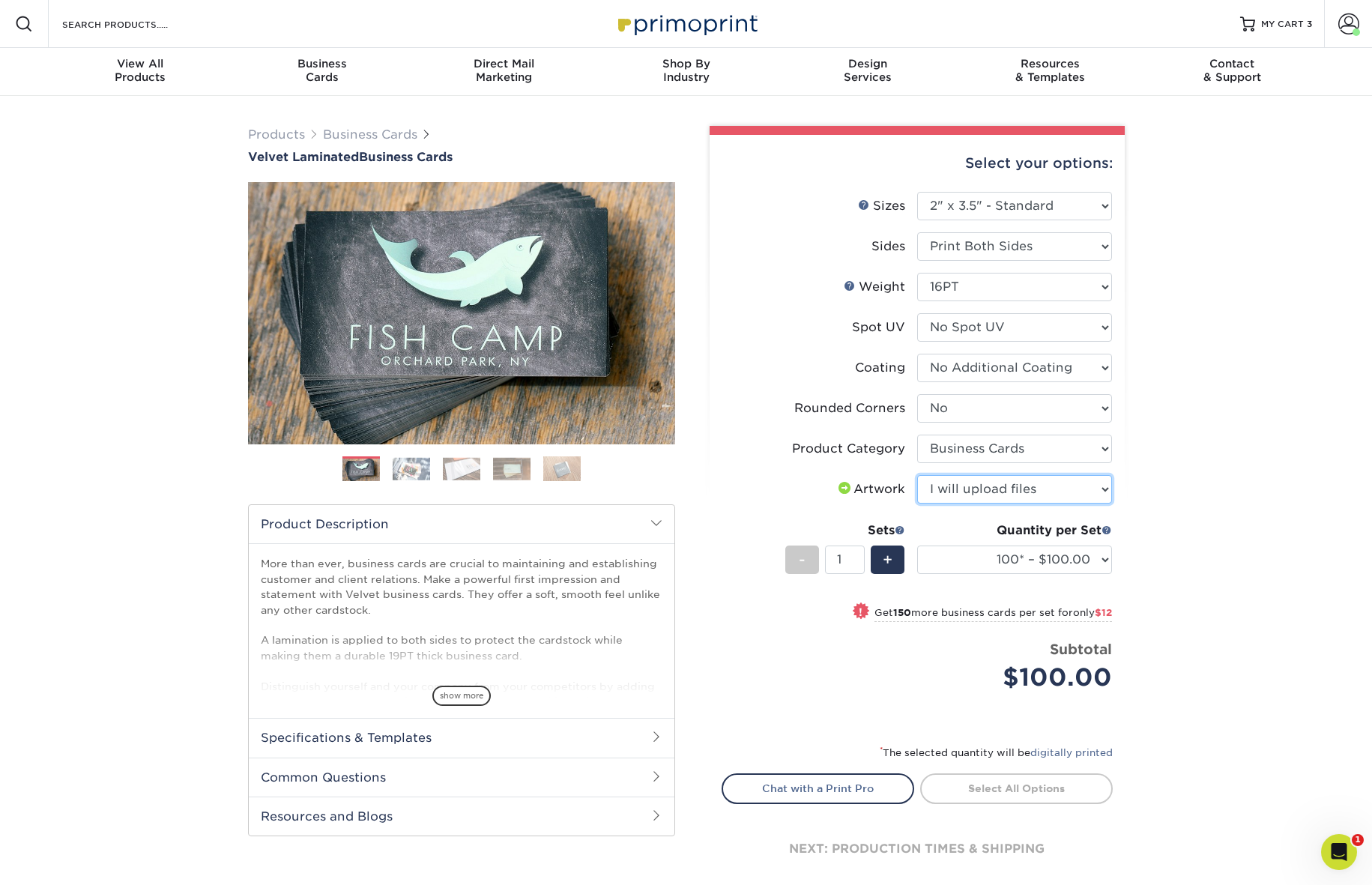
click at [917, 475] on select "Please Select I will upload files I need a design - $100" at bounding box center [1015, 489] width 195 height 28
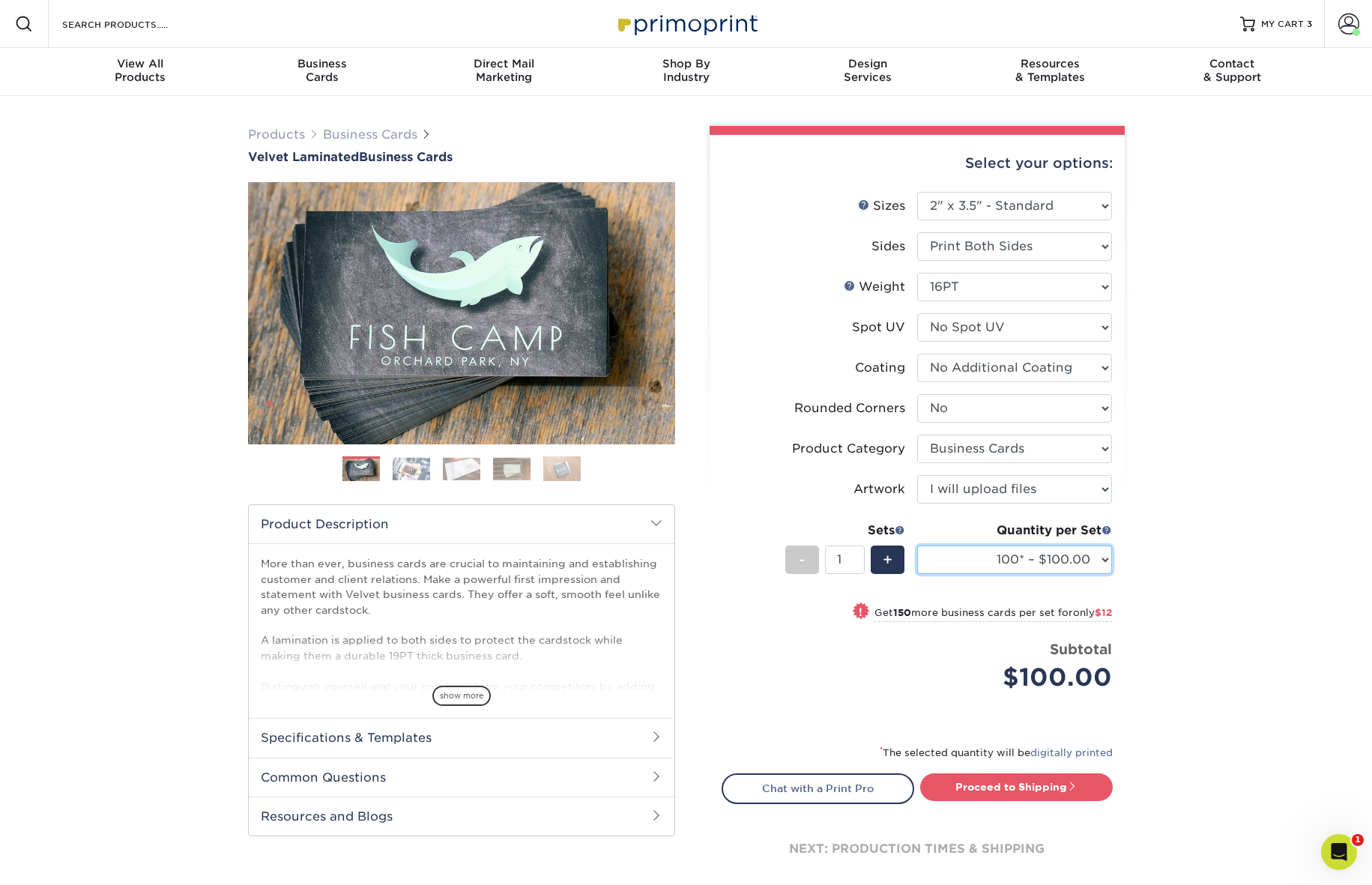
click at [1096, 552] on select "100* – $100.00 250* – $112.00 500 – $120.00 1000 – $156.00 2500 – $307.00 5000 …" at bounding box center [1015, 559] width 195 height 28
select select "1000 – $156.00"
click at [917, 545] on select "100* – $100.00 250* – $112.00 500 – $120.00 1000 – $156.00 2500 – $307.00 5000 …" at bounding box center [1015, 559] width 195 height 28
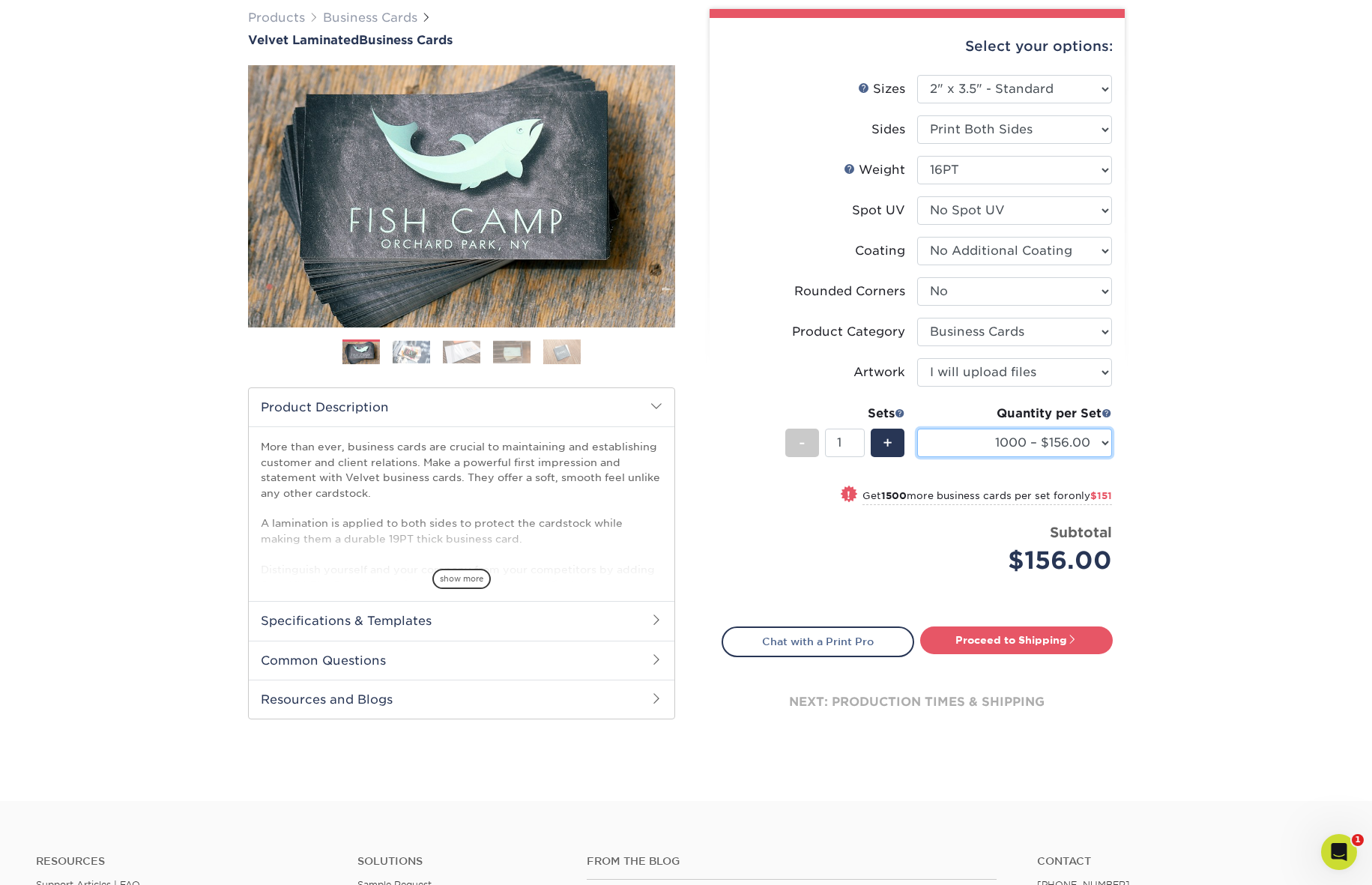
scroll to position [118, 0]
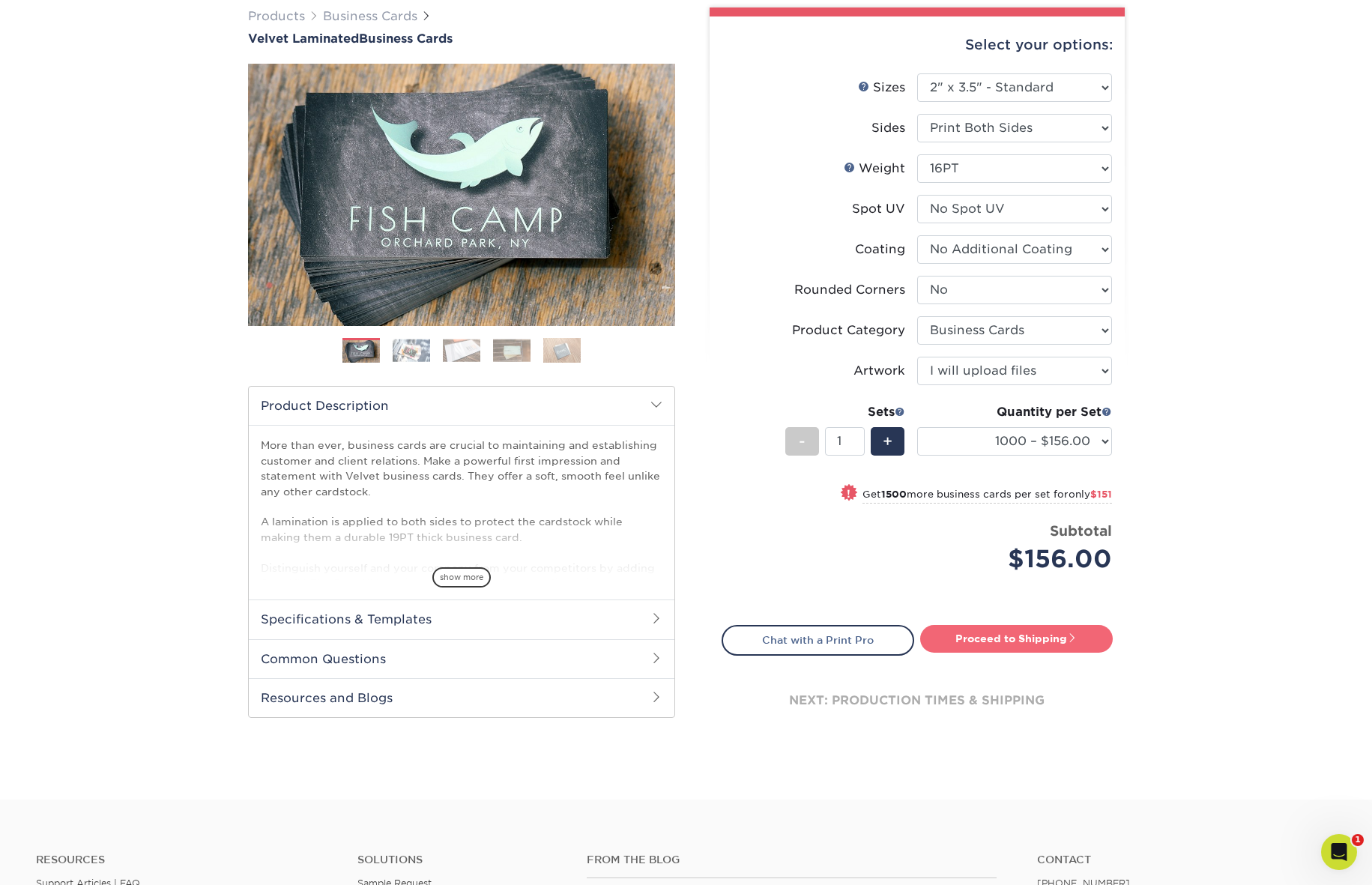
click at [1080, 638] on link "Proceed to Shipping" at bounding box center [1016, 638] width 193 height 27
type input "Set 1"
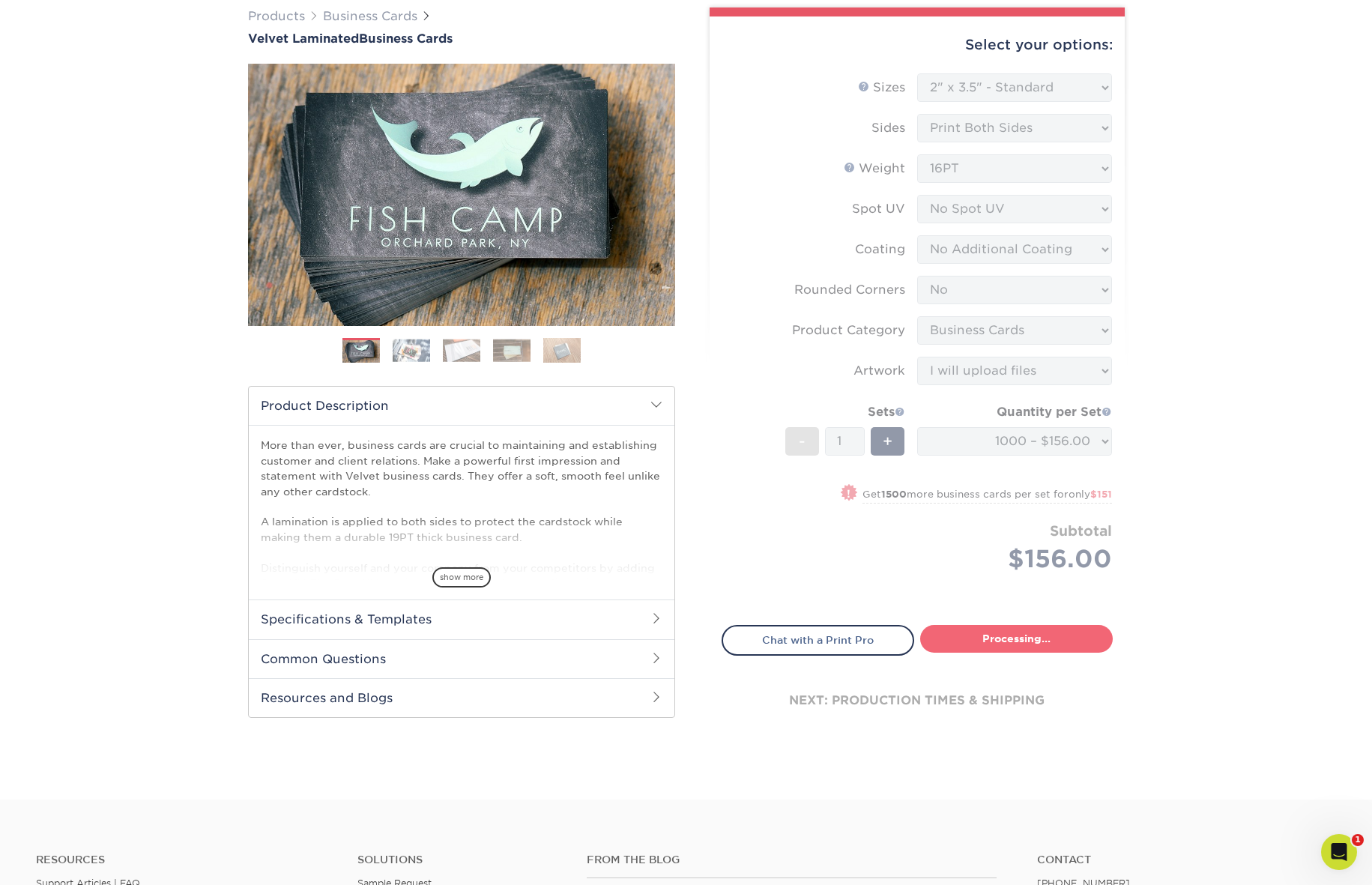
select select "fff926d9-f0e8-4ba2-b08d-9f4fa71c5550"
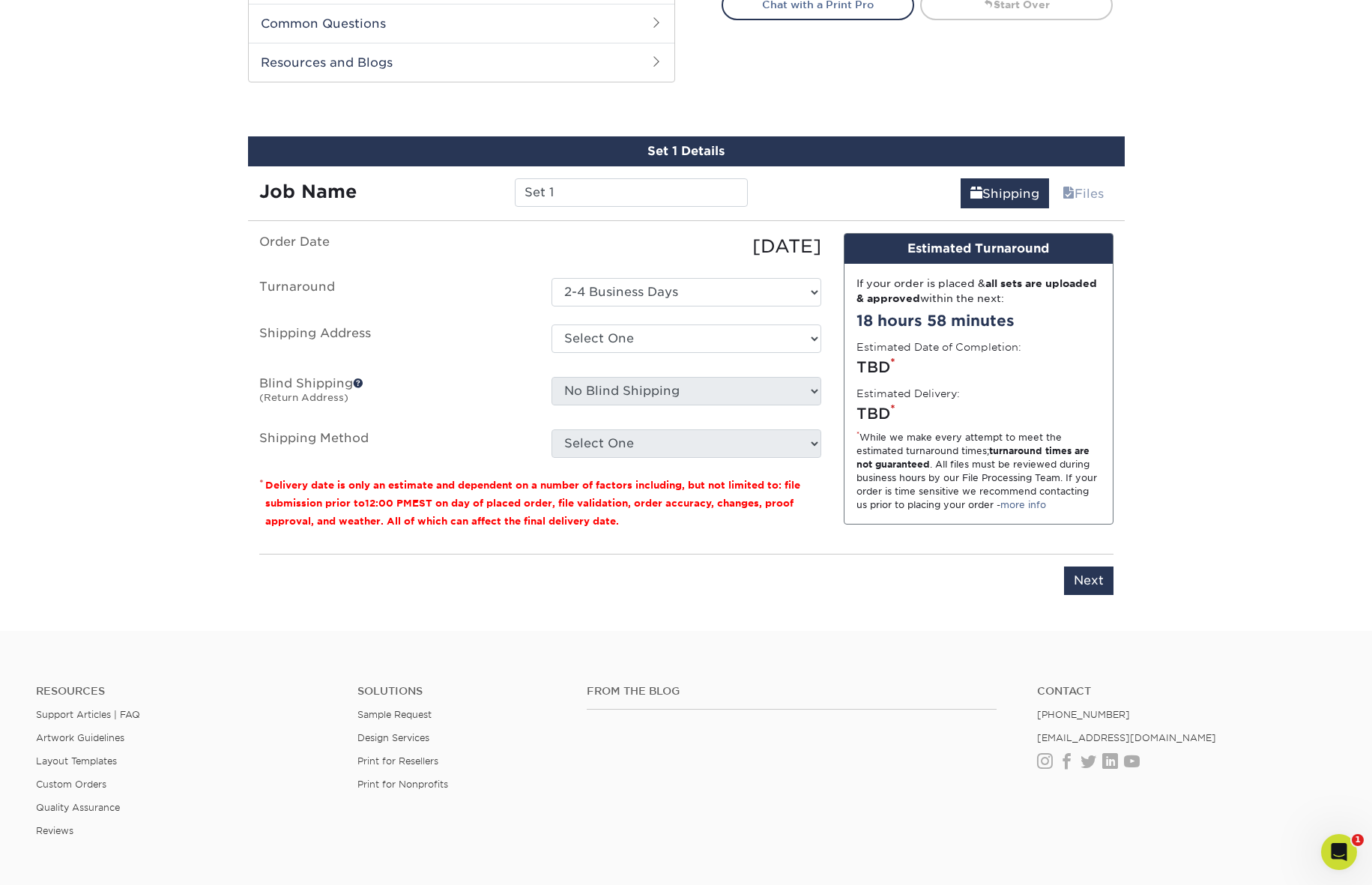
scroll to position [784, 0]
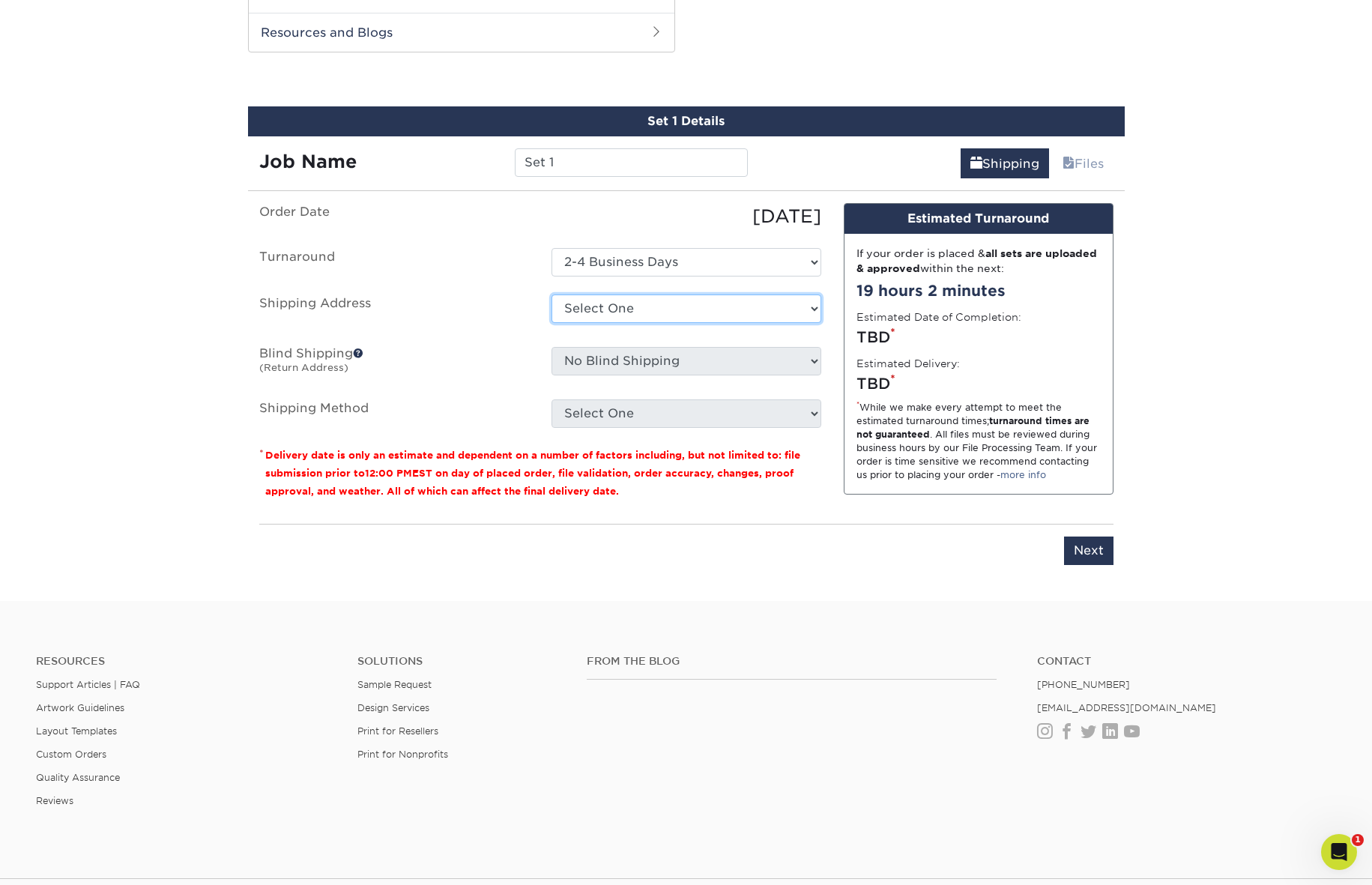
click at [777, 312] on select "Select One ae order Ae order Ae order Ae order Home + Add New Address" at bounding box center [686, 309] width 269 height 28
select select "117427"
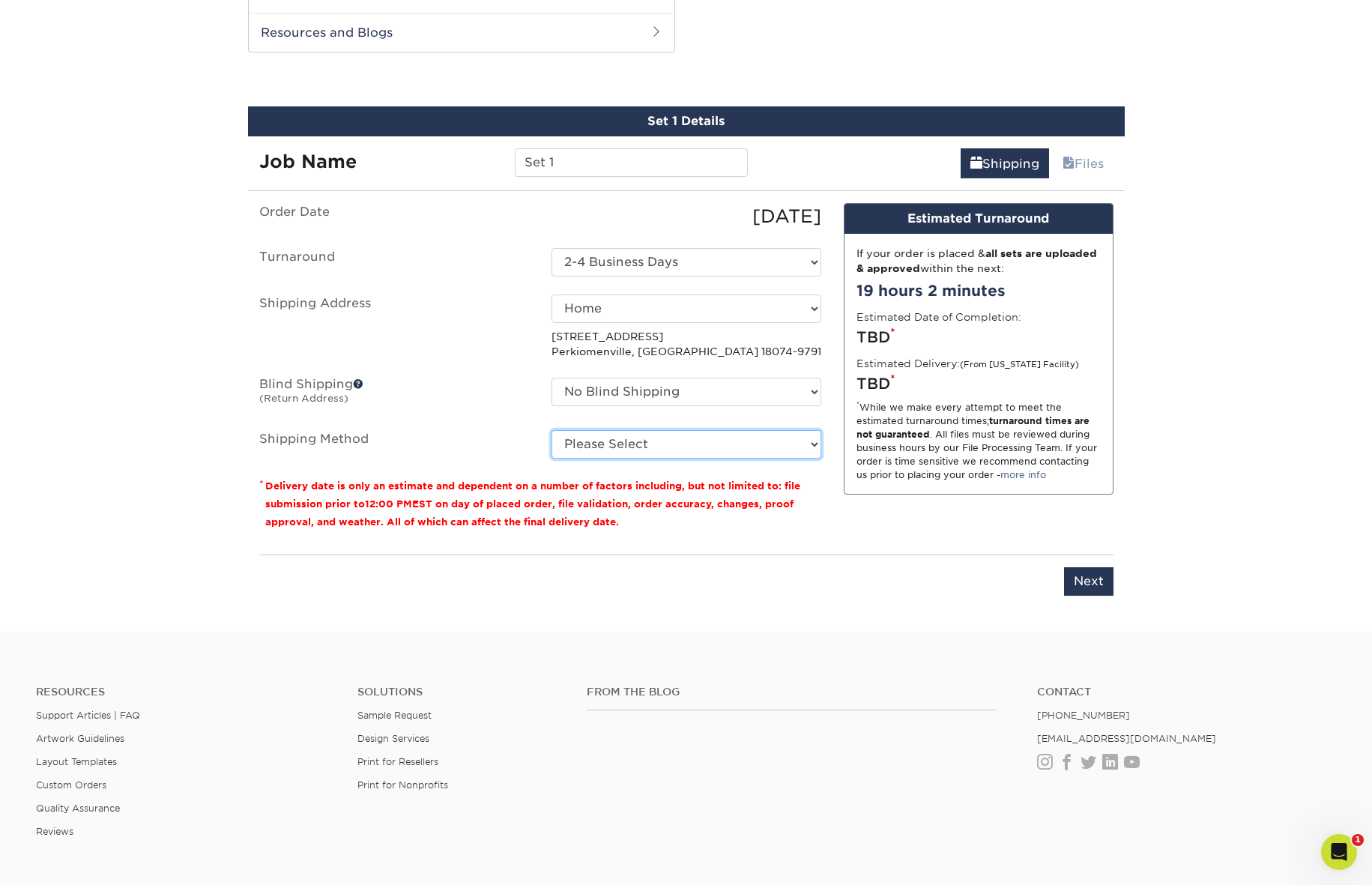
click at [793, 438] on select "Please Select Ground Shipping (+$8.96) 3 Day Shipping Service (+$24.92) 2 Day A…" at bounding box center [686, 444] width 269 height 28
select select "03"
click at [551, 430] on select "Please Select Ground Shipping (+$8.96) 3 Day Shipping Service (+$24.92) 2 Day A…" at bounding box center [686, 444] width 269 height 28
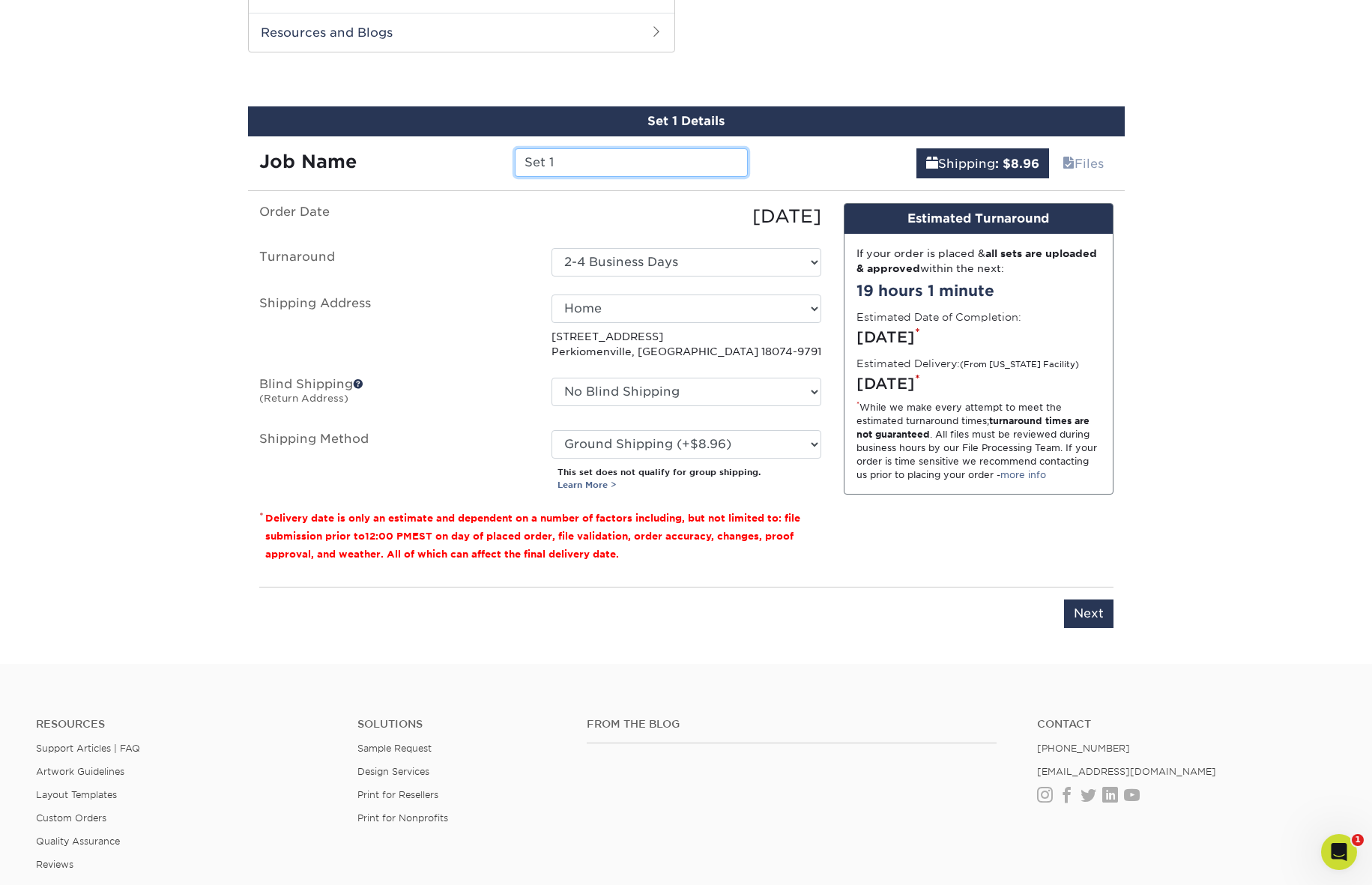
click at [571, 164] on input "Set 1" at bounding box center [631, 162] width 233 height 28
type input "Kurt biz"
click at [1077, 615] on input "Next" at bounding box center [1089, 613] width 49 height 28
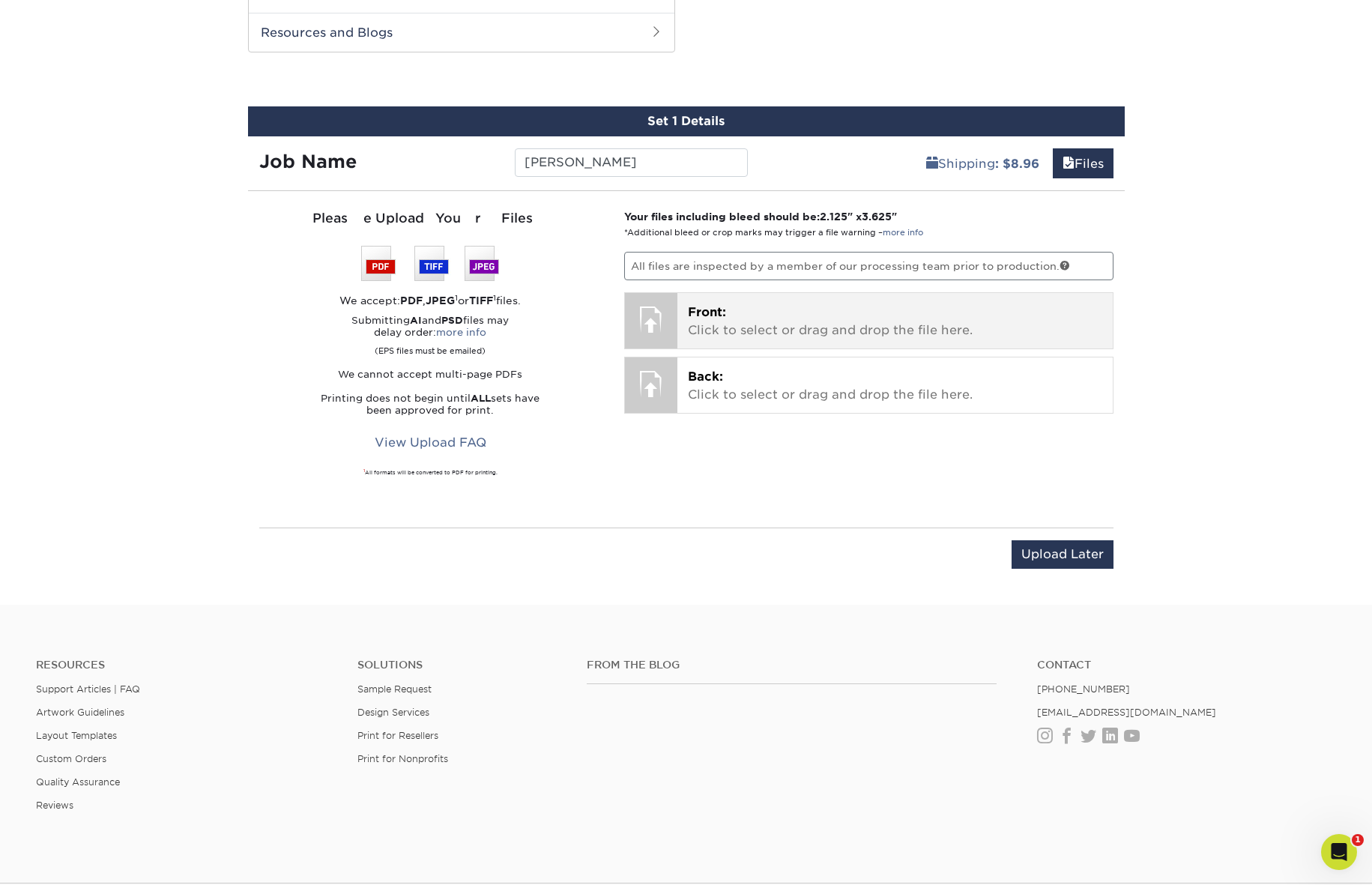
click at [663, 315] on div at bounding box center [651, 319] width 52 height 52
click at [668, 312] on div at bounding box center [651, 319] width 52 height 52
click at [702, 311] on span "Front:" at bounding box center [707, 312] width 38 height 15
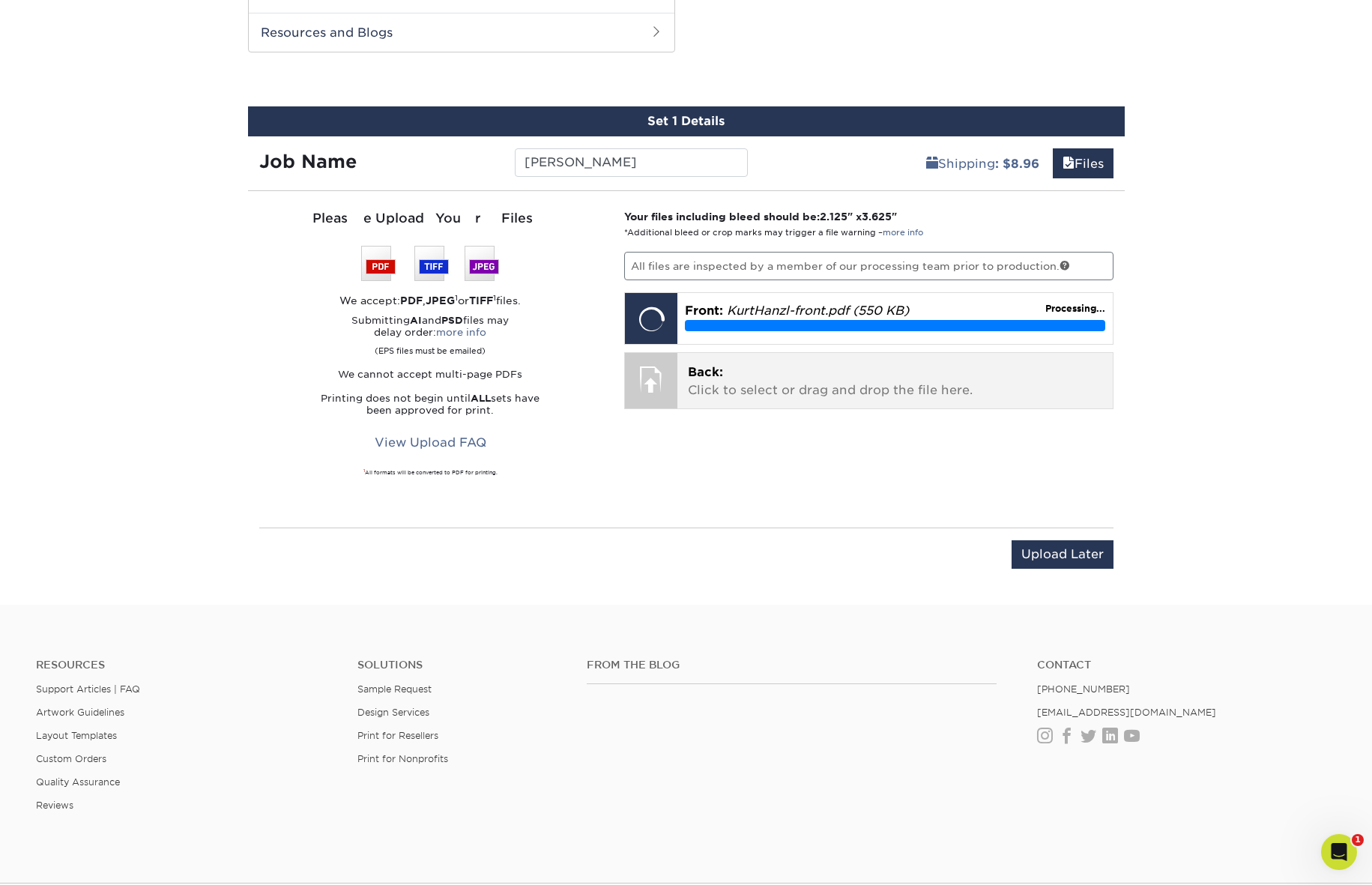
click at [742, 387] on p "Back: Click to select or drag and drop the file here." at bounding box center [895, 381] width 415 height 36
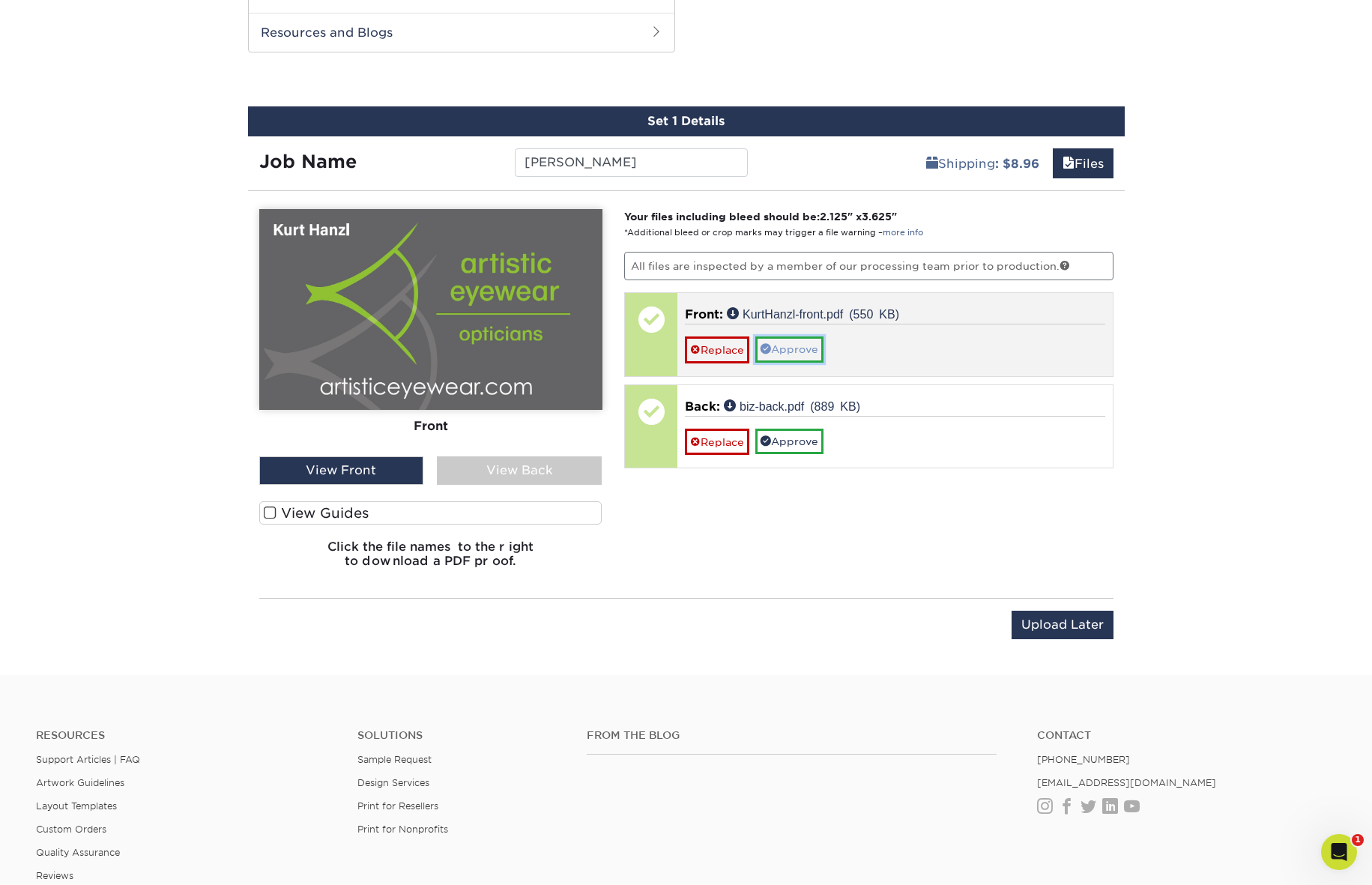
click at [808, 348] on link "Approve" at bounding box center [789, 348] width 68 height 25
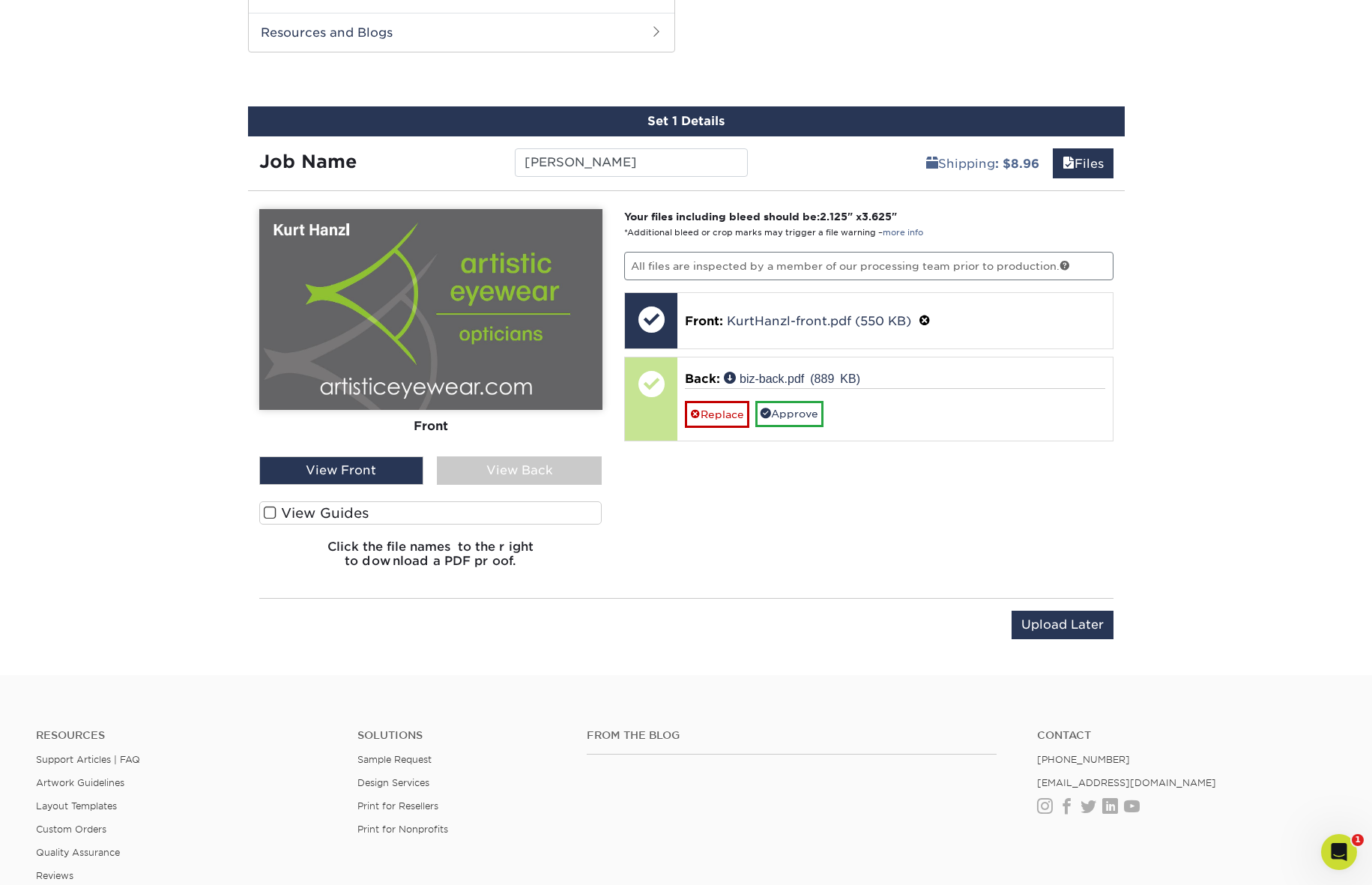
click at [504, 475] on div "View Back" at bounding box center [519, 470] width 165 height 28
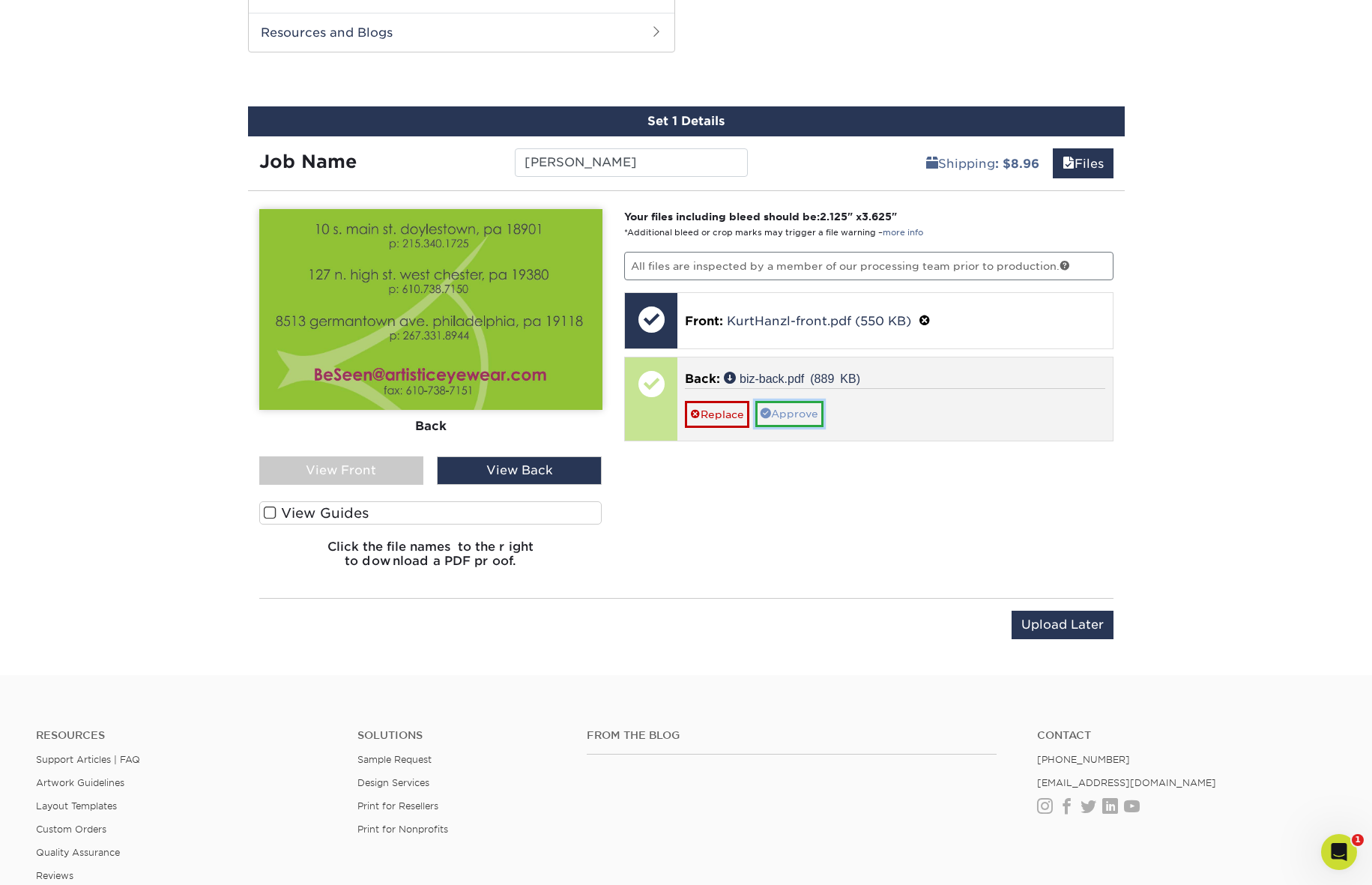
click at [798, 419] on link "Approve" at bounding box center [789, 413] width 68 height 25
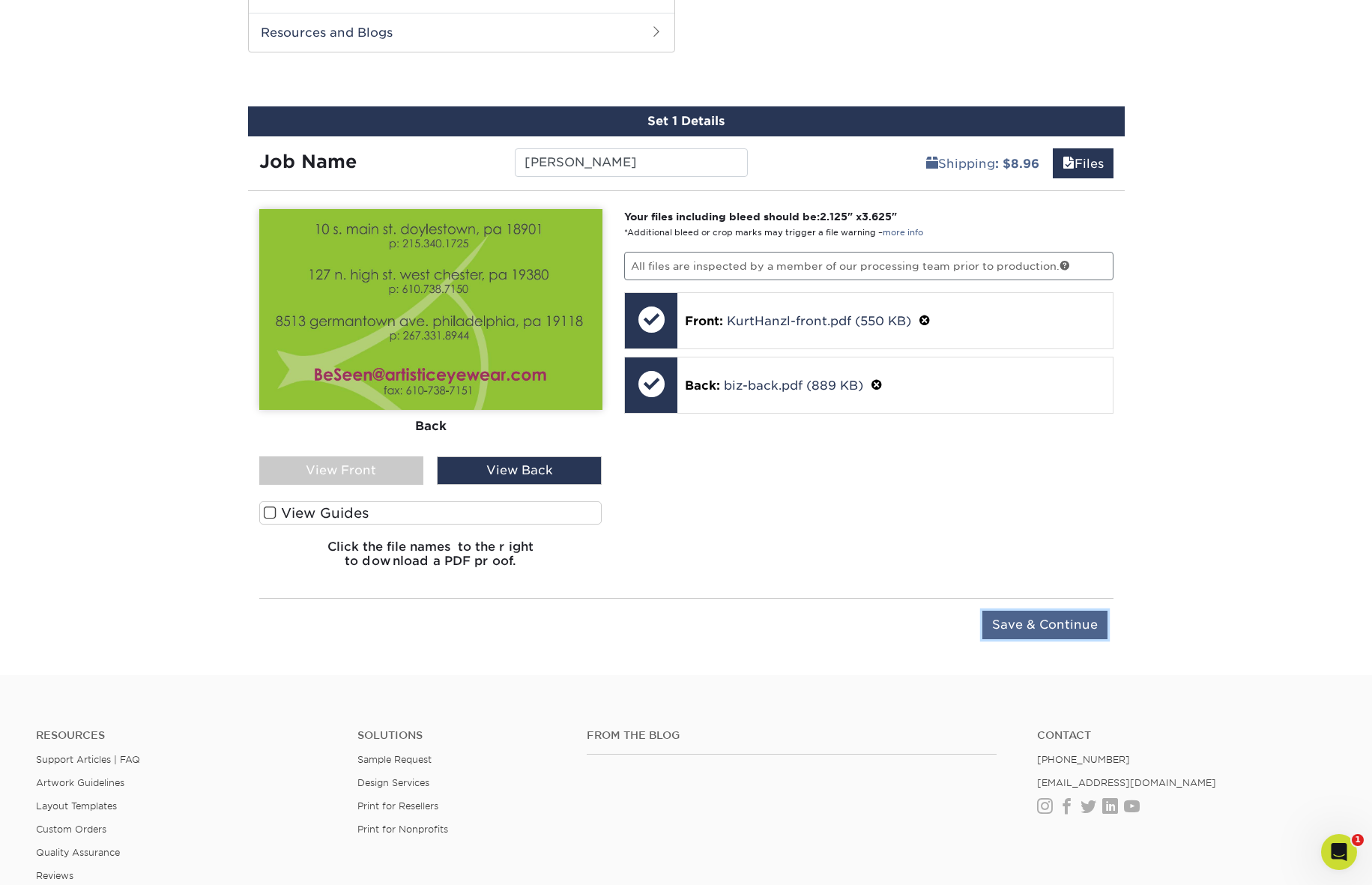
click at [1043, 628] on input "Save & Continue" at bounding box center [1044, 624] width 125 height 28
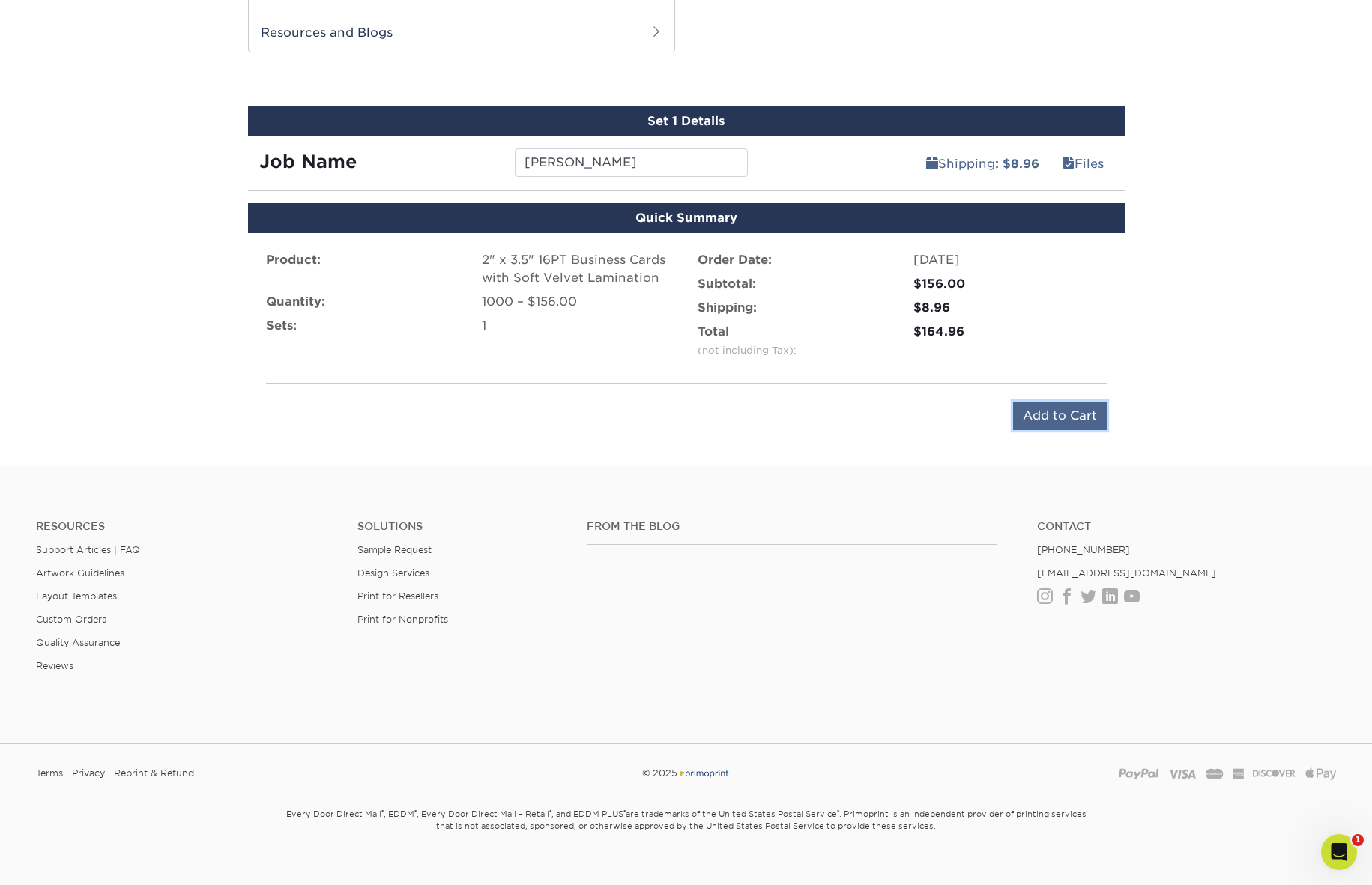
click at [1061, 414] on input "Add to Cart" at bounding box center [1060, 415] width 94 height 28
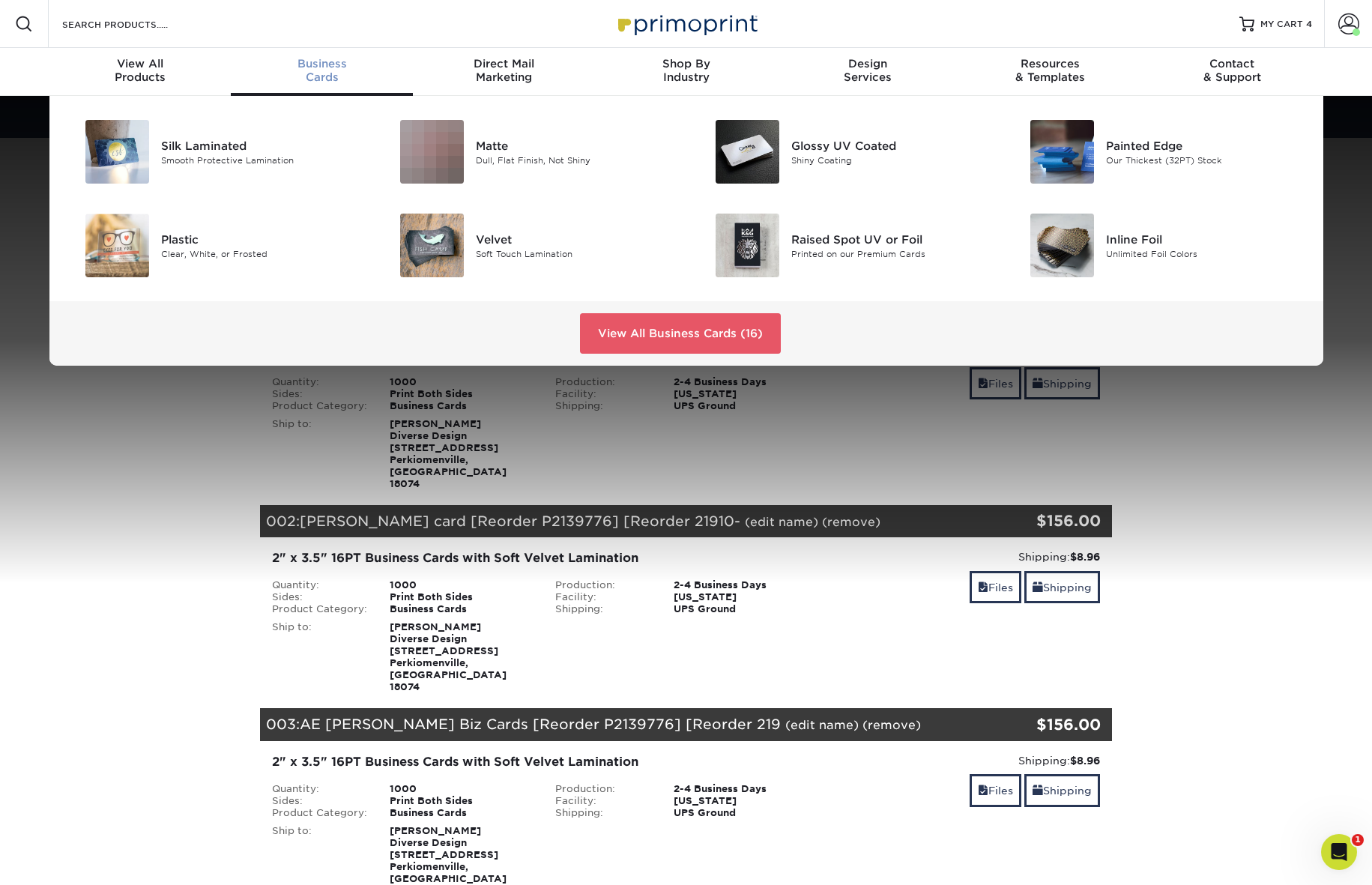
click at [317, 64] on span "Business" at bounding box center [322, 64] width 182 height 14
click at [485, 249] on div "Soft Touch Lamination" at bounding box center [575, 253] width 199 height 13
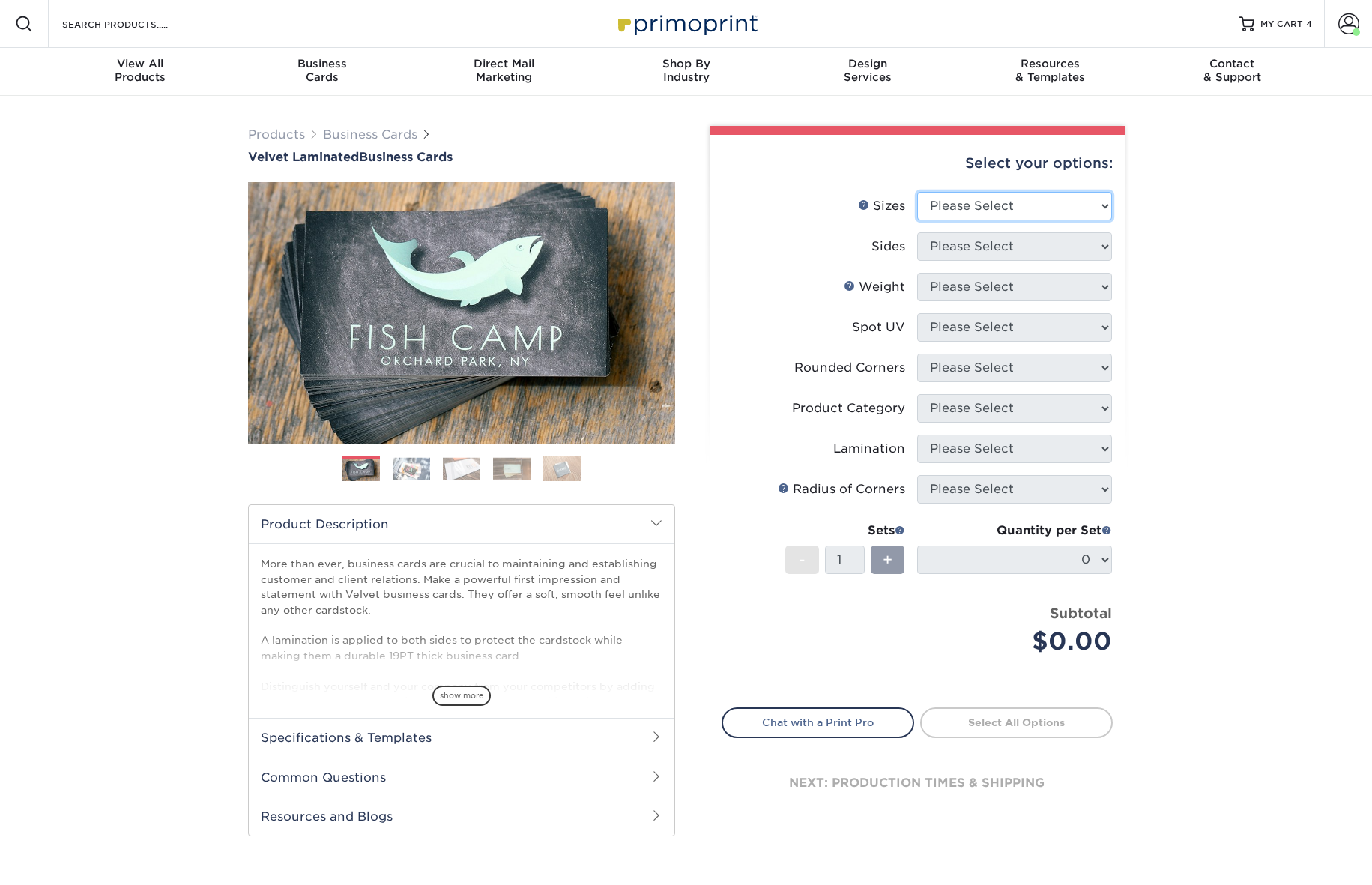
click at [1083, 206] on select "Please Select 1.5" x 3.5" - Mini 1.75" x 3.5" - Mini 2" x 2" - Square 2" x 3" -…" at bounding box center [1015, 206] width 195 height 28
select select "2.00x3.50"
click at [917, 192] on select "Please Select 1.5" x 3.5" - Mini 1.75" x 3.5" - Mini 2" x 2" - Square 2" x 3" -…" at bounding box center [1015, 206] width 195 height 28
click at [1073, 248] on select "Please Select Print Both Sides Print Front Only" at bounding box center [1015, 246] width 195 height 28
select select "13abbda7-1d64-4f25-8bb2-c179b224825d"
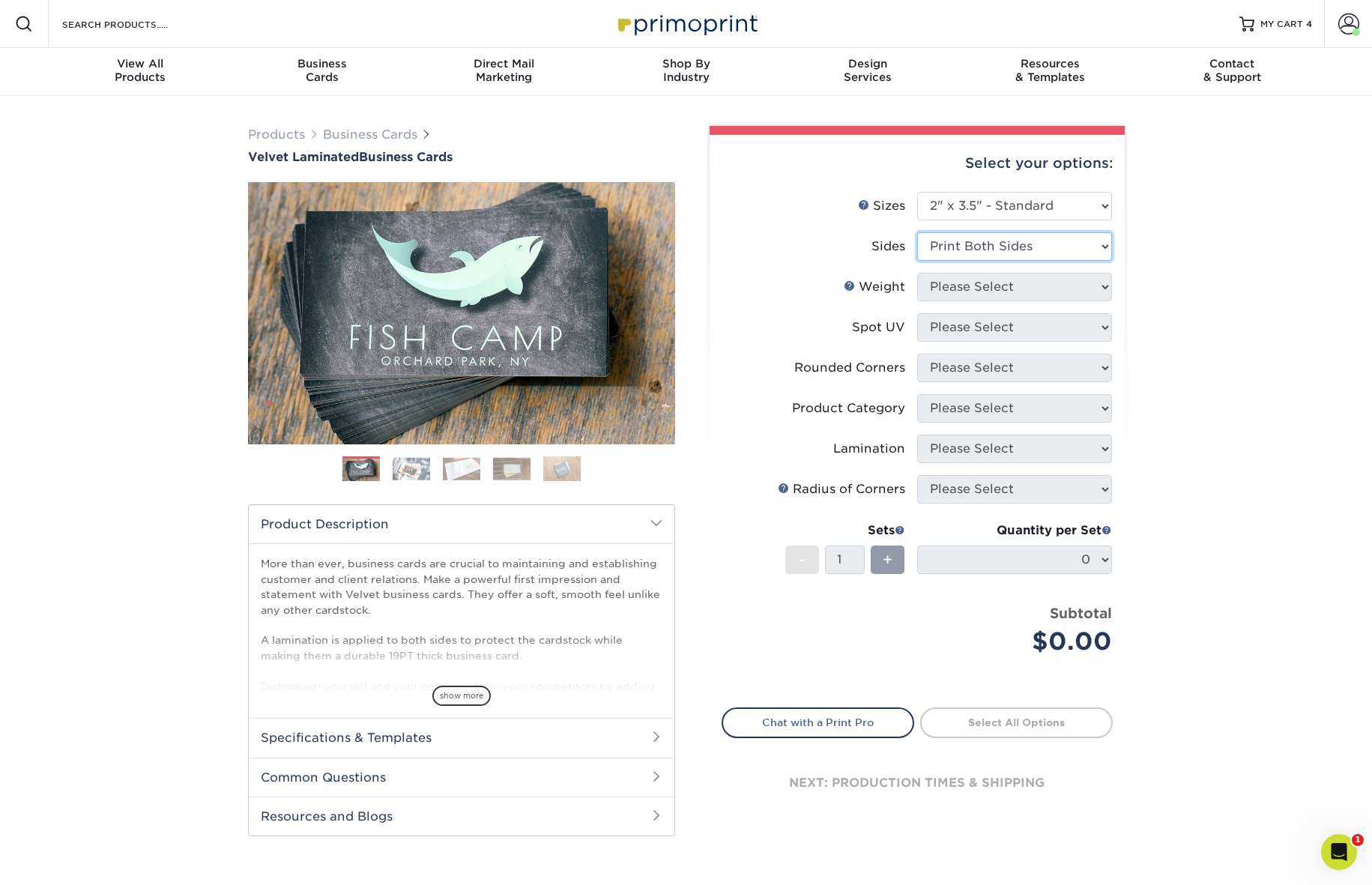
click at [917, 233] on select "Please Select Print Both Sides Print Front Only" at bounding box center [1015, 246] width 195 height 28
click at [1097, 291] on select "Please Select 16PT" at bounding box center [1015, 286] width 195 height 28
select select "16PT"
click at [917, 272] on select "Please Select 16PT" at bounding box center [1015, 286] width 195 height 28
click at [1092, 328] on select "Please Select No Spot UV Front and Back (Both Sides) Front Only Back Only" at bounding box center [1015, 327] width 195 height 28
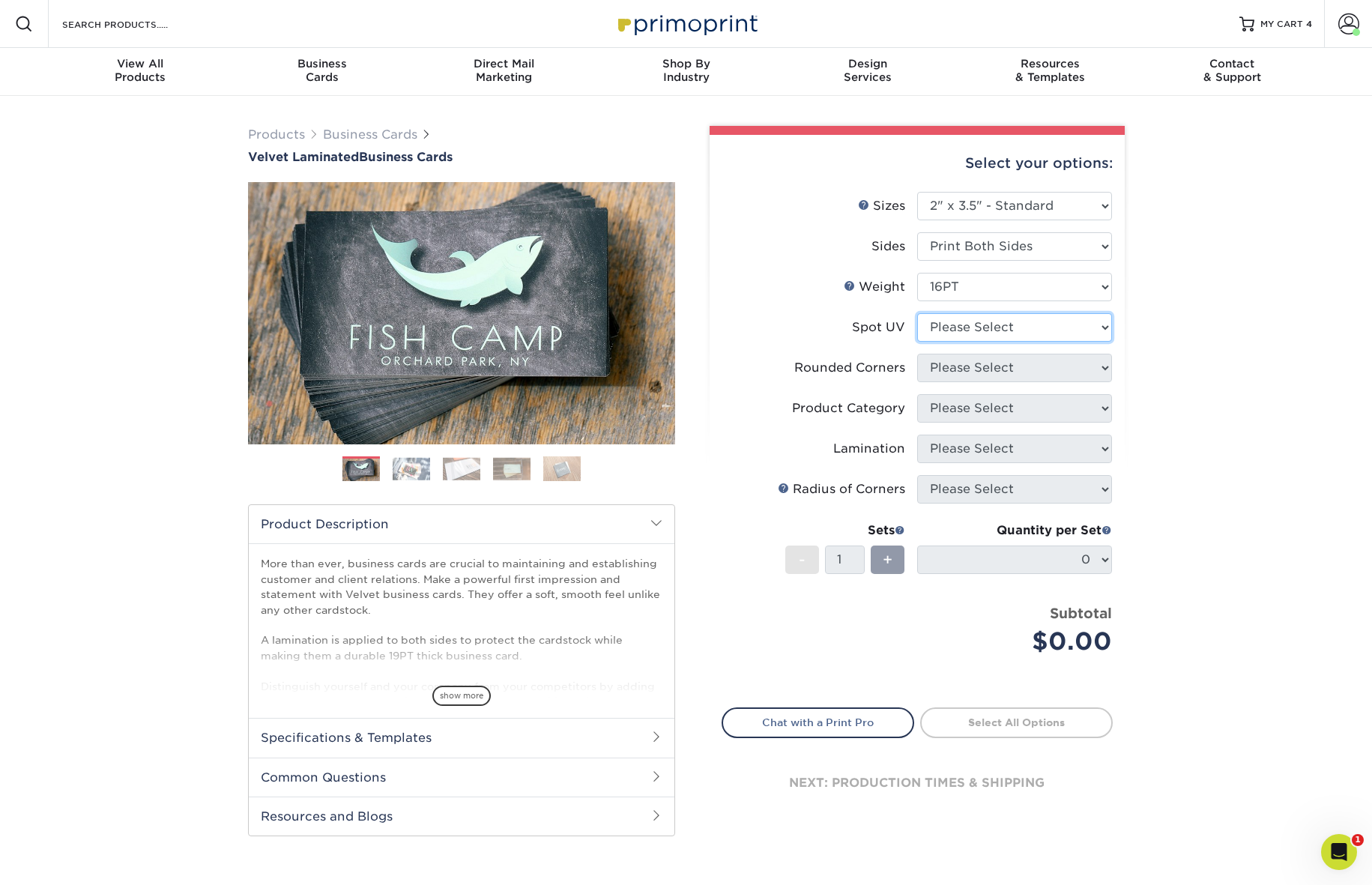
select select "3"
click at [917, 313] on select "Please Select No Spot UV Front and Back (Both Sides) Front Only Back Only" at bounding box center [1015, 327] width 195 height 28
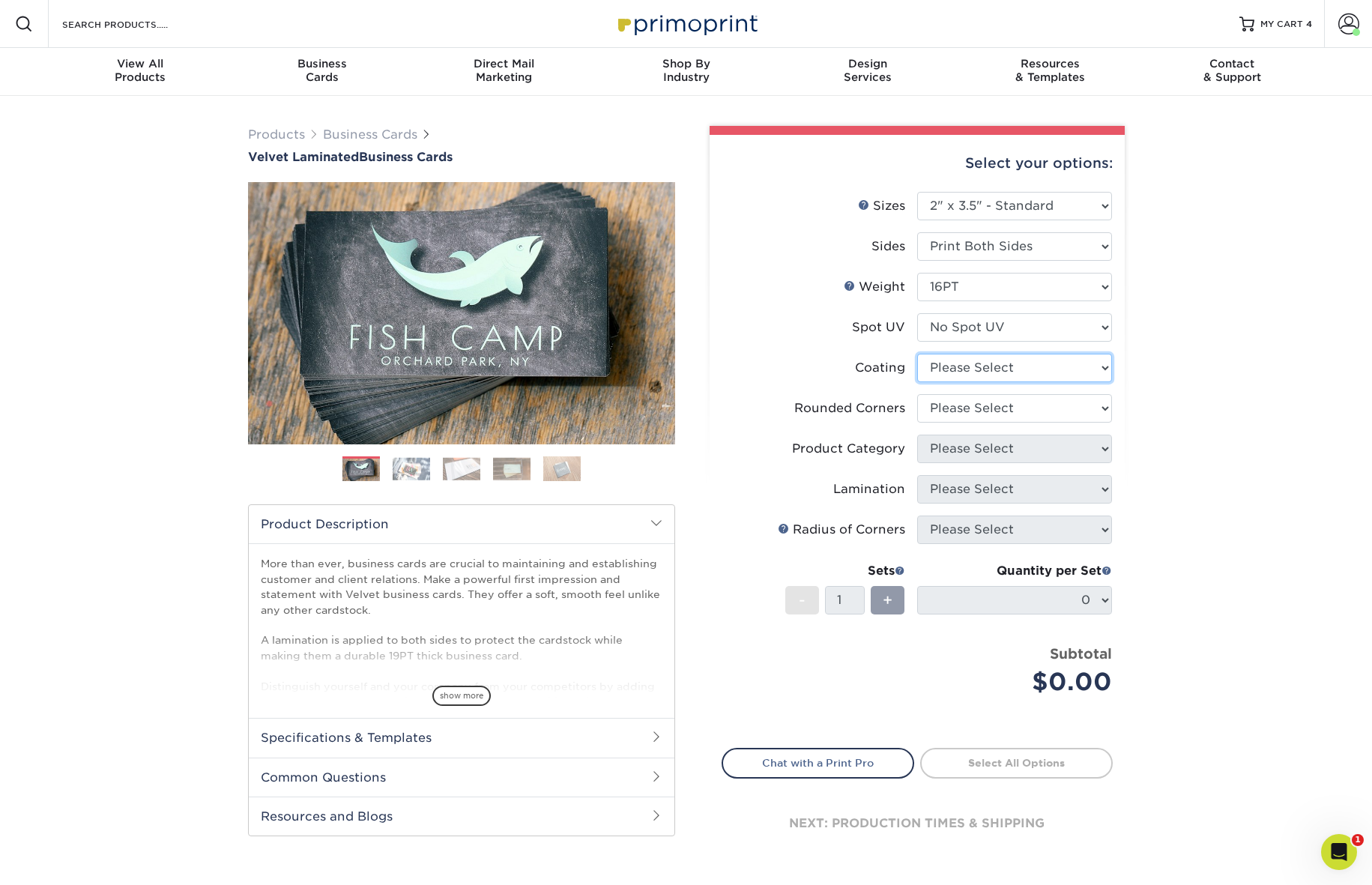
click at [1100, 372] on select at bounding box center [1015, 368] width 195 height 28
select select "3e7618de-abca-4bda-9f97-8b9129e913d8"
click at [917, 354] on select at bounding box center [1015, 368] width 195 height 28
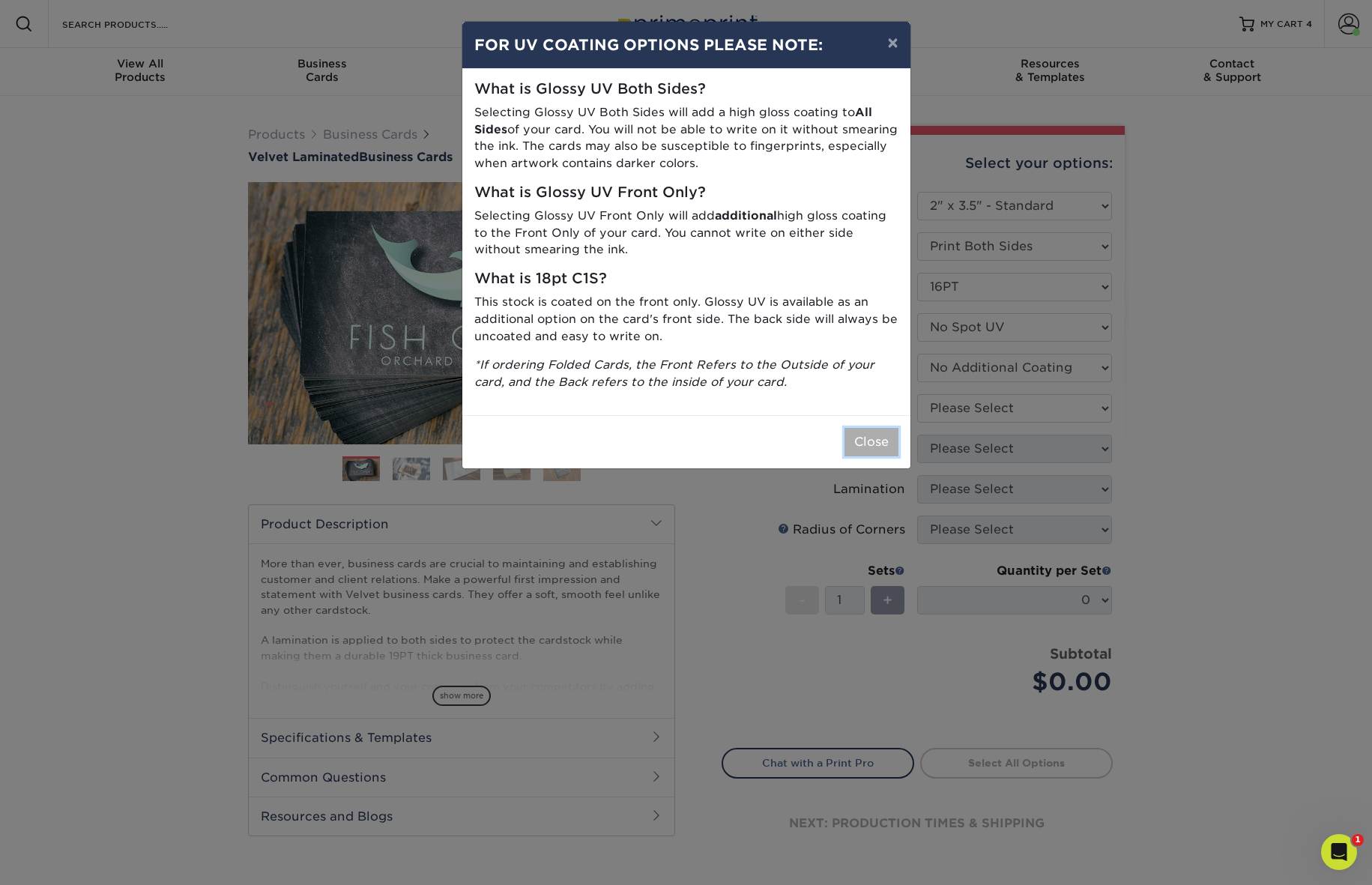
click at [878, 447] on button "Close" at bounding box center [871, 441] width 54 height 28
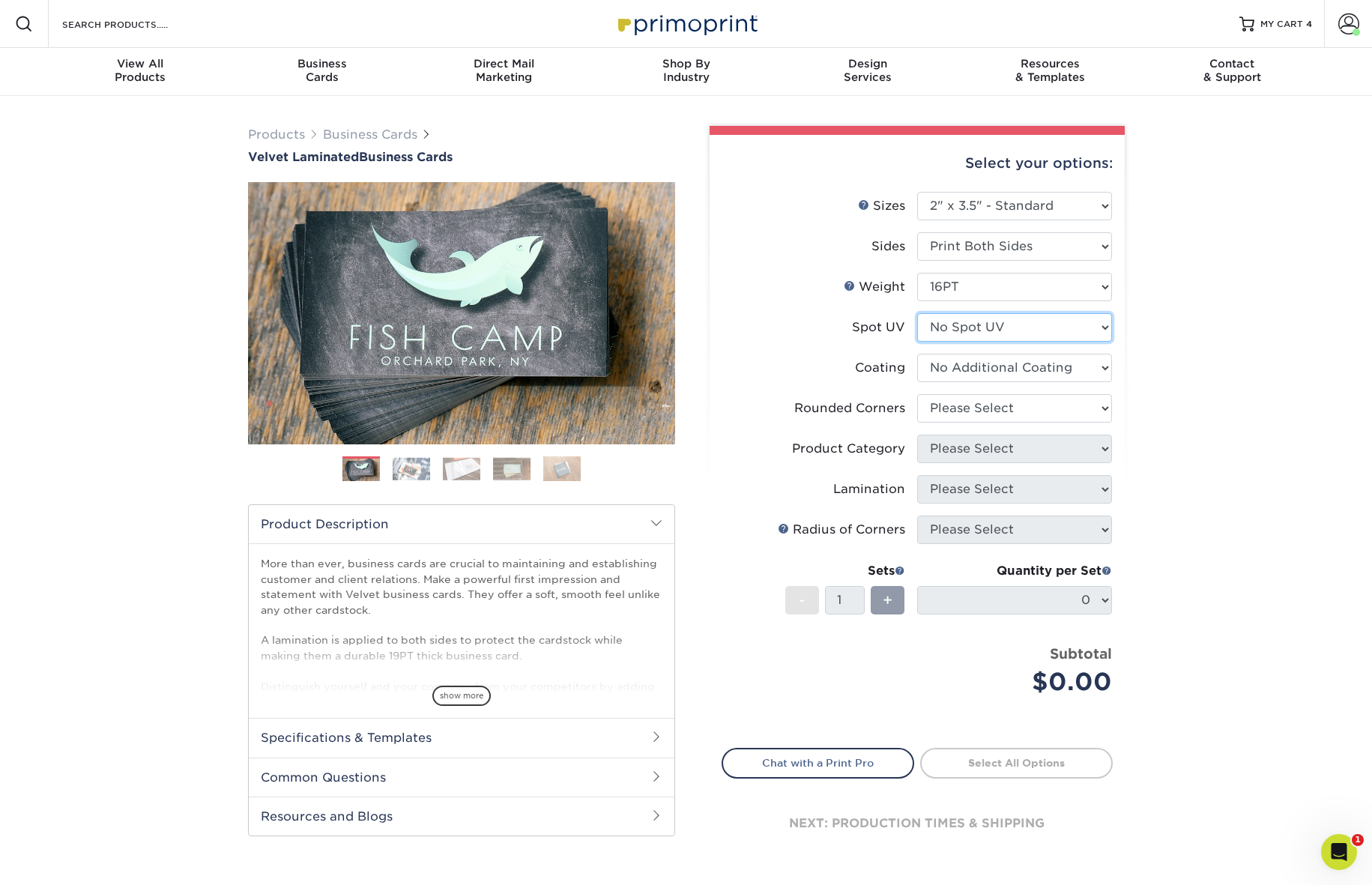
click at [1095, 325] on select "Please Select No Spot UV Front and Back (Both Sides) Front Only Back Only" at bounding box center [1015, 327] width 195 height 28
click at [917, 313] on select "Please Select No Spot UV Front and Back (Both Sides) Front Only Back Only" at bounding box center [1015, 327] width 195 height 28
click at [1090, 405] on select "Please Select Yes - Round 2 Corners Yes - Round 4 Corners No" at bounding box center [1015, 408] width 195 height 28
select select "0"
click at [917, 394] on select "Please Select Yes - Round 2 Corners Yes - Round 4 Corners No" at bounding box center [1015, 408] width 195 height 28
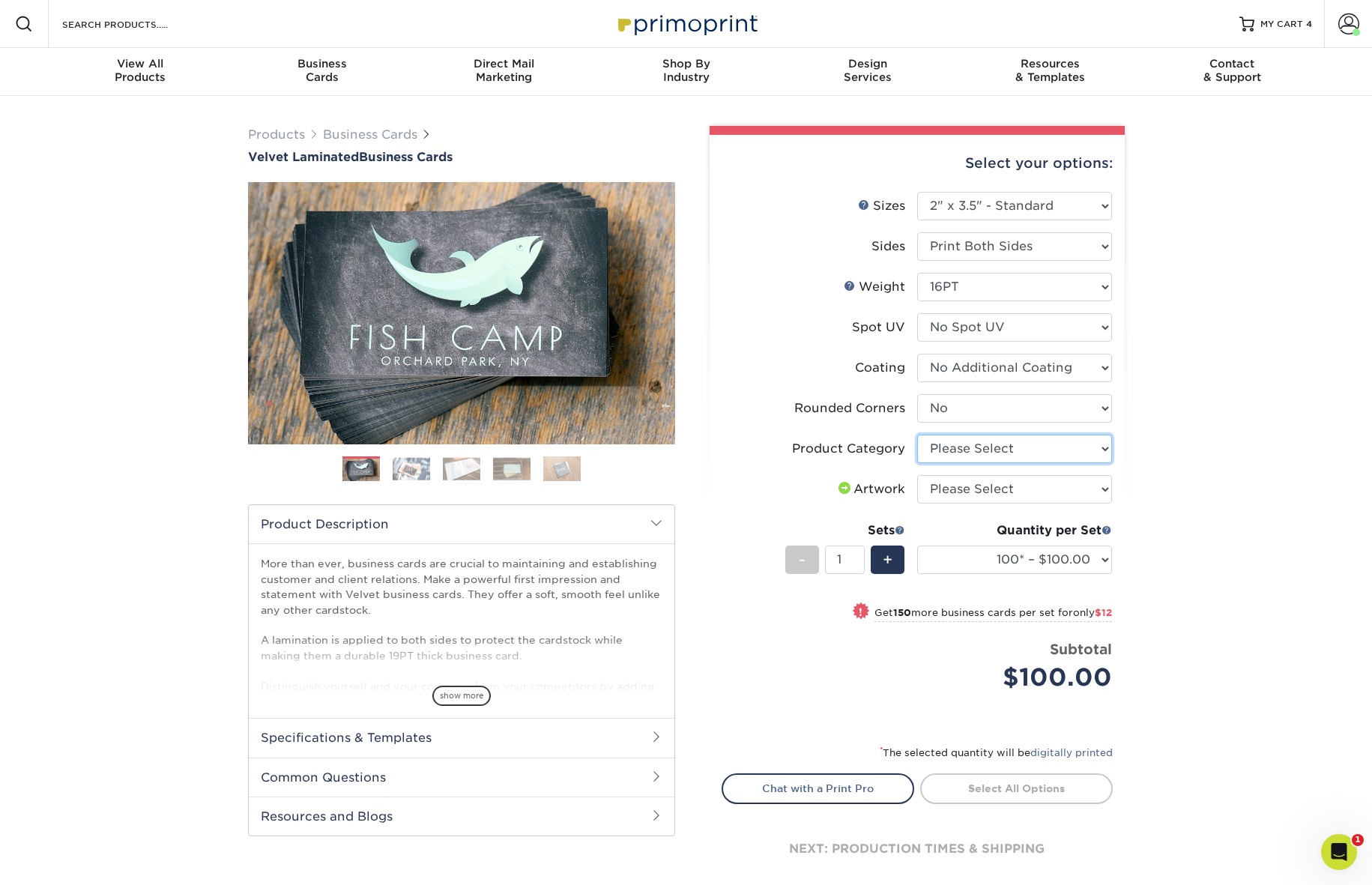
click at [1086, 452] on select "Please Select Business Cards" at bounding box center [1015, 448] width 195 height 28
select select "3b5148f1-0588-4f88-a218-97bcfdce65c1"
click at [917, 434] on select "Please Select Business Cards" at bounding box center [1015, 448] width 195 height 28
click at [1087, 486] on select "Please Select I will upload files I need a design - $100" at bounding box center [1015, 489] width 195 height 28
select select "upload"
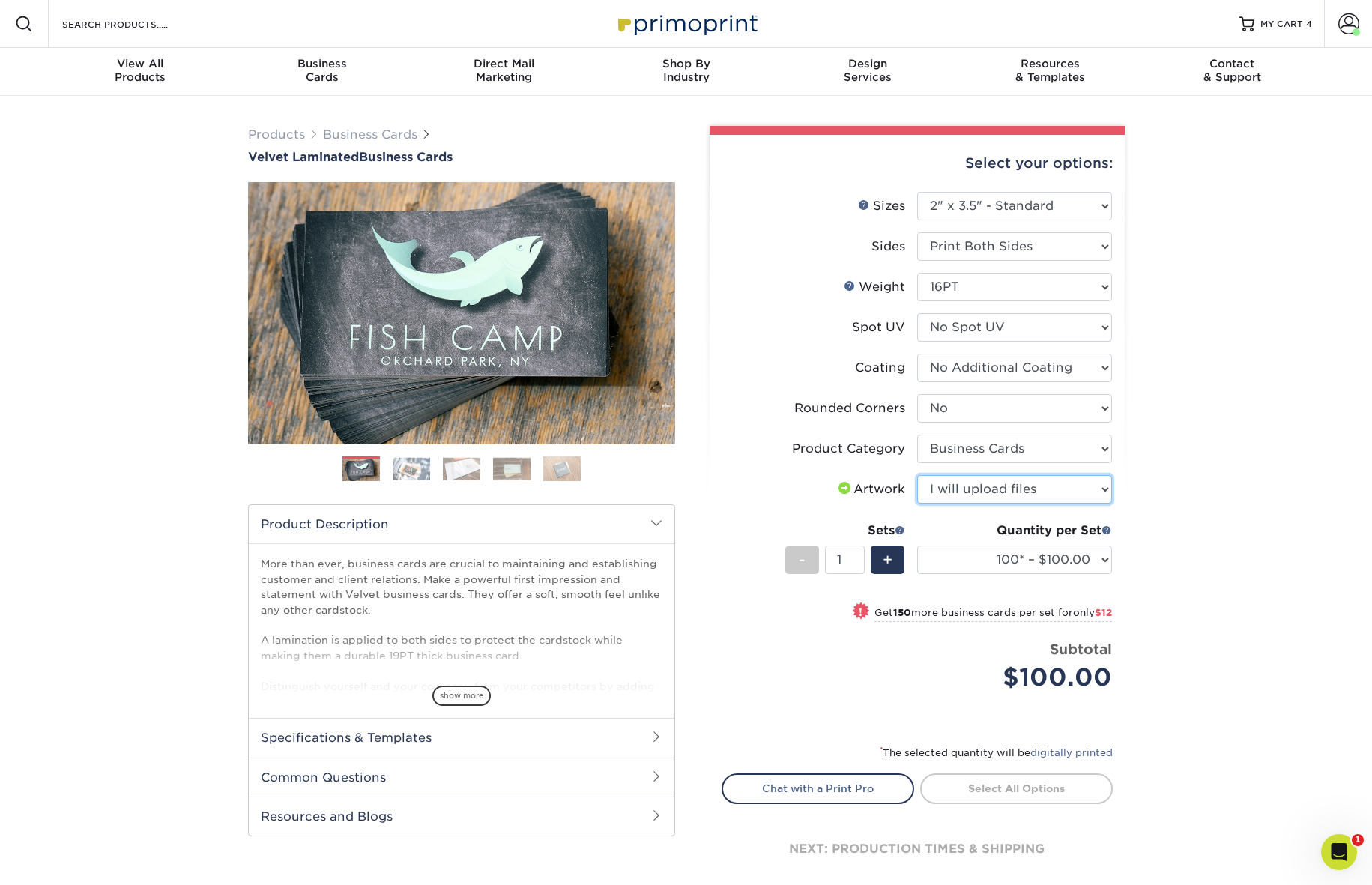
click at [917, 475] on select "Please Select I will upload files I need a design - $100" at bounding box center [1015, 489] width 195 height 28
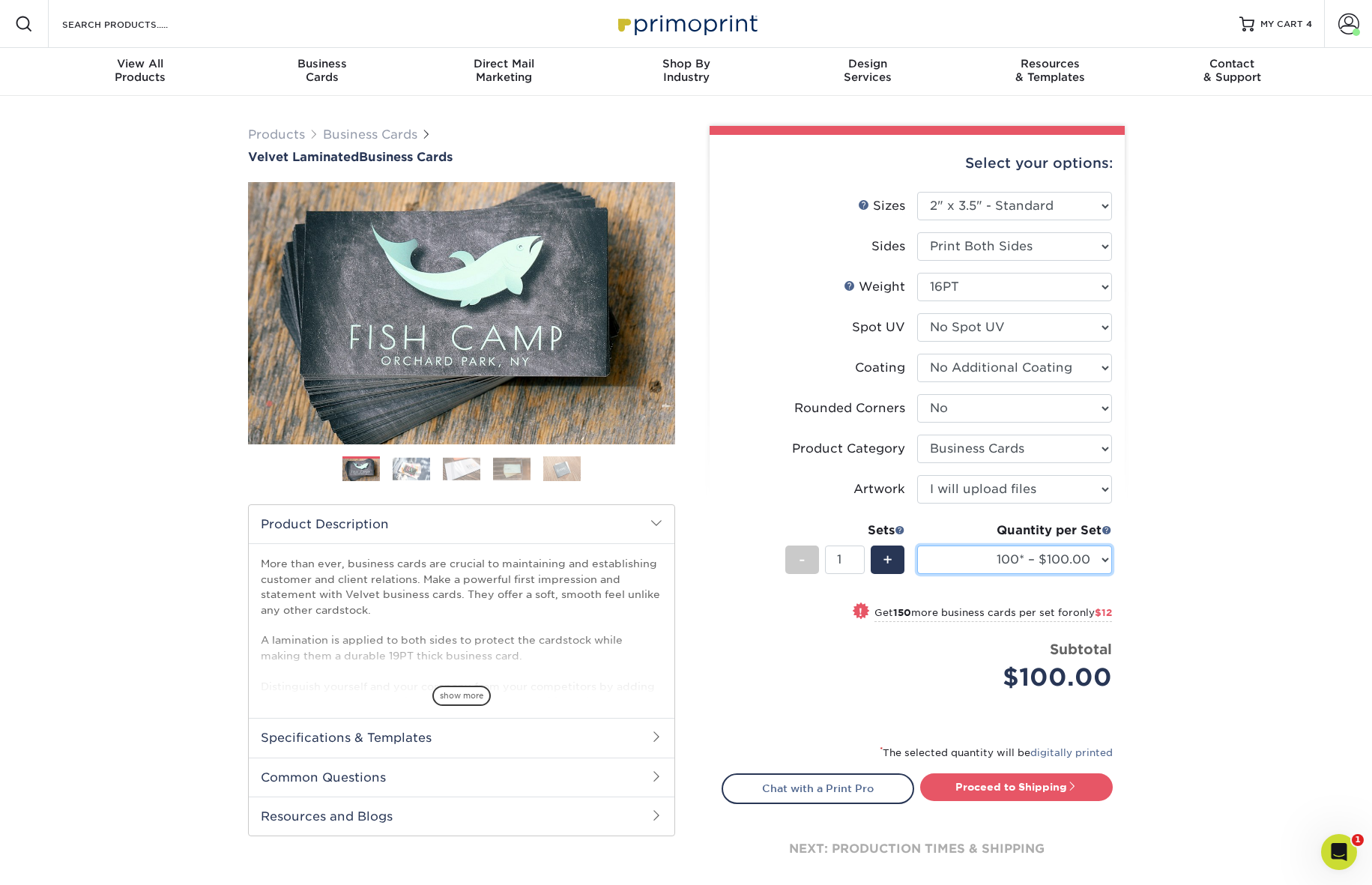
click at [1096, 556] on select "100* – $100.00 250* – $112.00 500 – $120.00 1000 – $156.00 2500 – $307.00 5000 …" at bounding box center [1015, 559] width 195 height 28
select select "1000 – $156.00"
click at [917, 545] on select "100* – $100.00 250* – $112.00 500 – $120.00 1000 – $156.00 2500 – $307.00 5000 …" at bounding box center [1015, 559] width 195 height 28
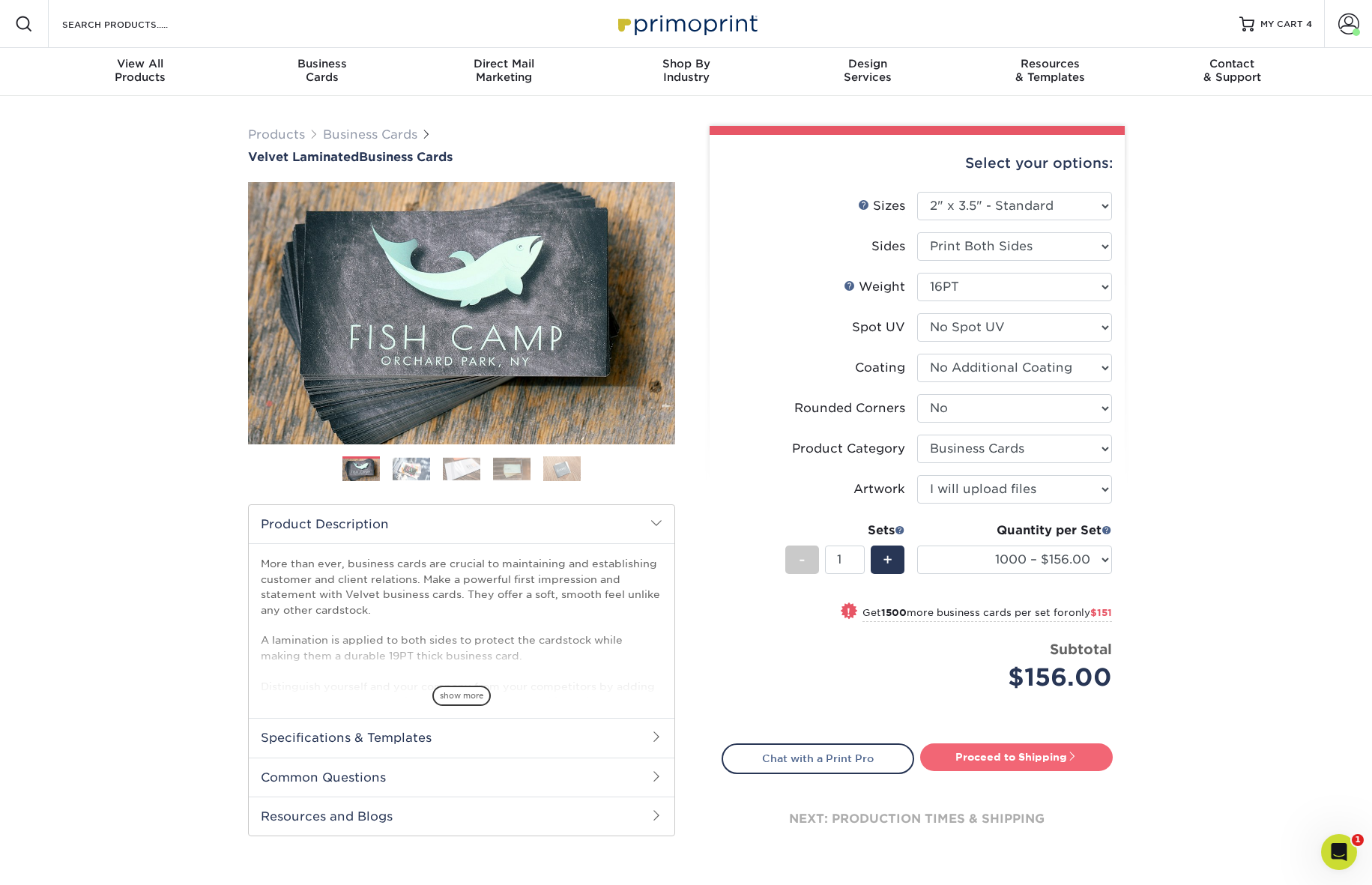
click at [1057, 758] on link "Proceed to Shipping" at bounding box center [1016, 756] width 193 height 27
type input "Set 1"
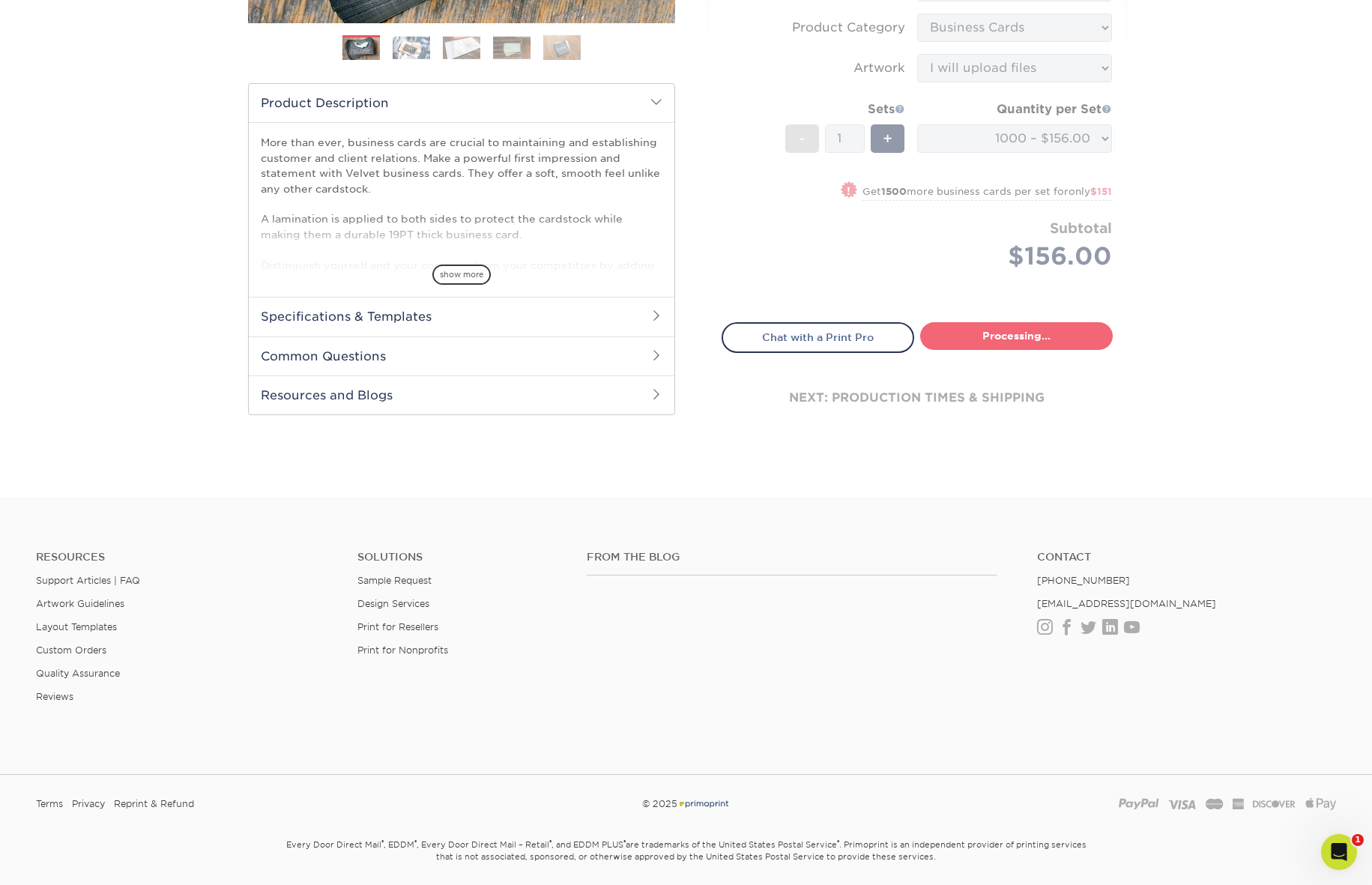
select select "fff926d9-f0e8-4ba2-b08d-9f4fa71c5550"
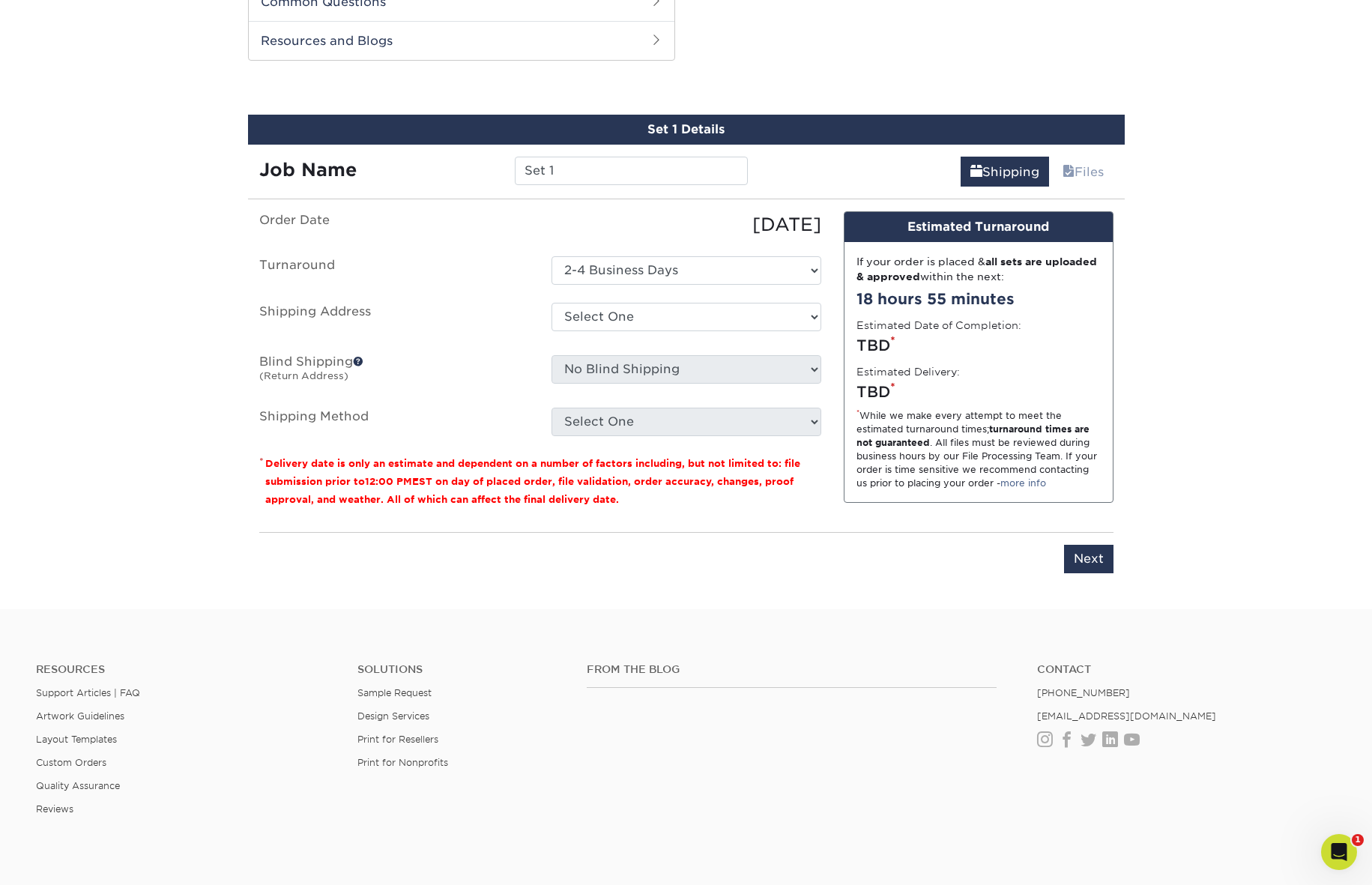
scroll to position [784, 0]
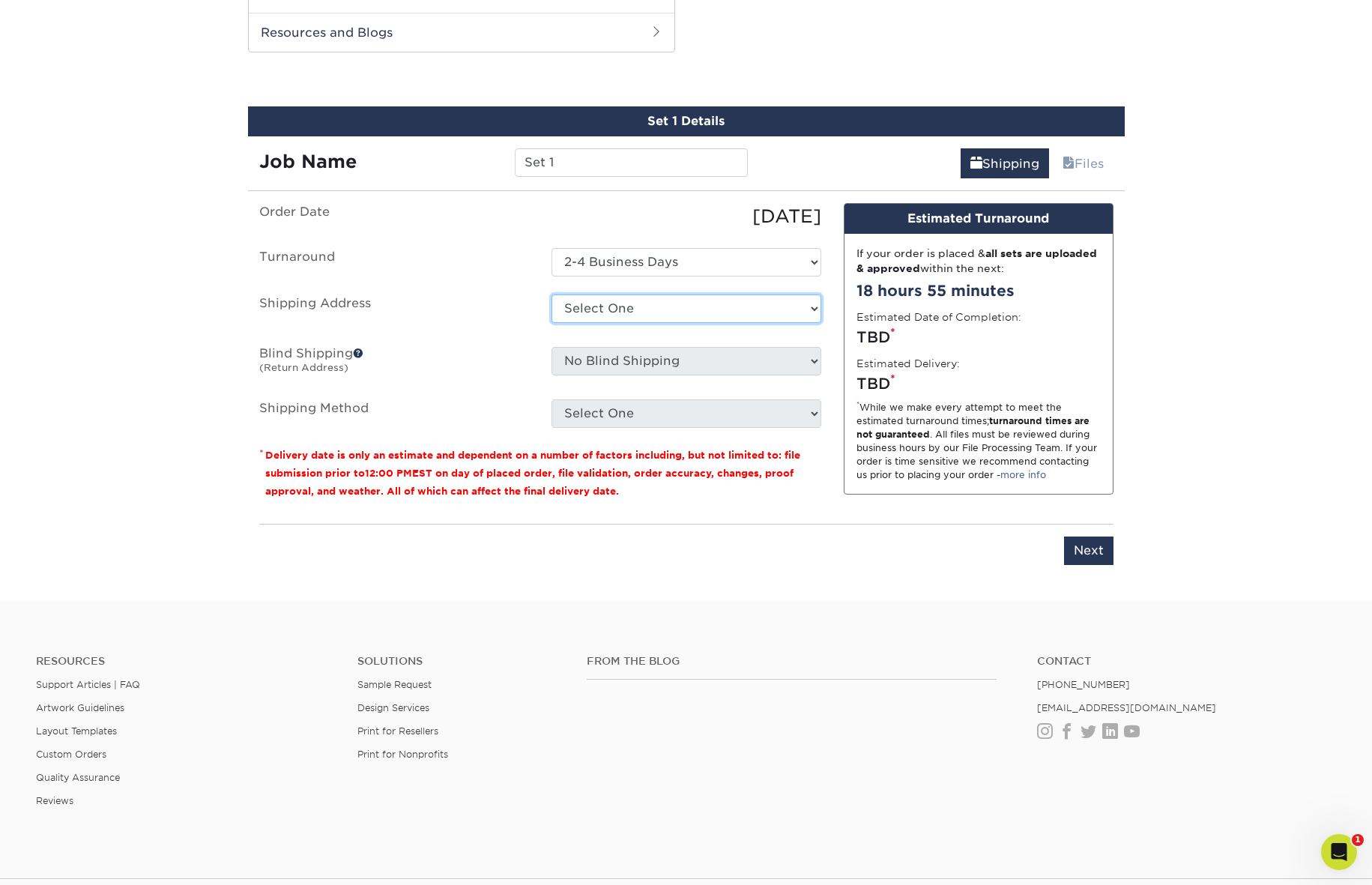
click at [750, 310] on select "Select One ae order Ae order Ae order Ae order Home + Add New Address" at bounding box center [686, 309] width 269 height 28
select select "117427"
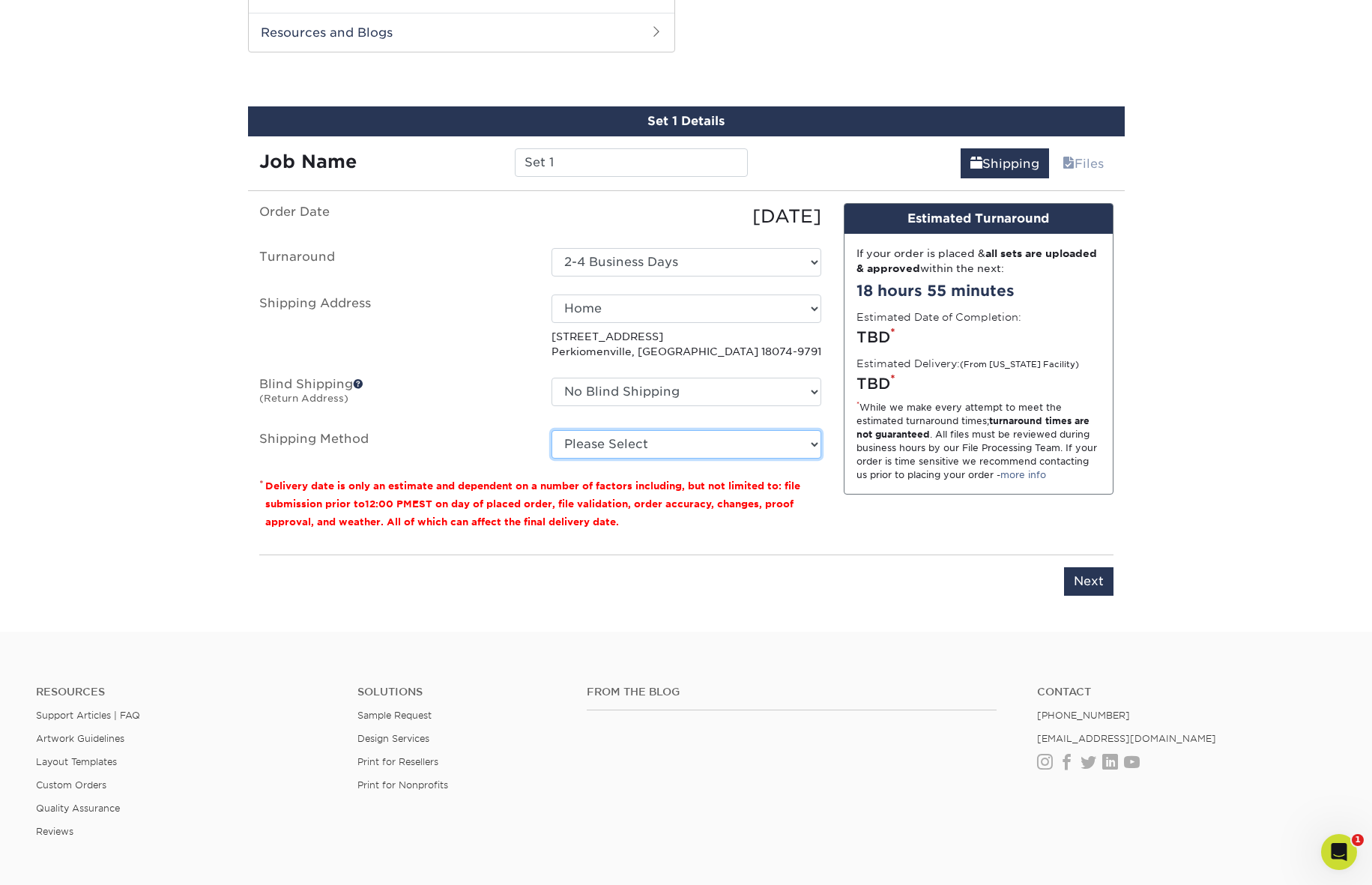
click at [764, 450] on select "Please Select Ground Shipping (+$8.96) 3 Day Shipping Service (+$24.92) 2 Day A…" at bounding box center [686, 444] width 269 height 28
select select "03"
click at [551, 430] on select "Please Select Ground Shipping (+$8.96) 3 Day Shipping Service (+$24.92) 2 Day A…" at bounding box center [686, 444] width 269 height 28
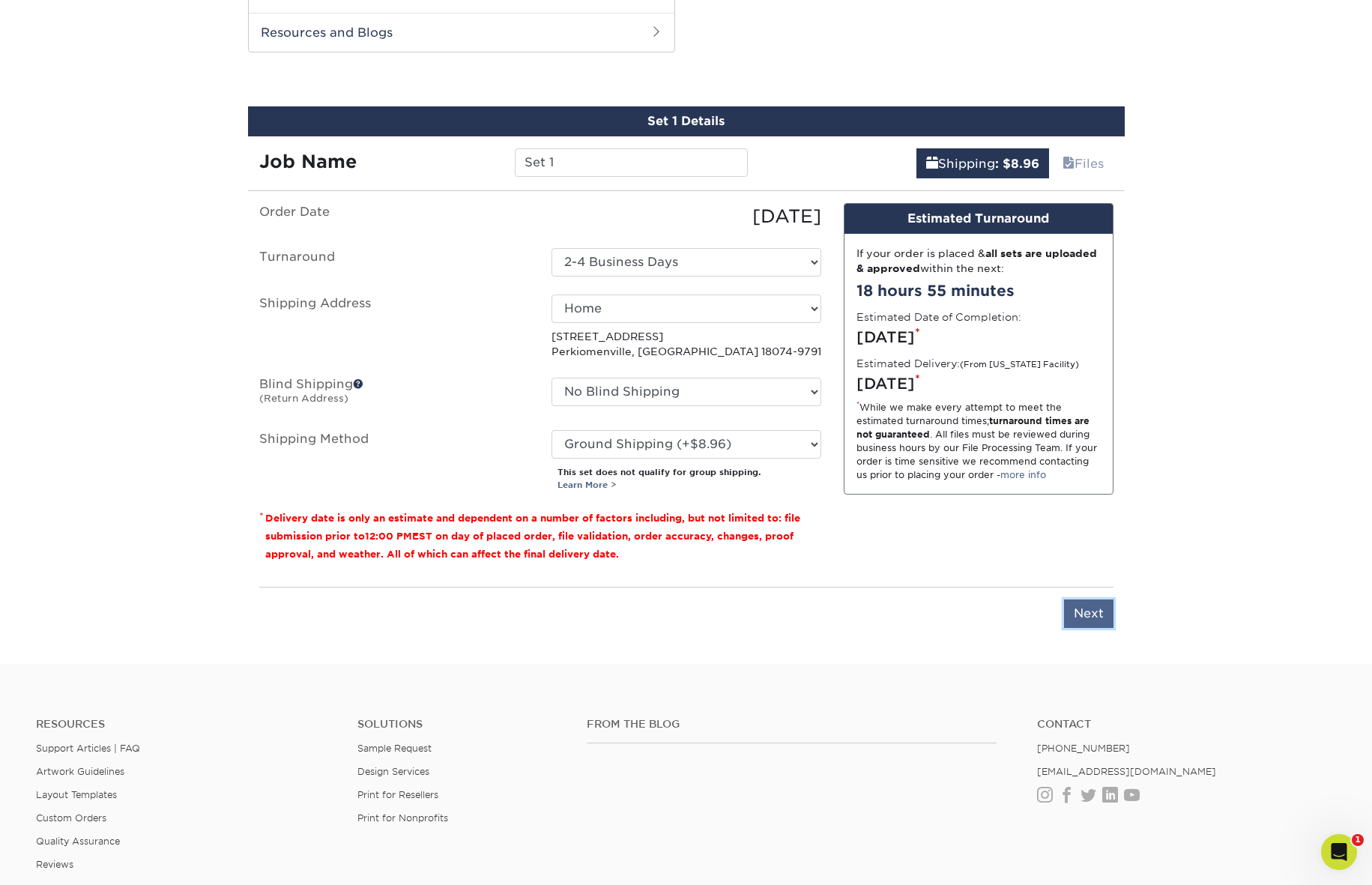
click at [1099, 609] on input "Next" at bounding box center [1089, 613] width 49 height 28
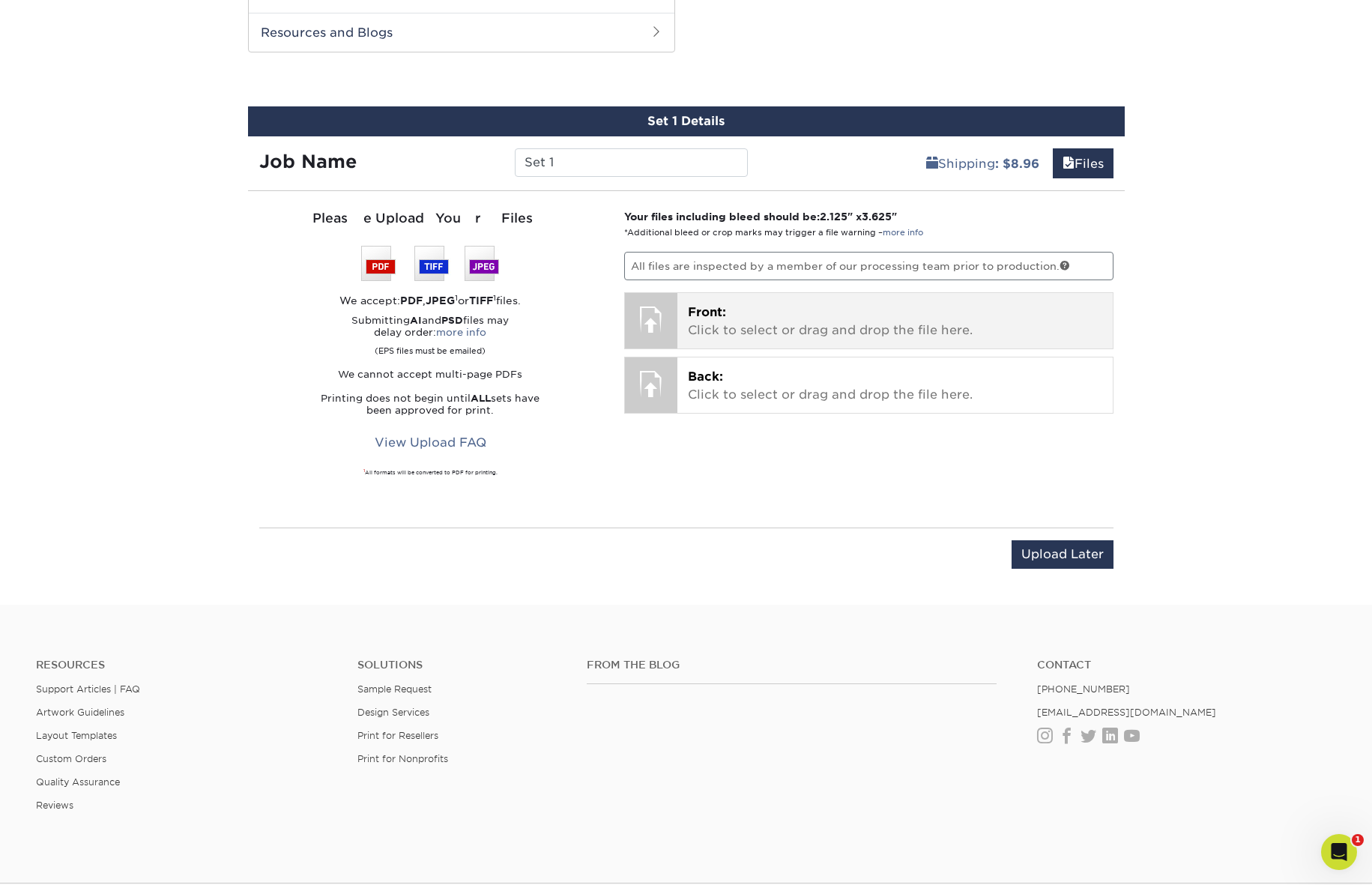
click at [716, 322] on p "Front: Click to select or drag and drop the file here." at bounding box center [895, 321] width 415 height 36
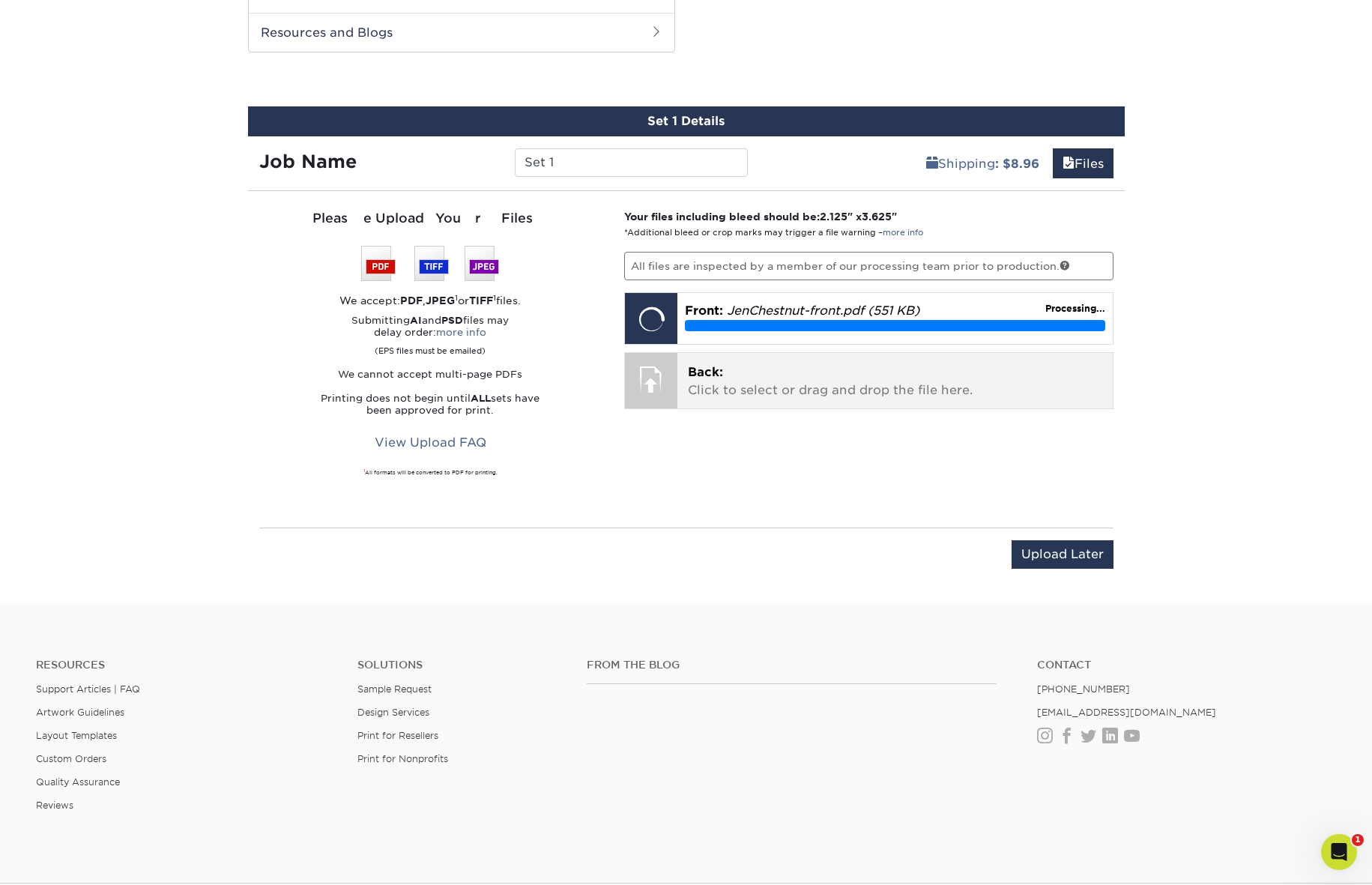
click at [738, 391] on p "Back: Click to select or drag and drop the file here." at bounding box center [895, 381] width 415 height 36
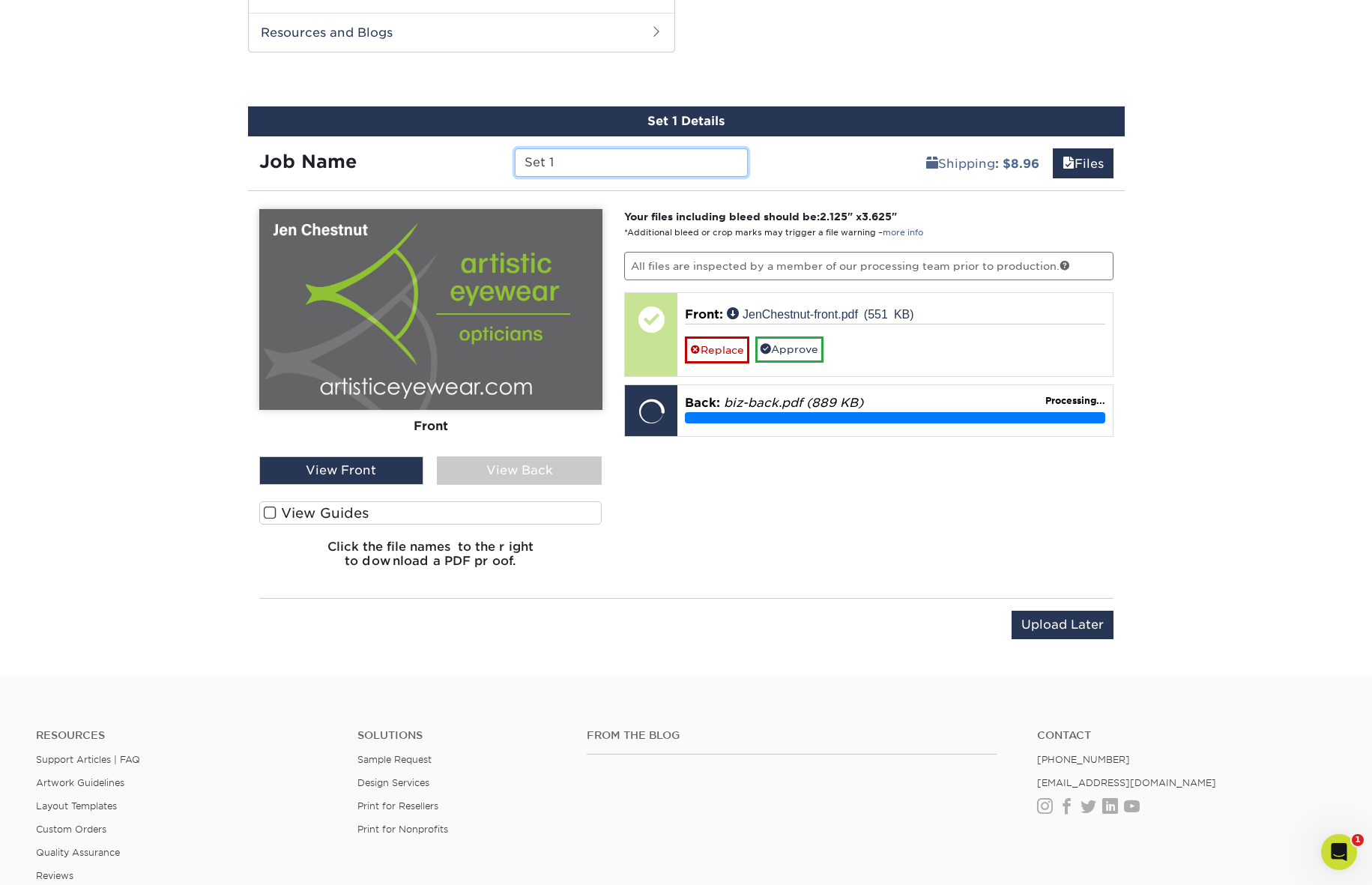
click at [566, 162] on input "Set 1" at bounding box center [631, 162] width 233 height 28
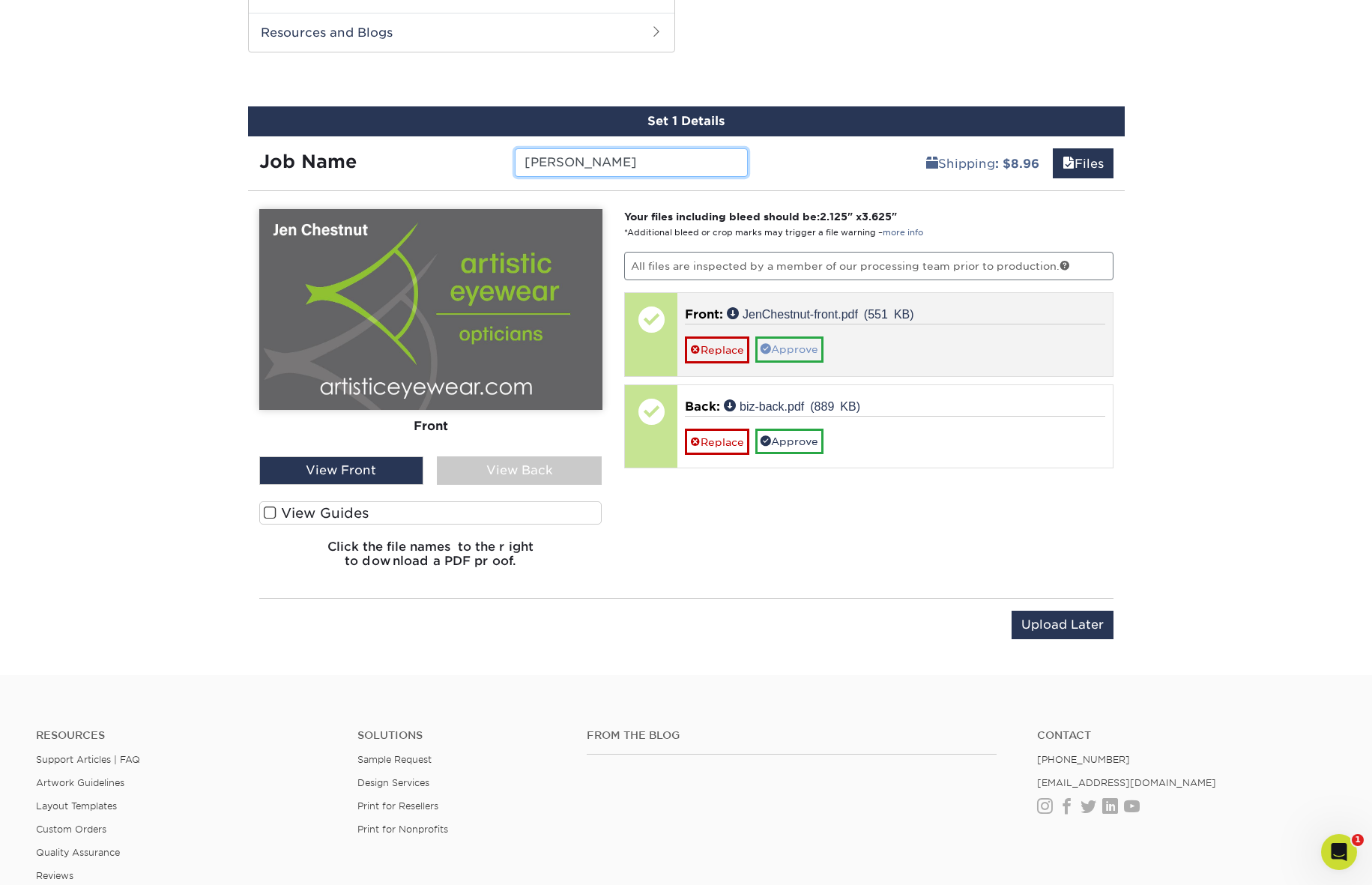
type input "[PERSON_NAME]"
click at [795, 351] on link "Approve" at bounding box center [789, 348] width 68 height 25
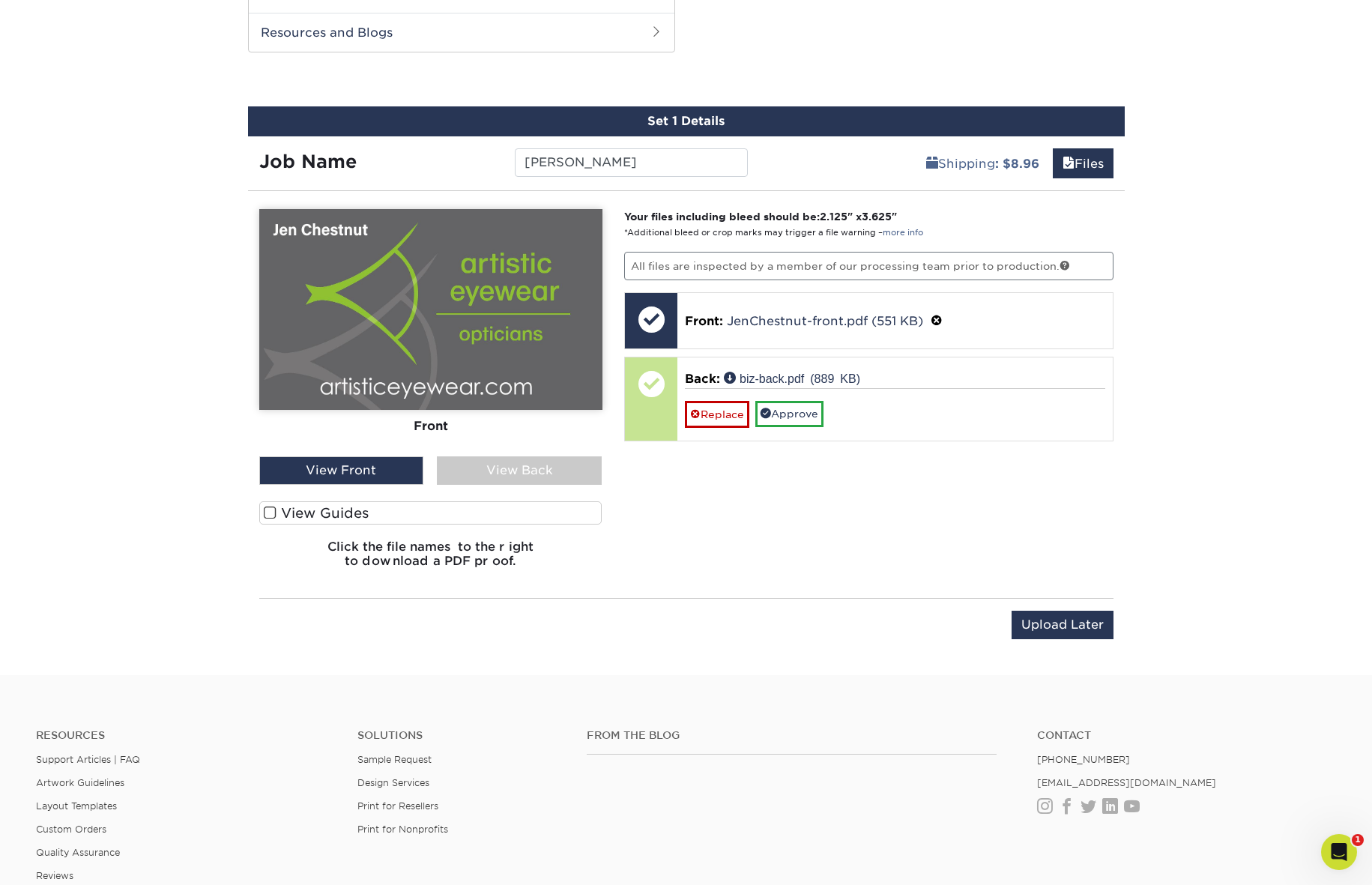
click at [522, 467] on div "View Back" at bounding box center [519, 470] width 165 height 28
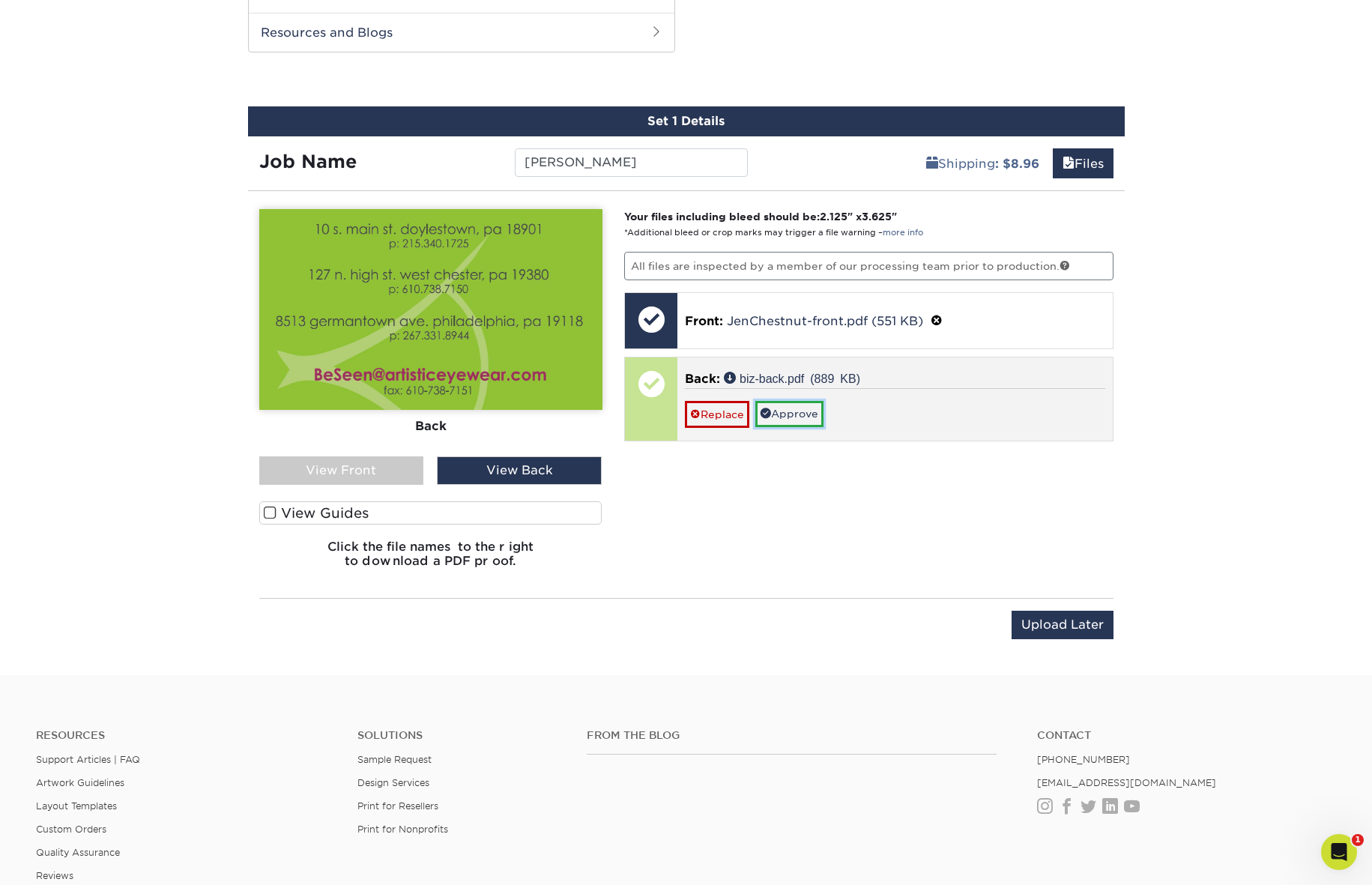
click at [805, 411] on link "Approve" at bounding box center [789, 413] width 68 height 25
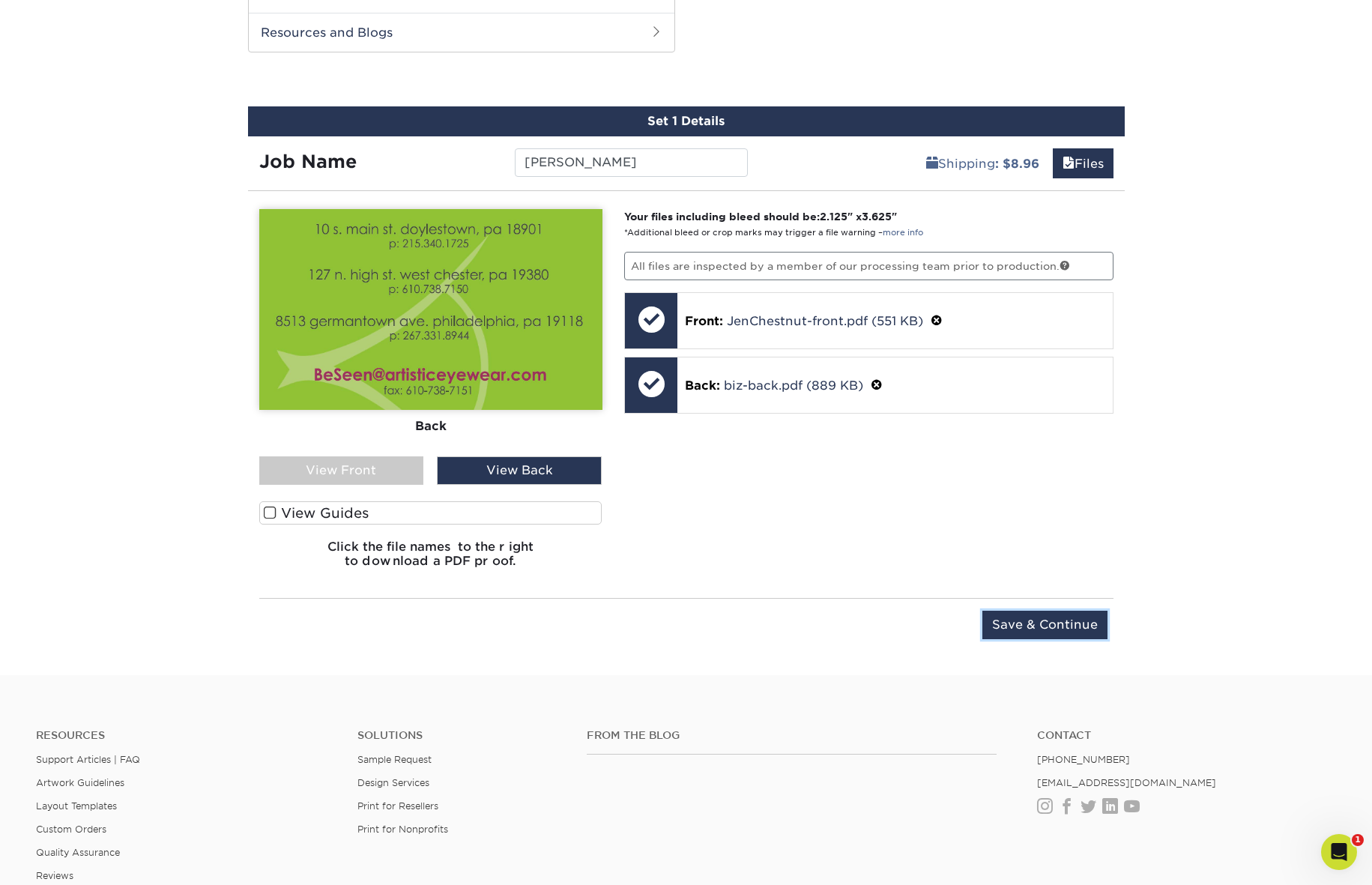
click at [1046, 623] on input "Save & Continue" at bounding box center [1044, 624] width 125 height 28
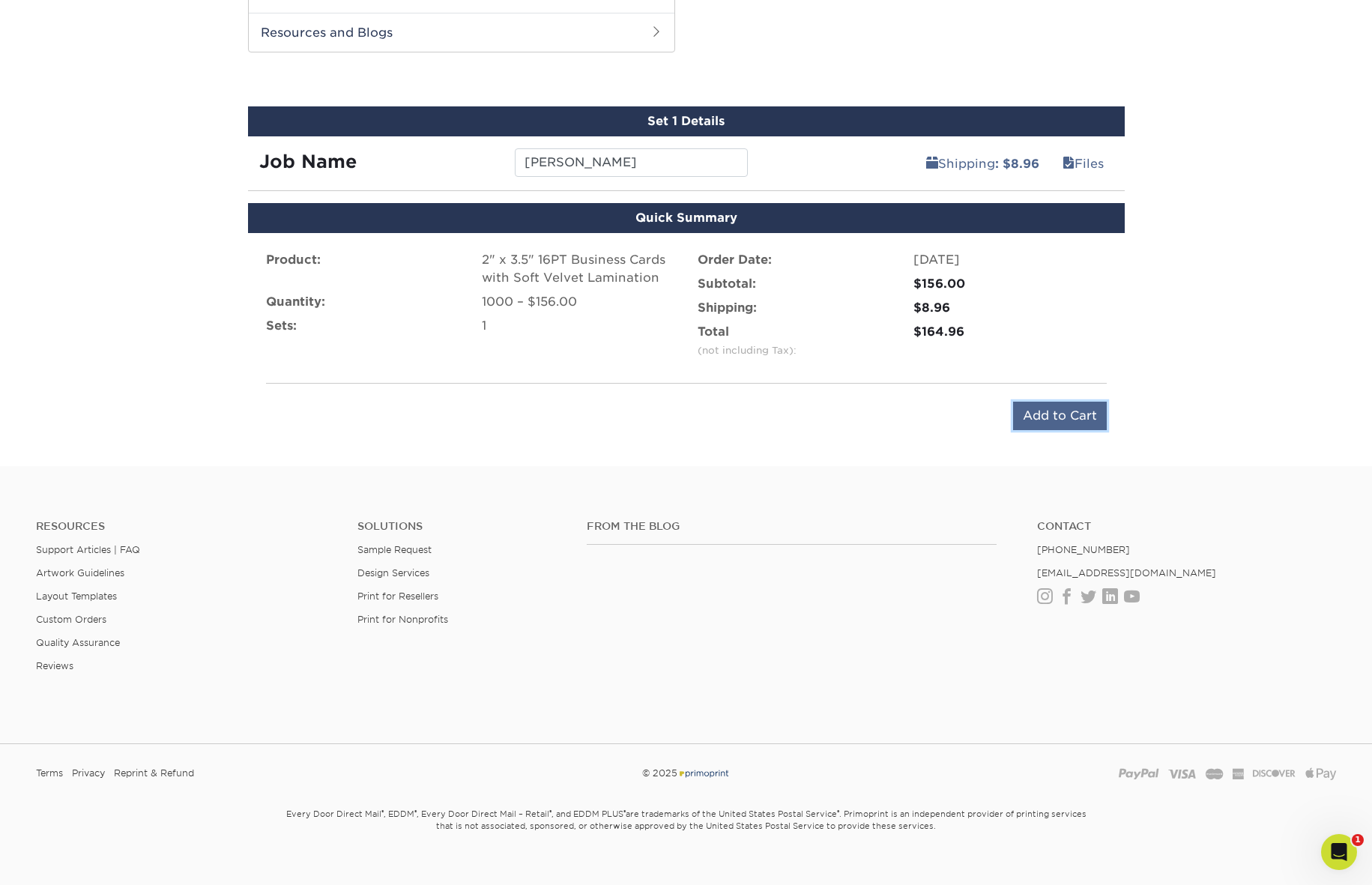
click at [1047, 417] on input "Add to Cart" at bounding box center [1060, 415] width 94 height 28
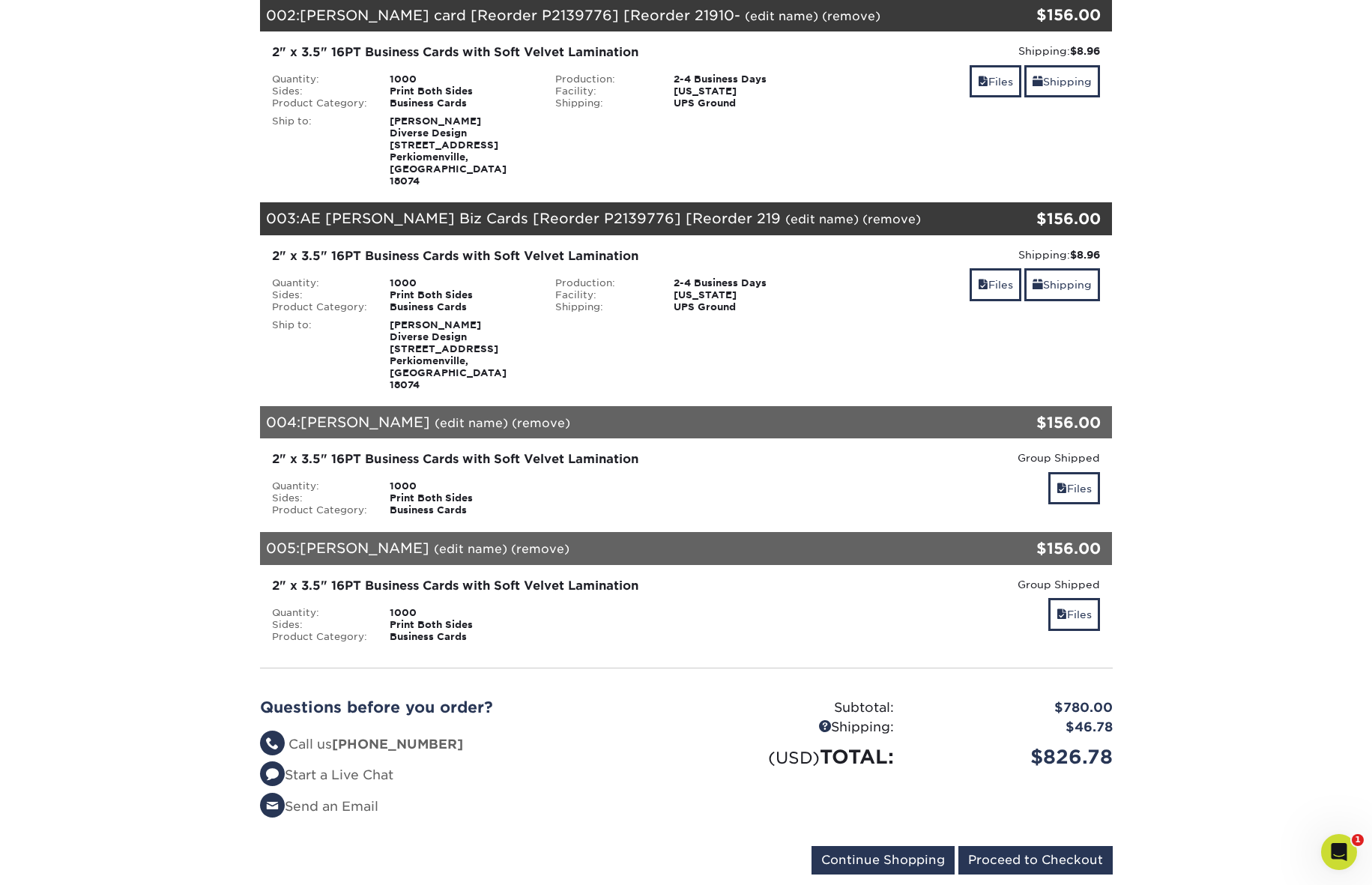
scroll to position [512, 0]
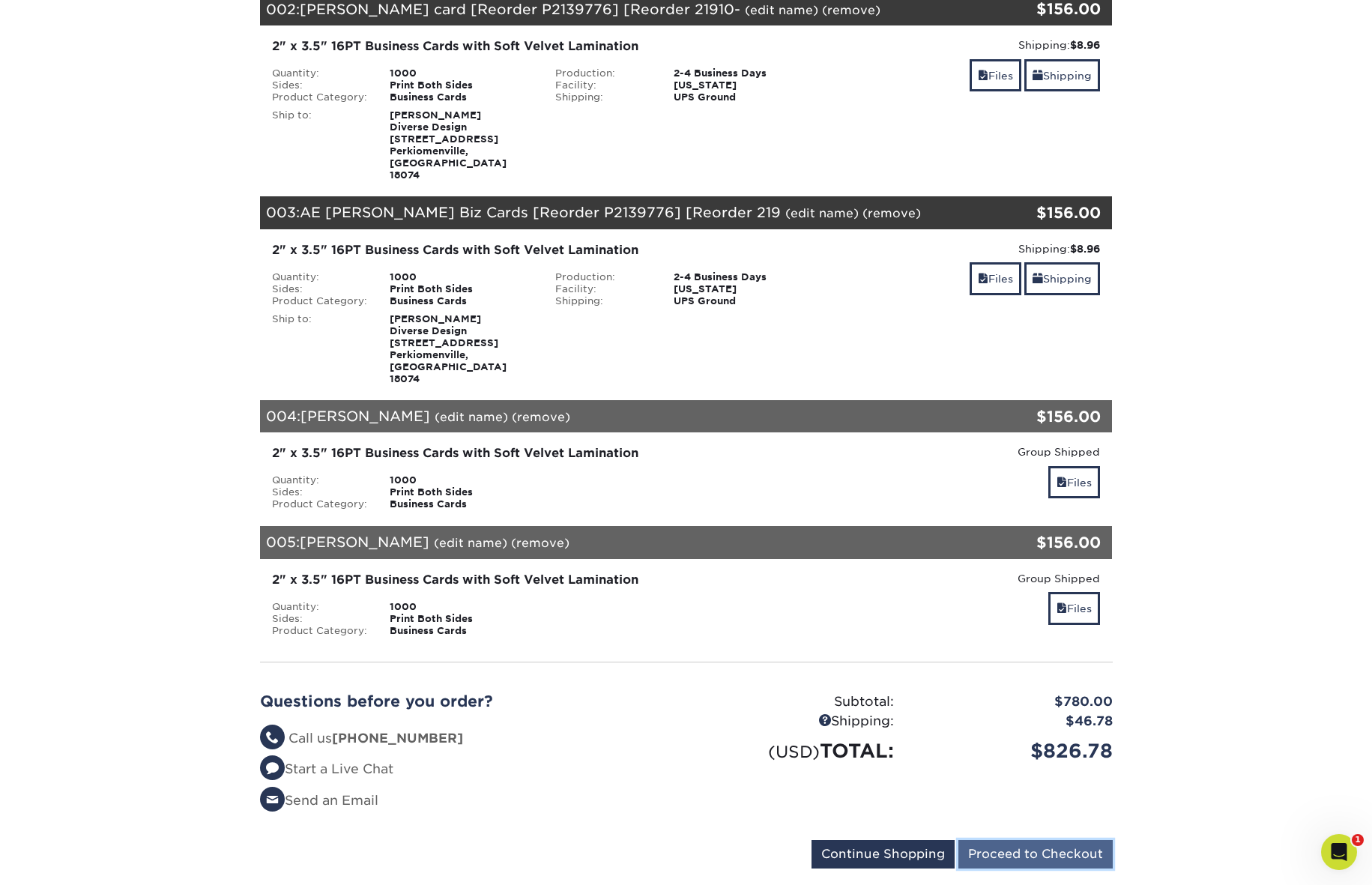
click at [1073, 840] on input "Proceed to Checkout" at bounding box center [1035, 854] width 154 height 28
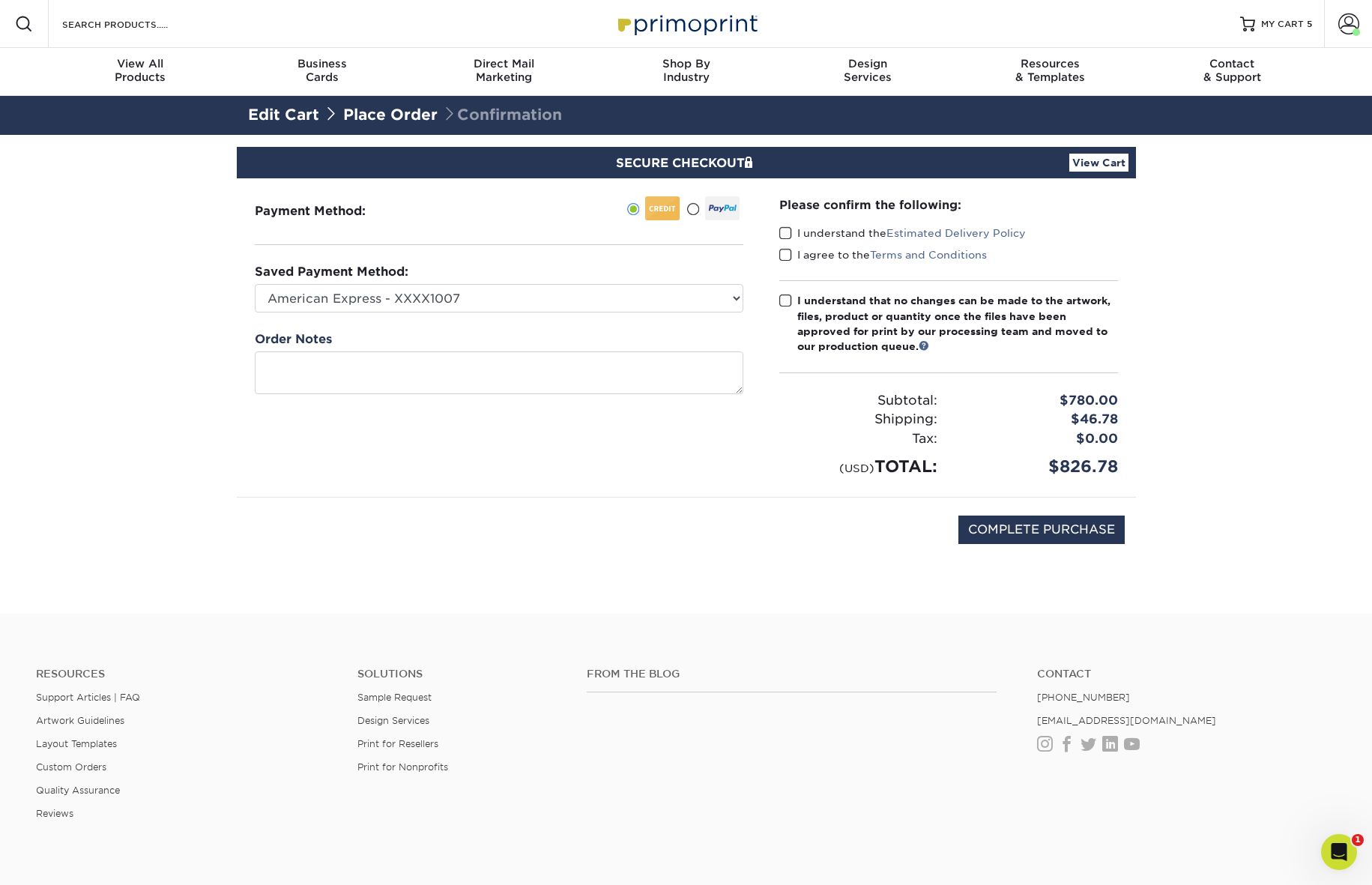
click at [781, 233] on span at bounding box center [785, 233] width 13 height 15
click at [0, 0] on input "I understand the Estimated Delivery Policy" at bounding box center [0, 0] width 0 height 0
click at [786, 253] on span at bounding box center [785, 255] width 13 height 15
click at [0, 0] on input "I agree to the Terms and Conditions" at bounding box center [0, 0] width 0 height 0
click at [785, 305] on span at bounding box center [785, 301] width 13 height 15
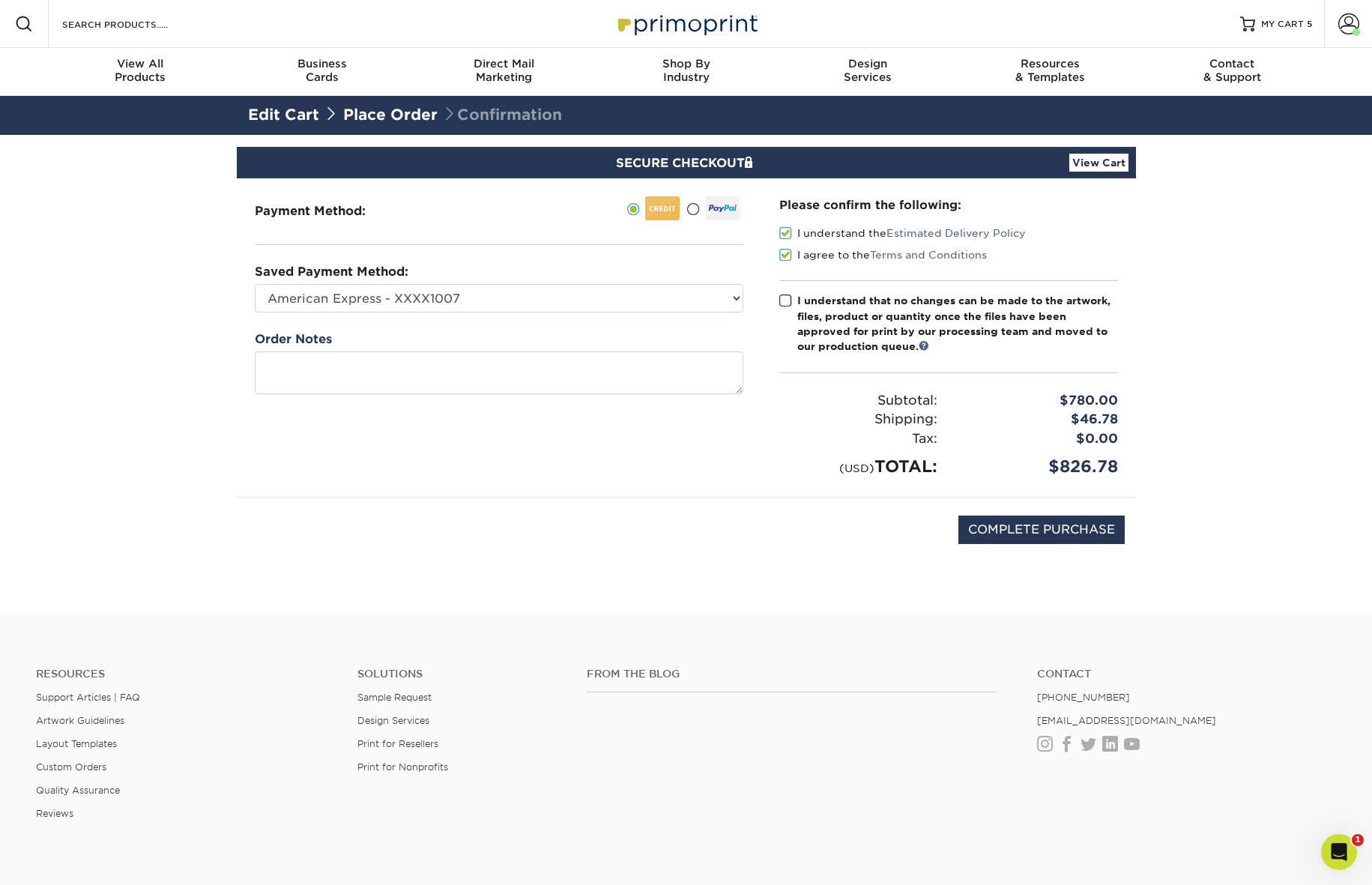
click at [0, 0] on input "I understand that no changes can be made to the artwork, files, product or quan…" at bounding box center [0, 0] width 0 height 0
click at [730, 295] on select "American Express - XXXX1007 American Express - XXXX2005 American Express - XXXX…" at bounding box center [499, 298] width 488 height 28
click at [729, 299] on select "American Express - XXXX1007 American Express - XXXX2005 American Express - XXXX…" at bounding box center [499, 298] width 488 height 28
select select
click at [255, 284] on select "American Express - XXXX1007 American Express - XXXX2005 American Express - XXXX…" at bounding box center [499, 298] width 488 height 28
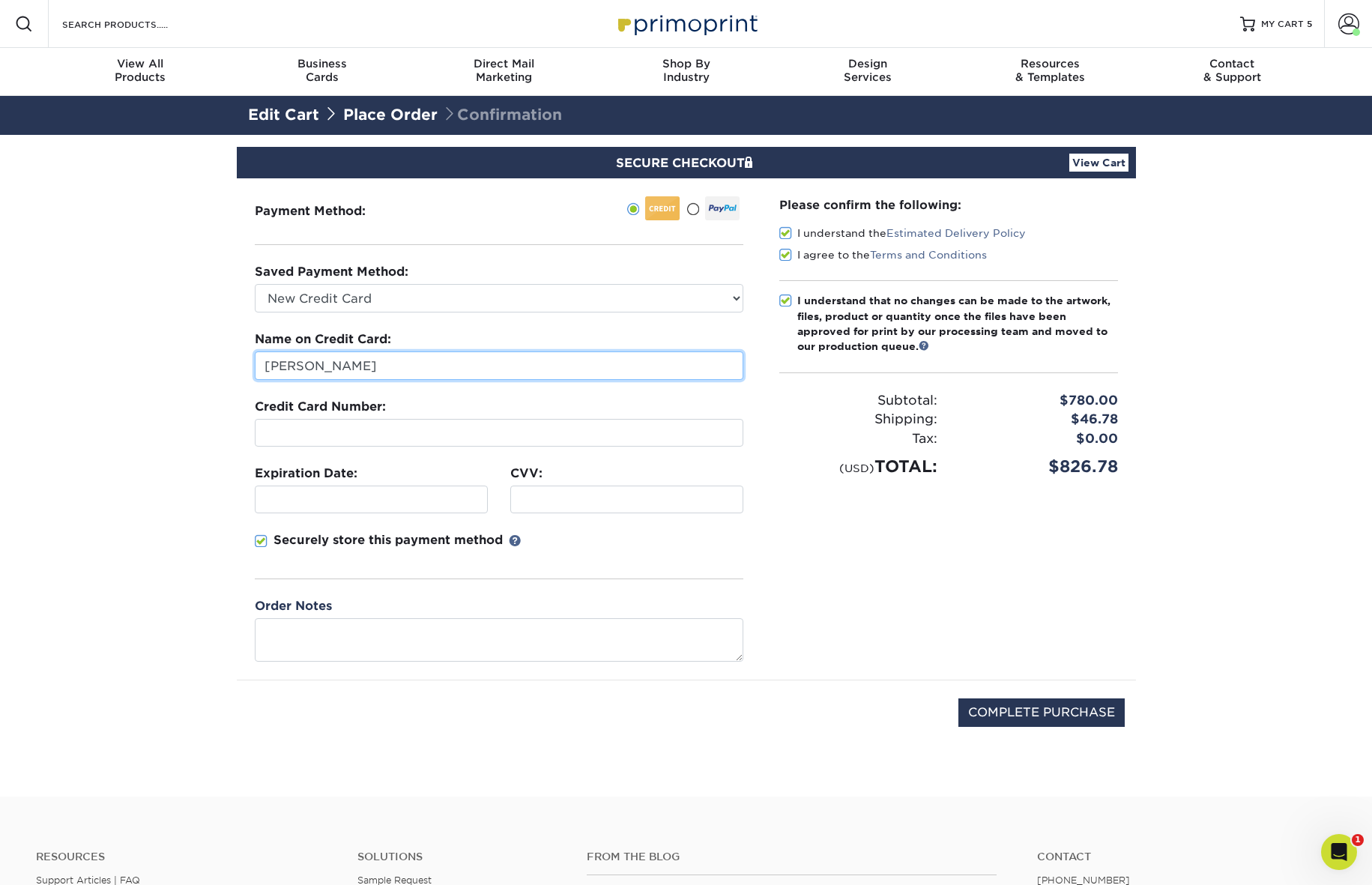
drag, startPoint x: 266, startPoint y: 365, endPoint x: 295, endPoint y: 365, distance: 29.0
click at [293, 364] on input "[PERSON_NAME]" at bounding box center [499, 365] width 488 height 28
type input "[PERSON_NAME]"
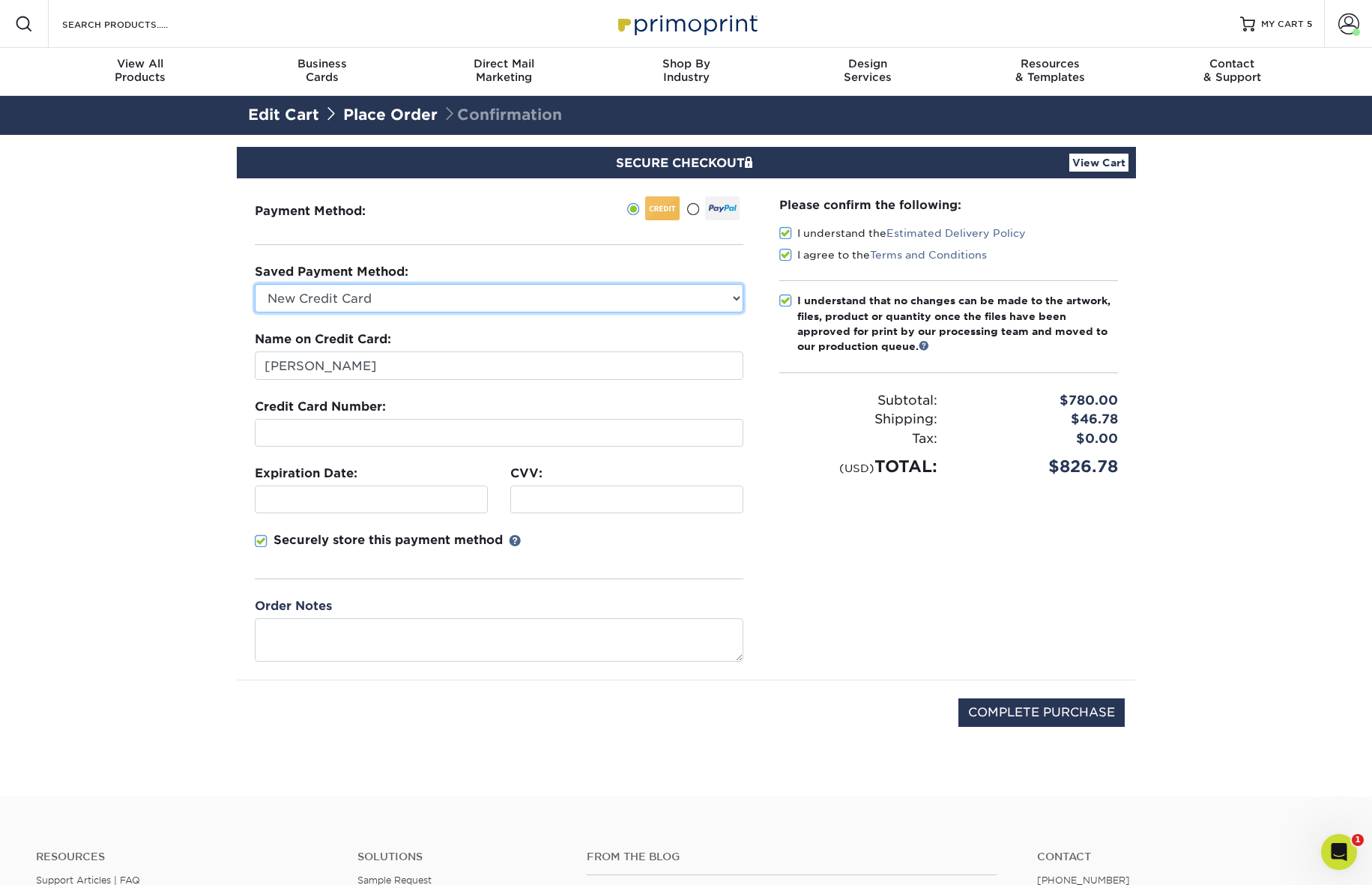
click at [736, 296] on select "American Express - XXXX1007 American Express - XXXX2005 American Express - XXXX…" at bounding box center [499, 298] width 488 height 28
select select "52620"
click at [255, 284] on select "American Express - XXXX1007 American Express - XXXX2005 American Express - XXXX…" at bounding box center [499, 298] width 488 height 28
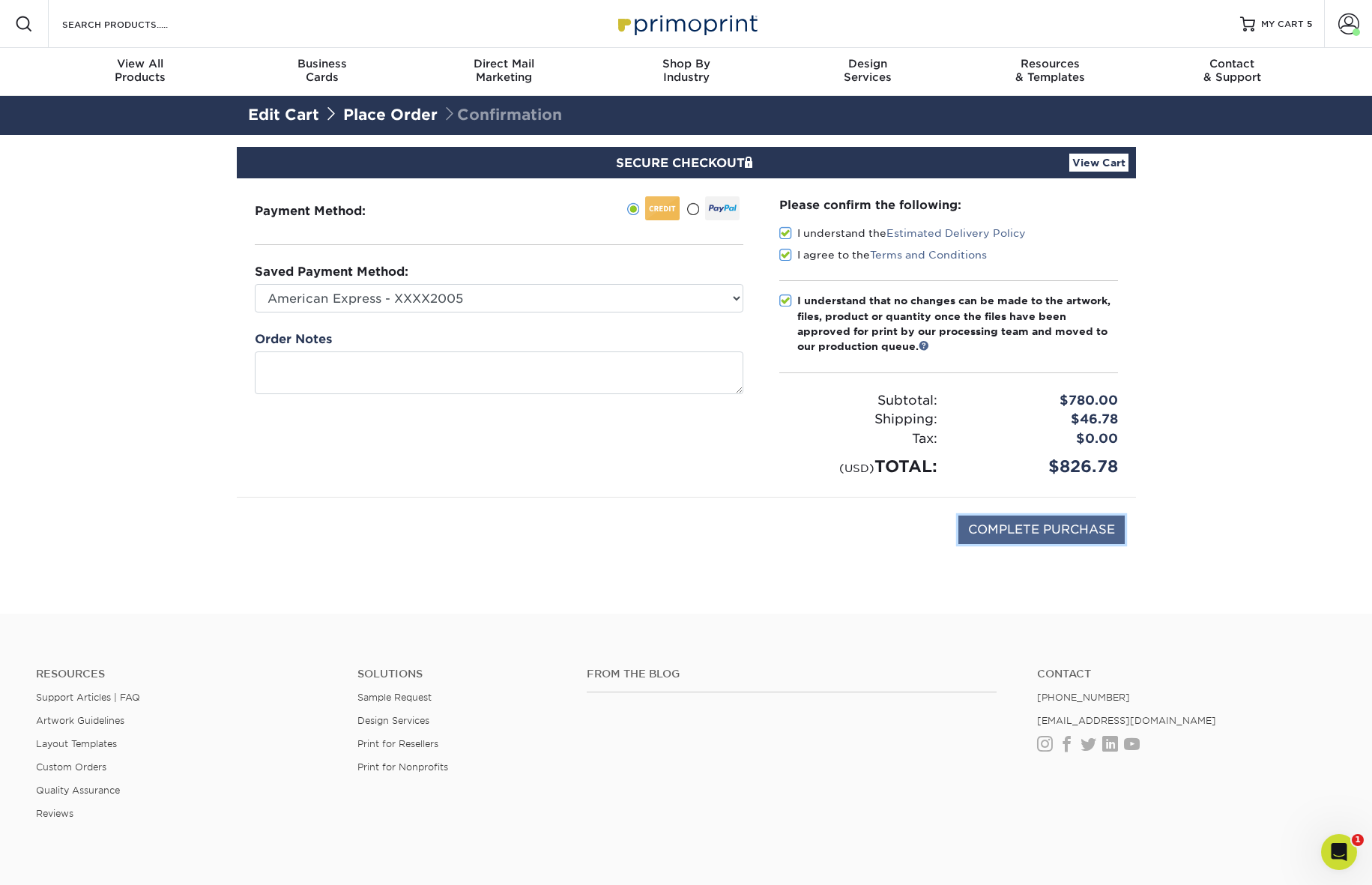
click at [1033, 532] on input "COMPLETE PURCHASE" at bounding box center [1041, 529] width 167 height 28
type input "PROCESSING, PLEASE WAIT..."
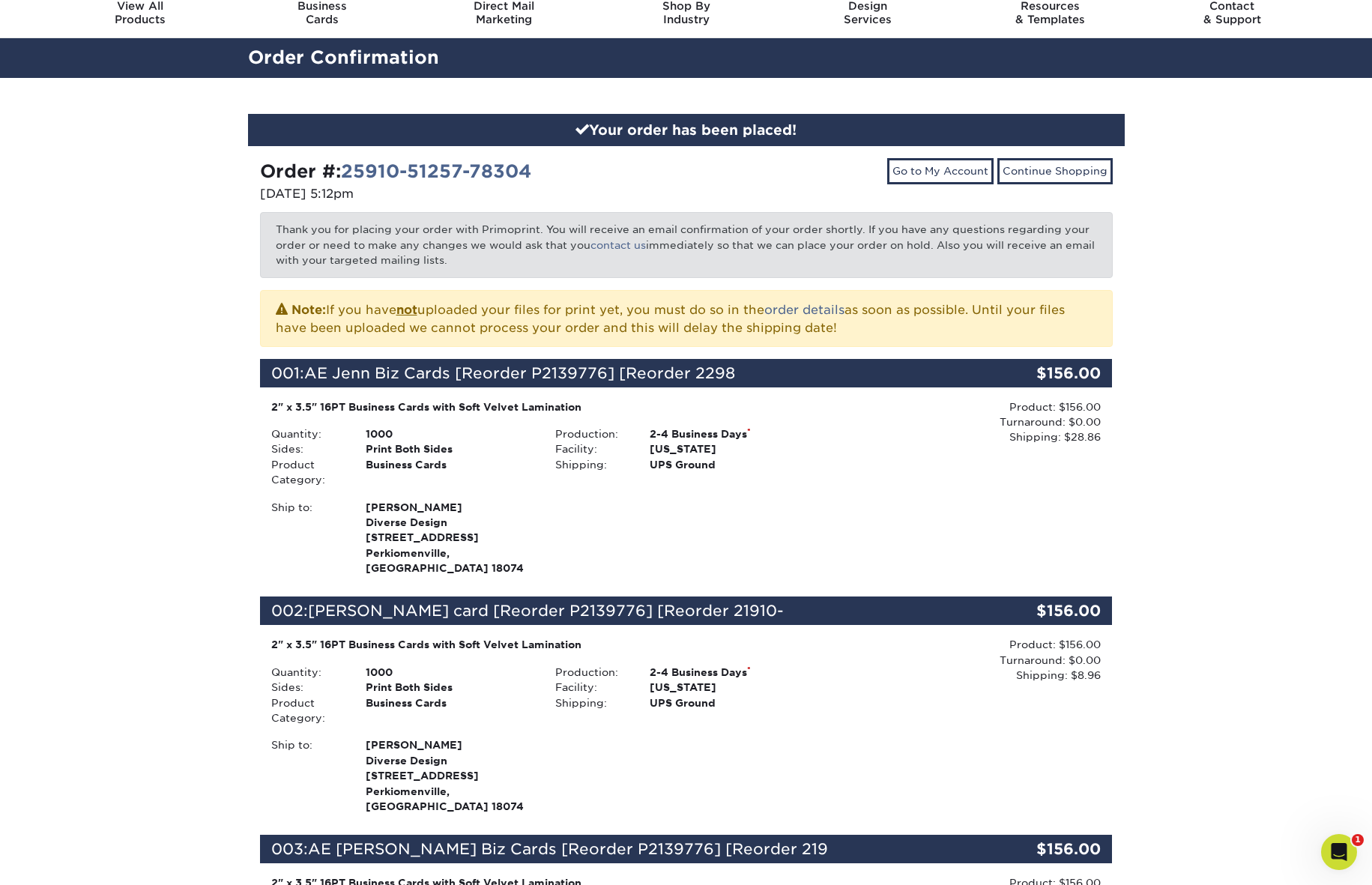
scroll to position [54, 0]
